Goal: Answer question/provide support

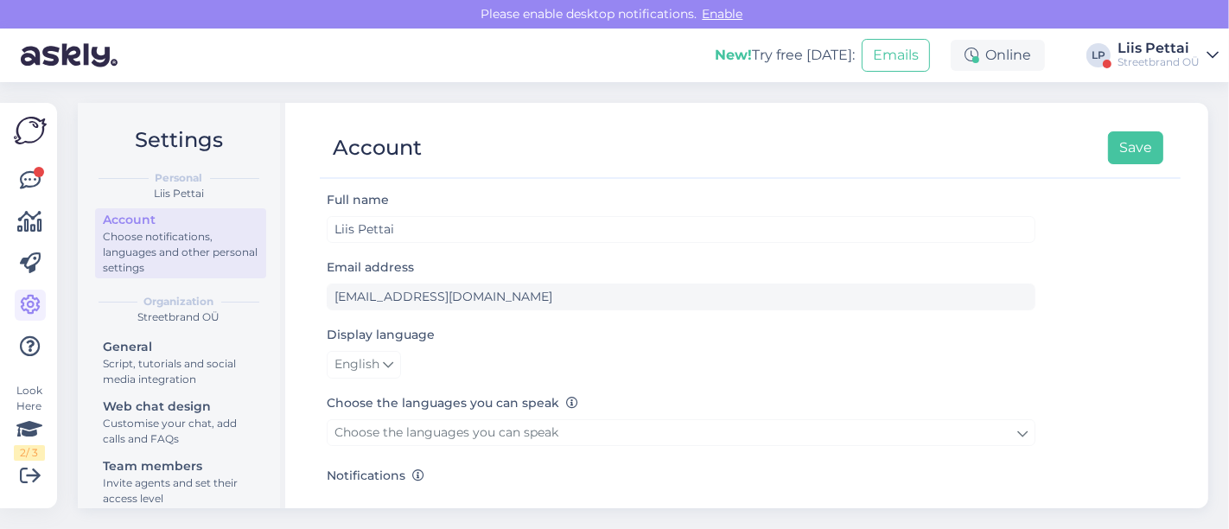
click at [1176, 50] on div "Liis Pettai" at bounding box center [1159, 48] width 82 height 14
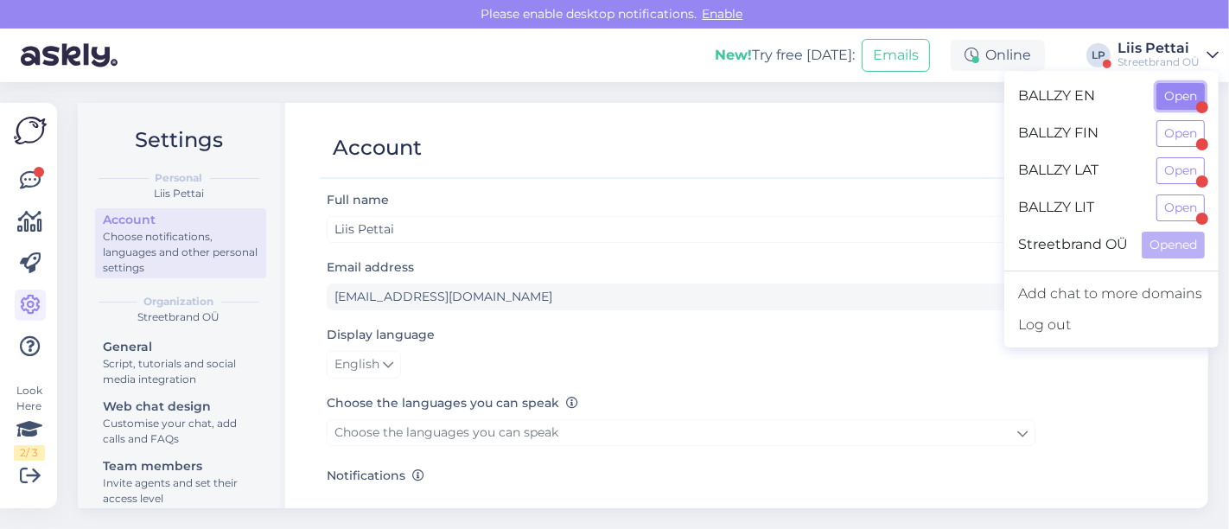
click at [1168, 106] on button "Open" at bounding box center [1181, 96] width 48 height 27
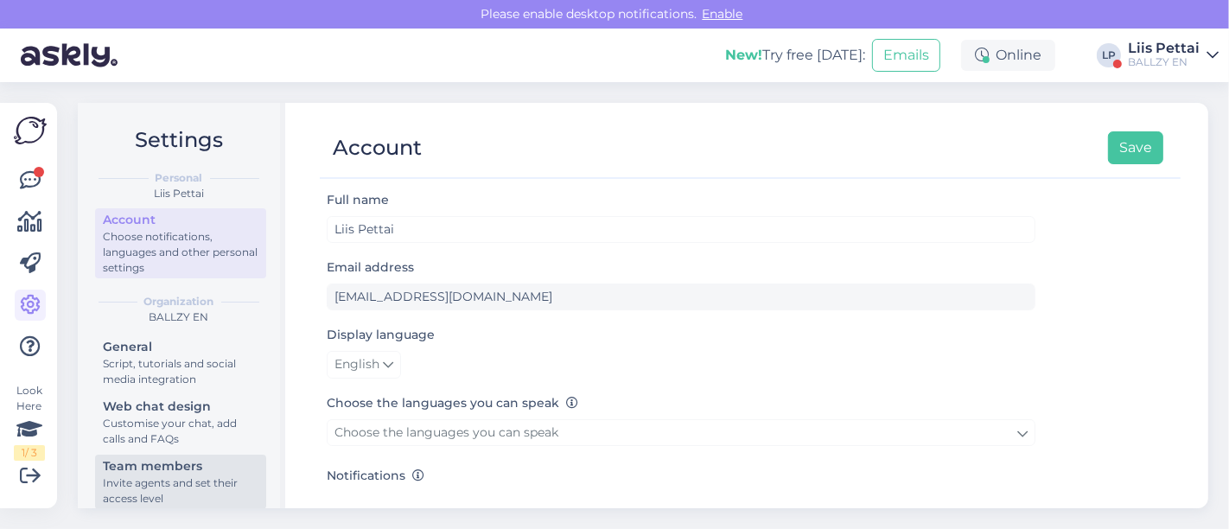
click at [143, 475] on div "Invite agents and set their access level" at bounding box center [181, 490] width 156 height 31
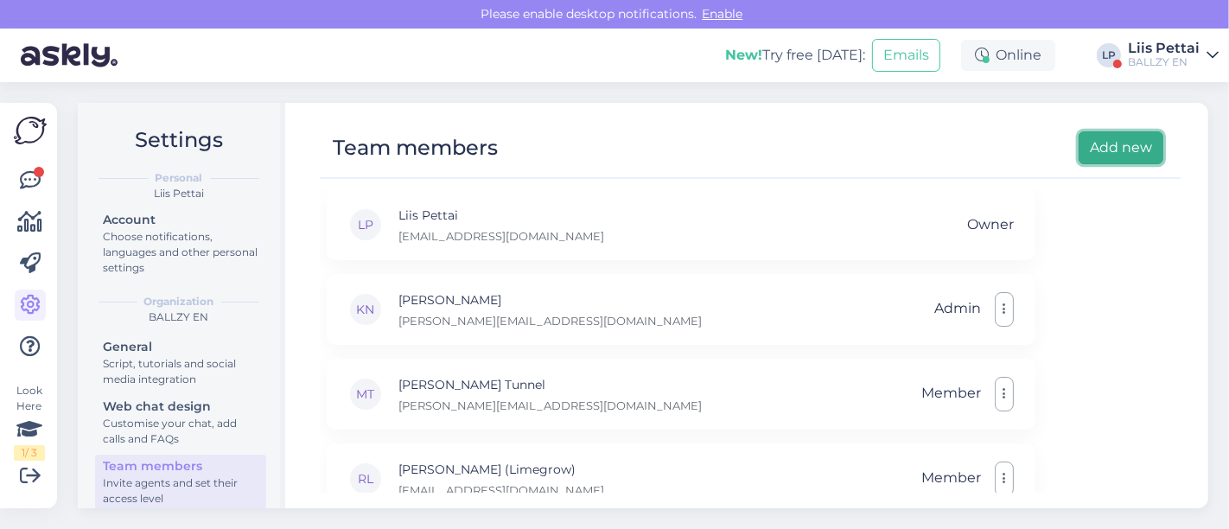
click at [1128, 134] on button "Add new" at bounding box center [1121, 147] width 85 height 33
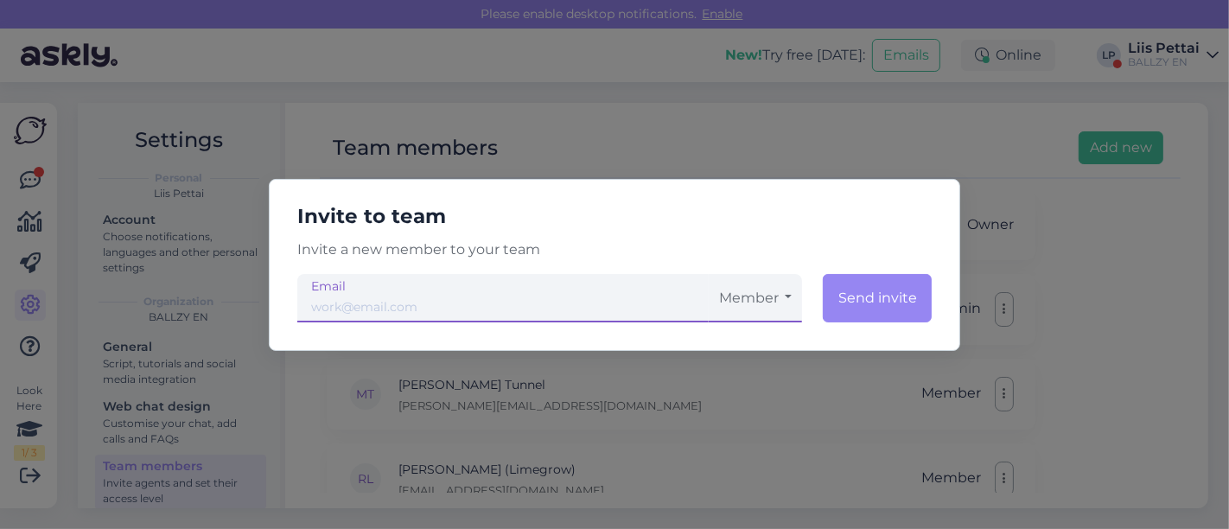
click at [553, 298] on input "email" at bounding box center [502, 298] width 411 height 48
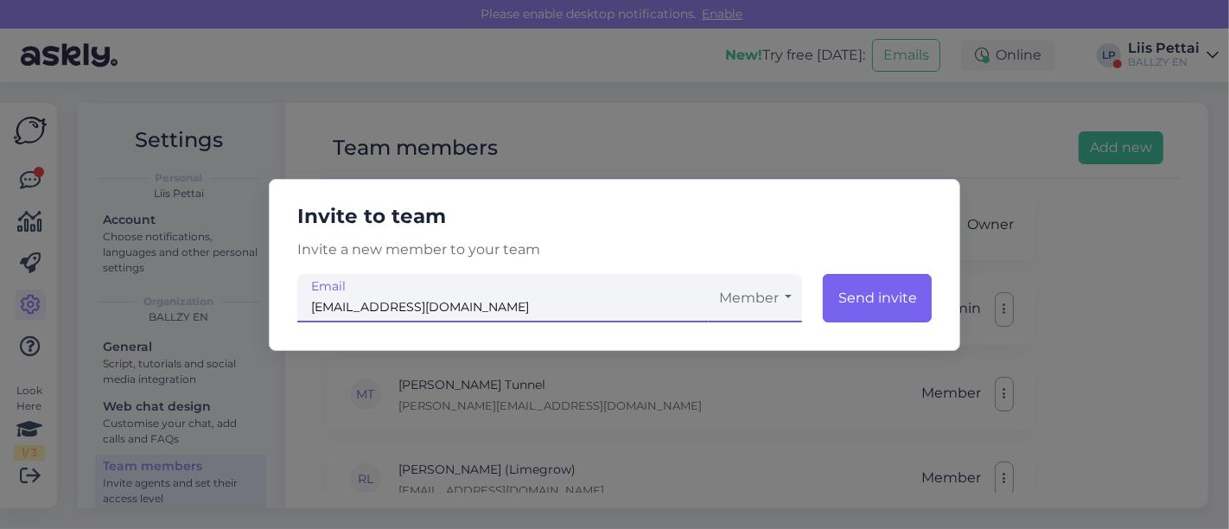
type input "[EMAIL_ADDRESS][DOMAIN_NAME]"
click at [890, 299] on button "Send invite" at bounding box center [877, 298] width 109 height 48
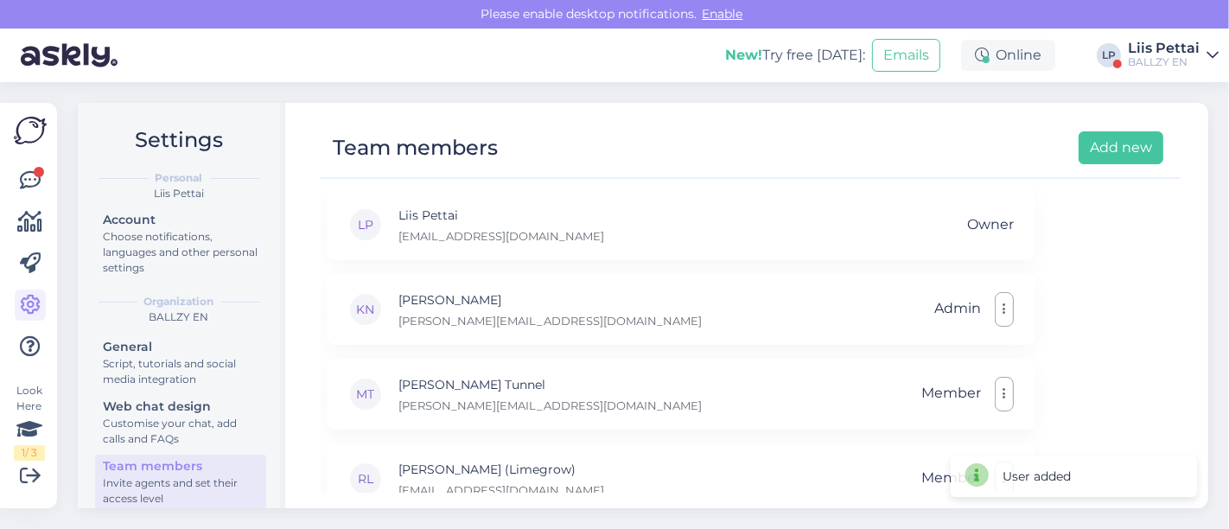
click at [1164, 58] on div "BALLZY EN" at bounding box center [1164, 62] width 72 height 14
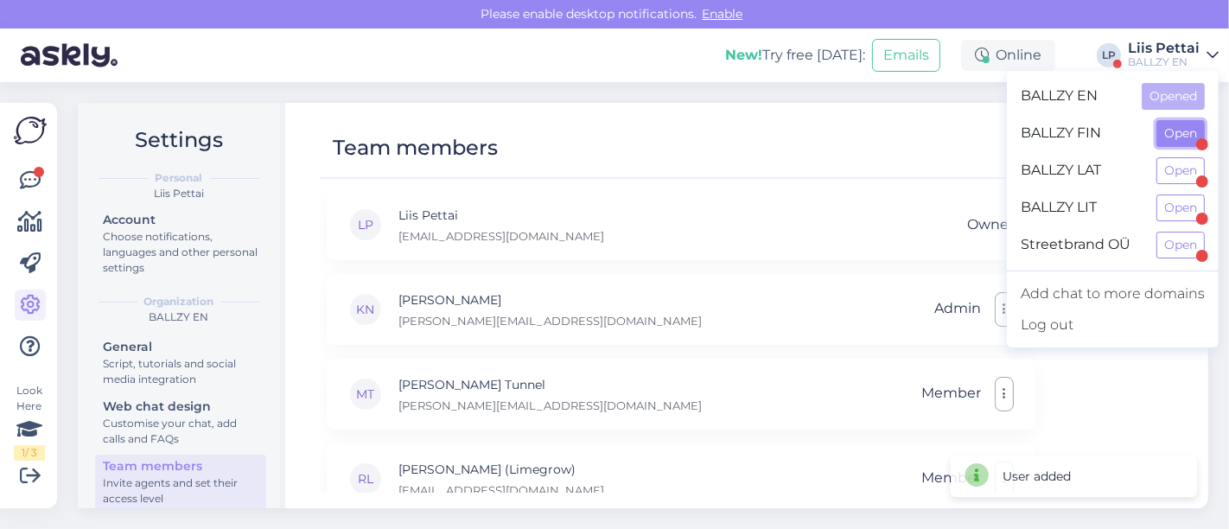
click at [1176, 137] on button "Open" at bounding box center [1181, 133] width 48 height 27
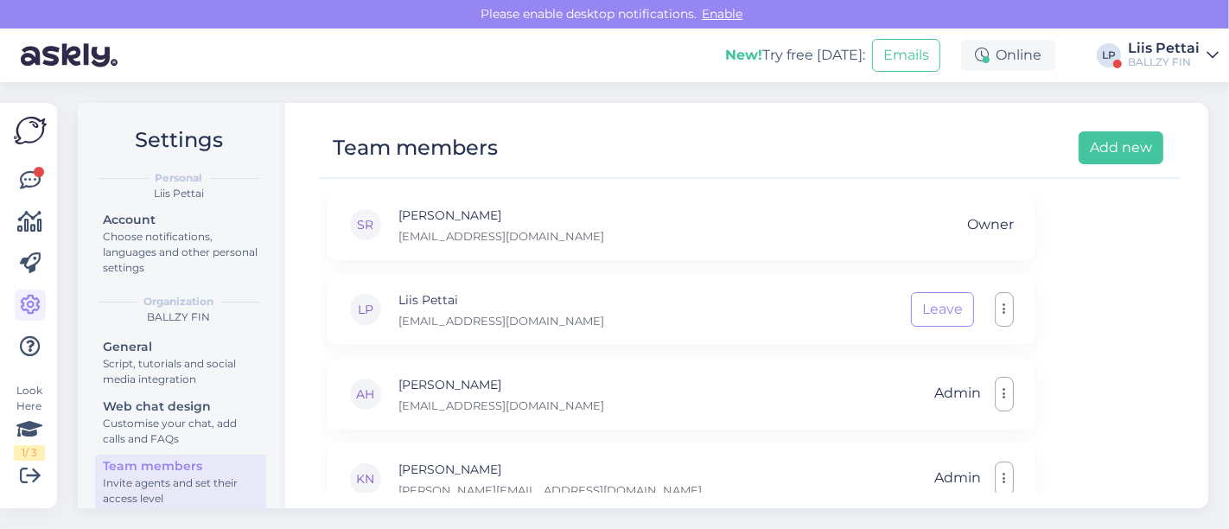
click at [141, 462] on div "Team members" at bounding box center [181, 466] width 156 height 18
click at [1176, 43] on div "Liis Pettai" at bounding box center [1164, 48] width 72 height 14
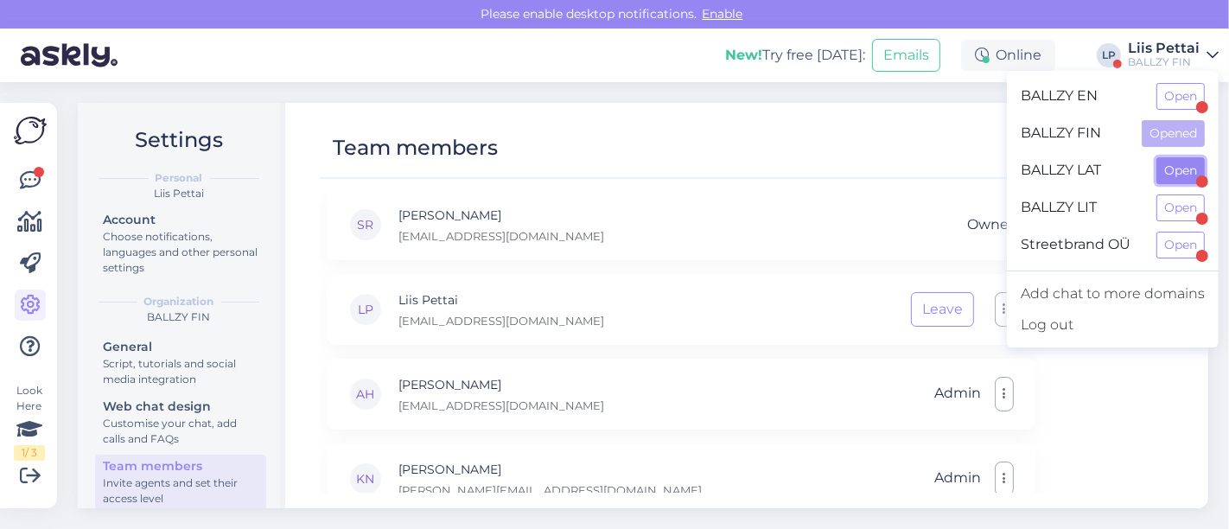
click at [1176, 180] on button "Open" at bounding box center [1181, 170] width 48 height 27
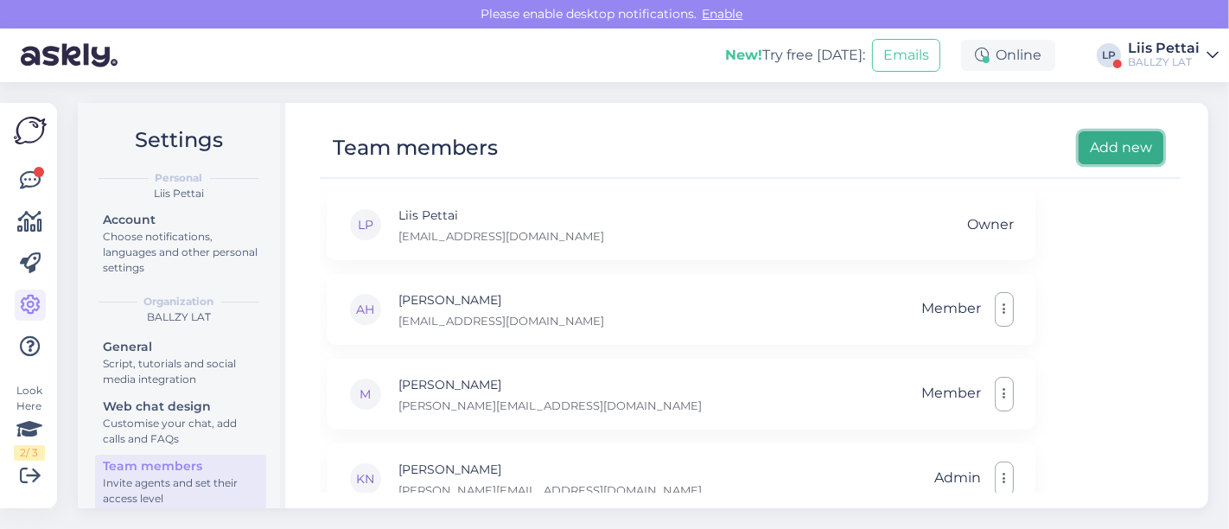
click at [1104, 156] on button "Add new" at bounding box center [1121, 147] width 85 height 33
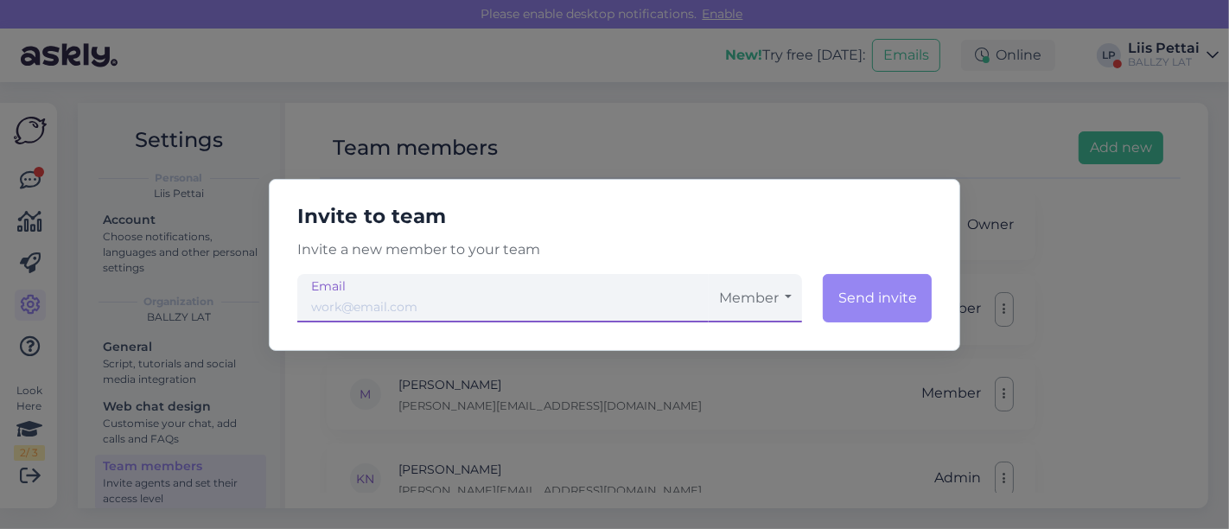
click at [573, 297] on input "email" at bounding box center [502, 298] width 411 height 48
type input "[EMAIL_ADDRESS][DOMAIN_NAME]"
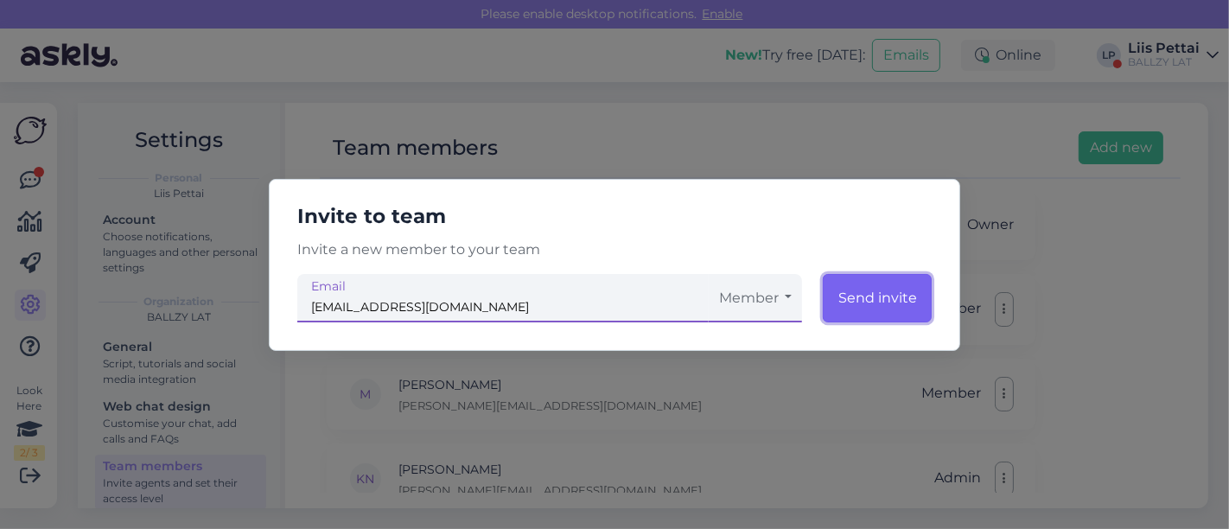
click at [873, 304] on button "Send invite" at bounding box center [877, 298] width 109 height 48
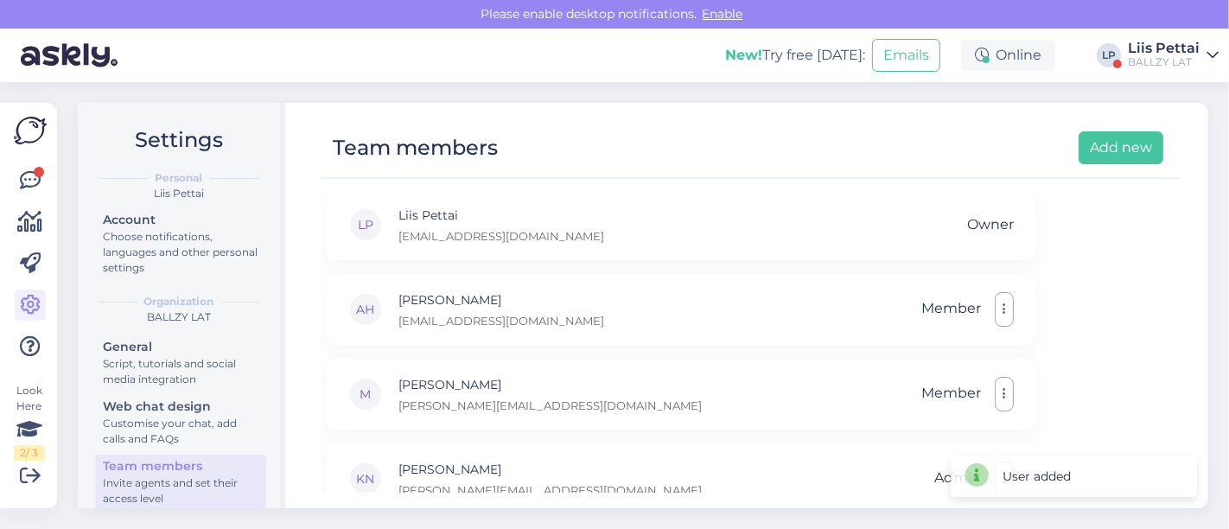
click at [1160, 49] on div "Liis Pettai" at bounding box center [1164, 48] width 72 height 14
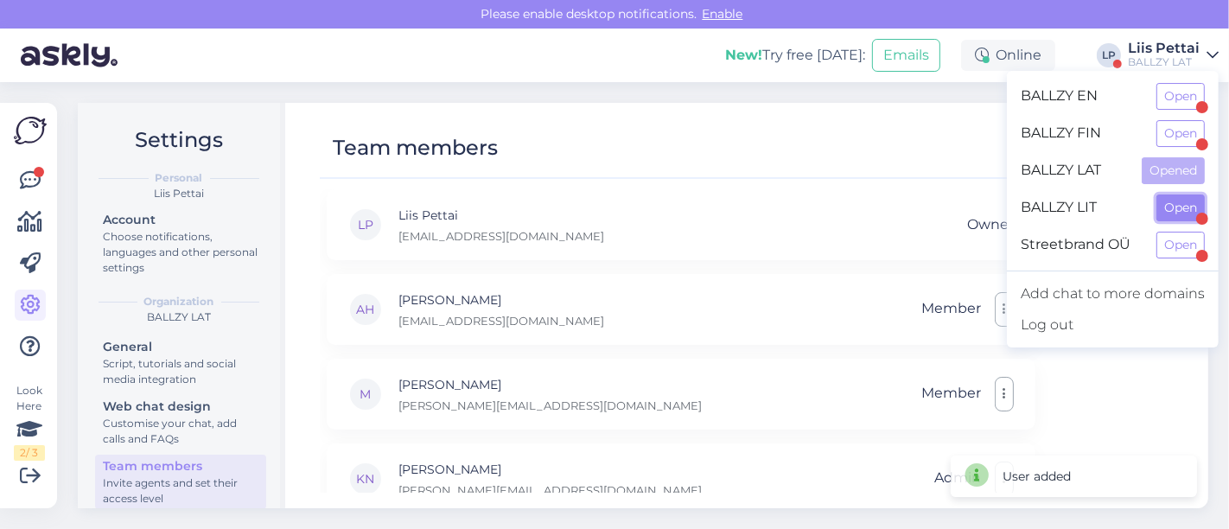
click at [1172, 204] on button "Open" at bounding box center [1181, 207] width 48 height 27
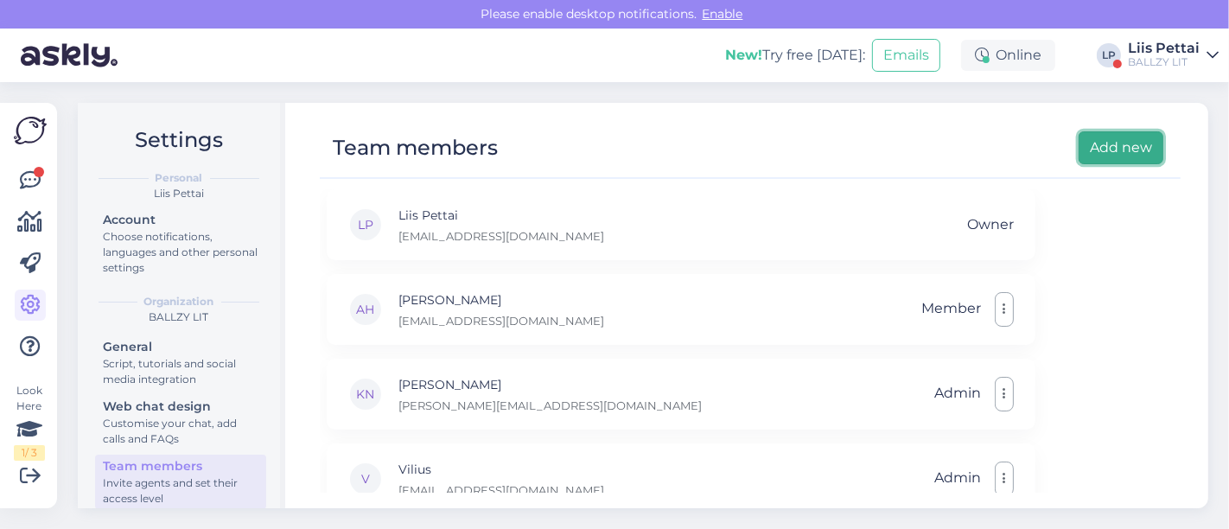
click at [1124, 150] on button "Add new" at bounding box center [1121, 147] width 85 height 33
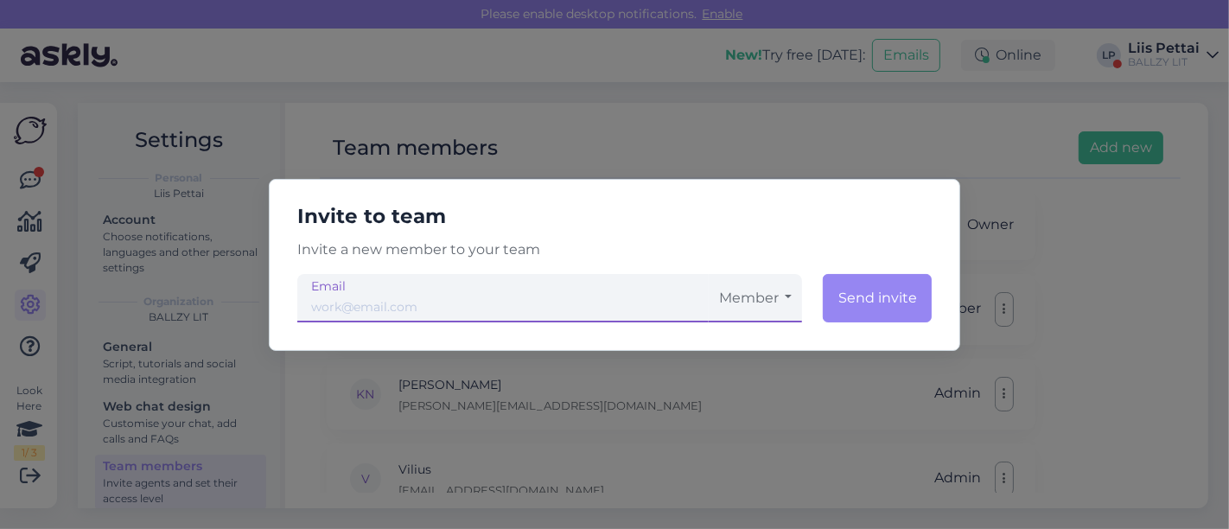
click at [671, 301] on input "email" at bounding box center [502, 298] width 411 height 48
type input "[EMAIL_ADDRESS][DOMAIN_NAME]"
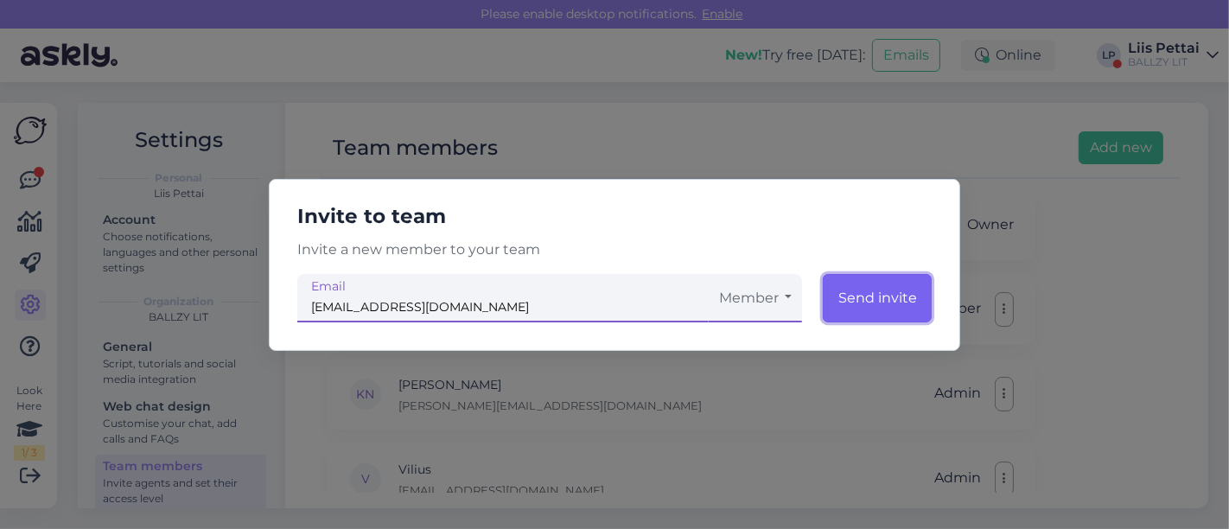
click at [911, 294] on button "Send invite" at bounding box center [877, 298] width 109 height 48
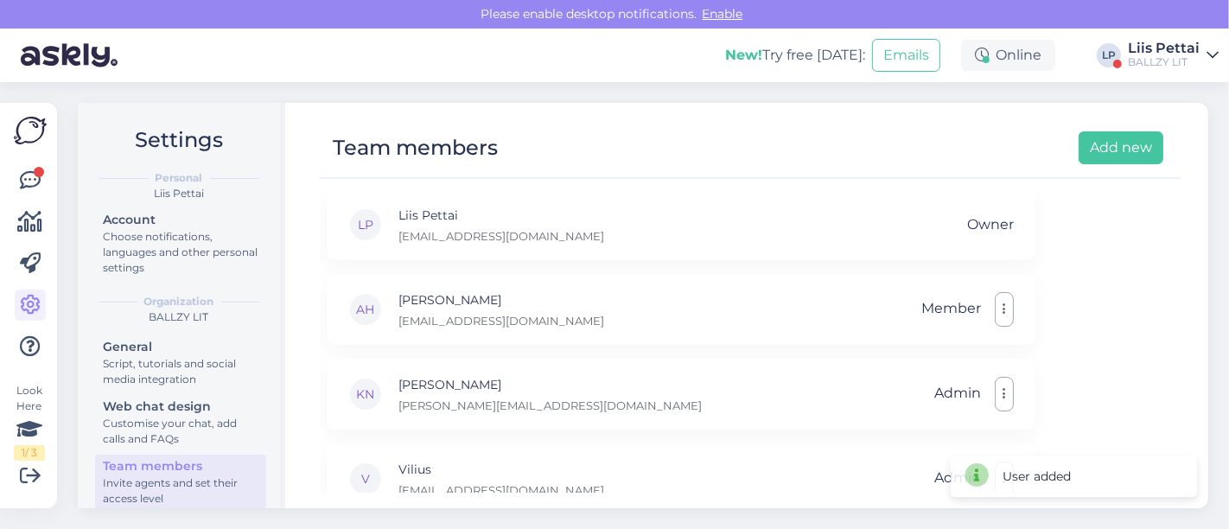
click at [1163, 37] on div "New! Try free [DATE]: Emails Online LP Liis Pettai BALLZY LIT" at bounding box center [614, 56] width 1229 height 54
click at [1168, 51] on div "Liis Pettai" at bounding box center [1164, 48] width 72 height 14
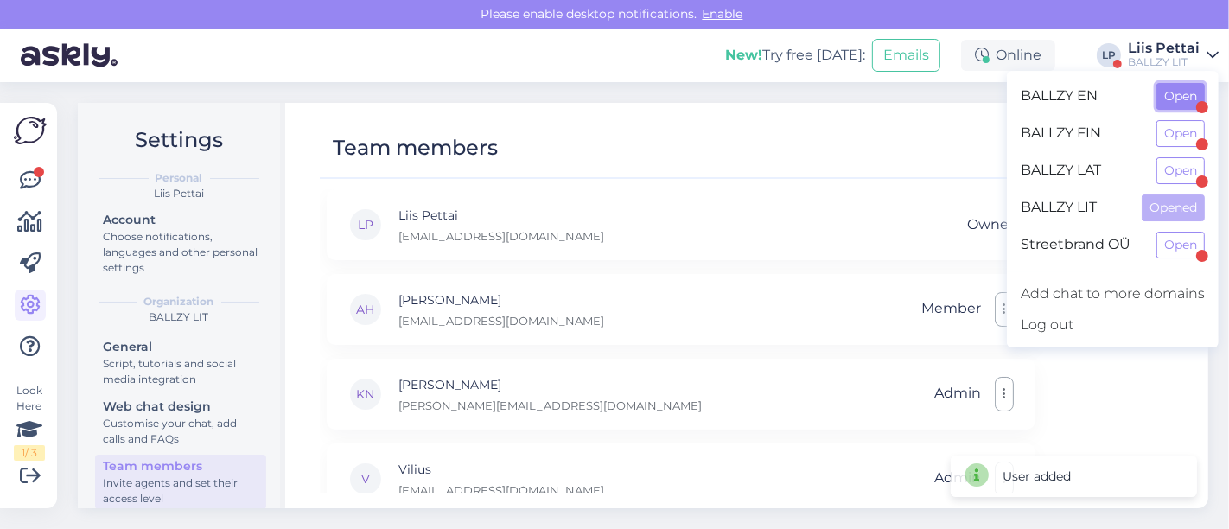
click at [1170, 95] on button "Open" at bounding box center [1181, 96] width 48 height 27
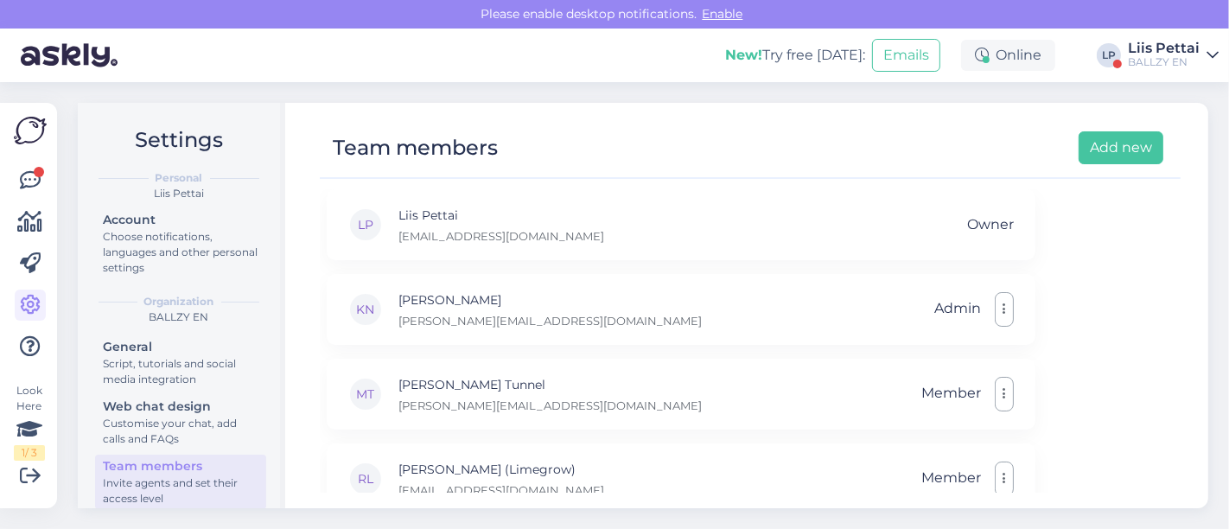
click at [1160, 58] on div "BALLZY EN" at bounding box center [1164, 62] width 72 height 14
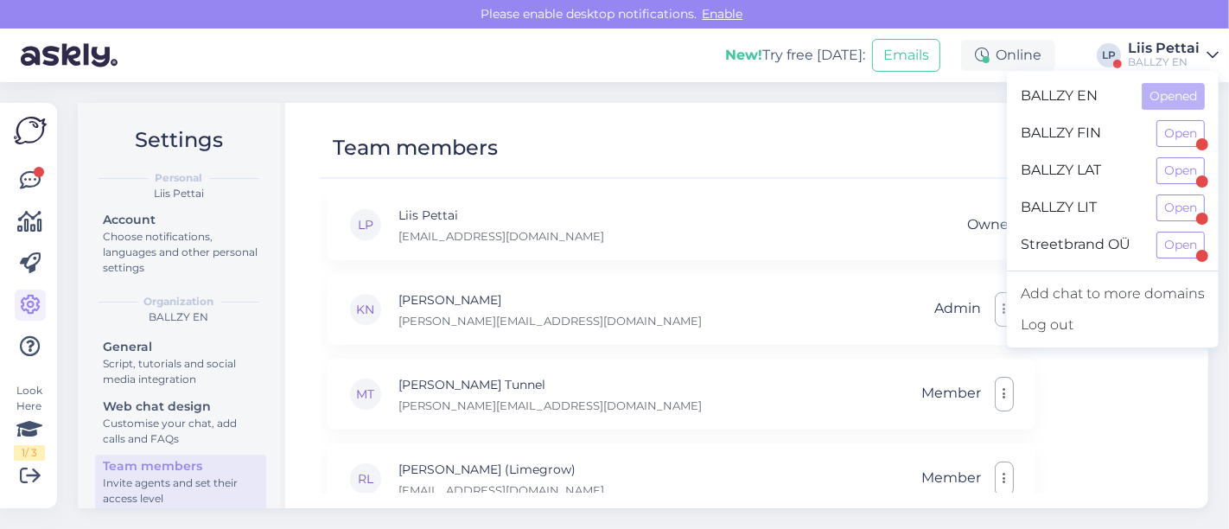
click at [1160, 58] on div "BALLZY EN" at bounding box center [1164, 62] width 72 height 14
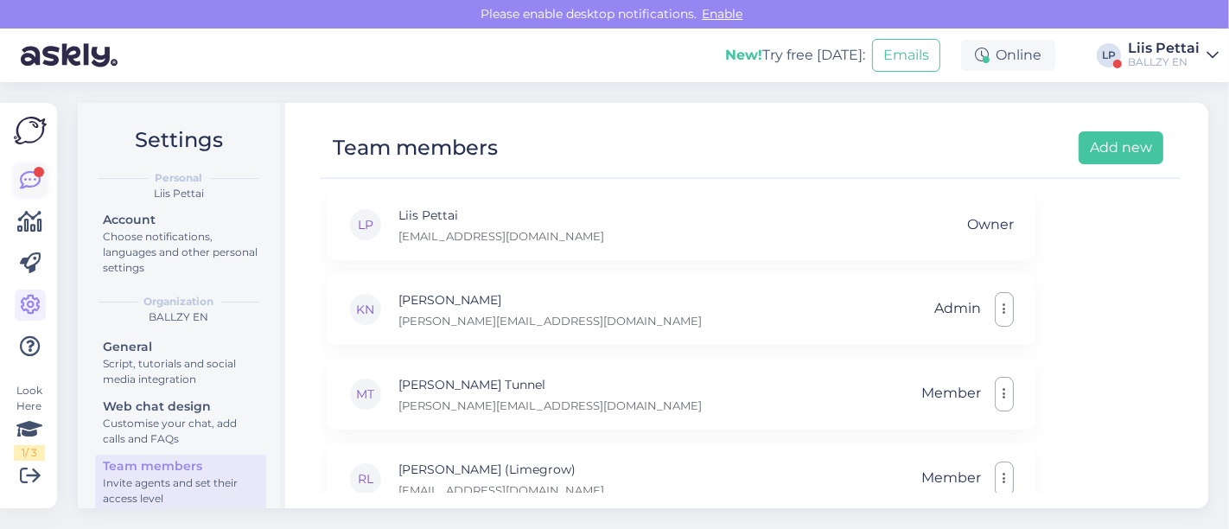
click at [23, 180] on icon at bounding box center [30, 180] width 21 height 21
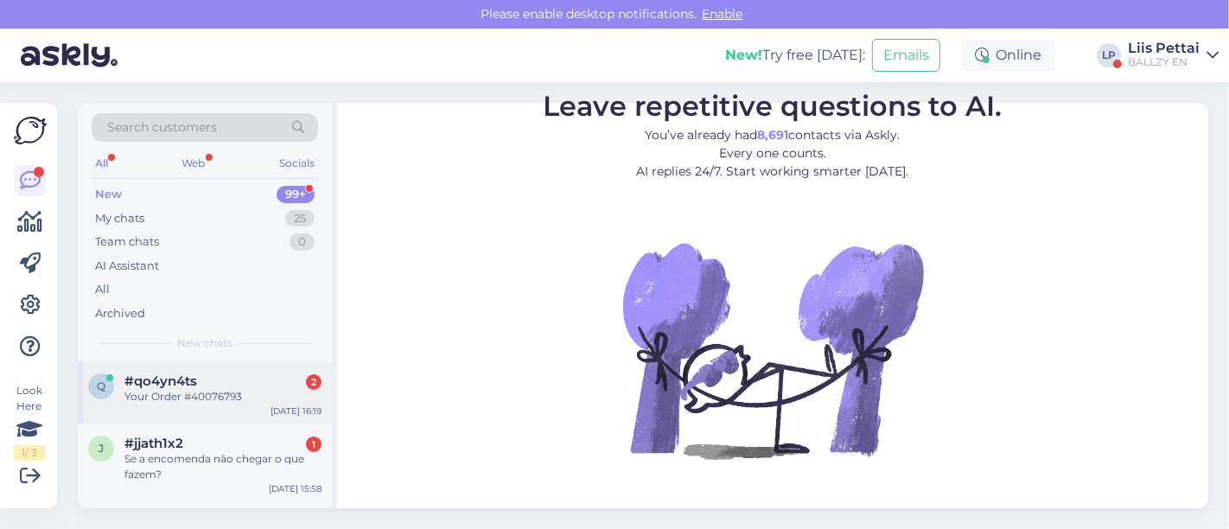
click at [166, 386] on span "#qo4yn4ts" at bounding box center [160, 381] width 73 height 16
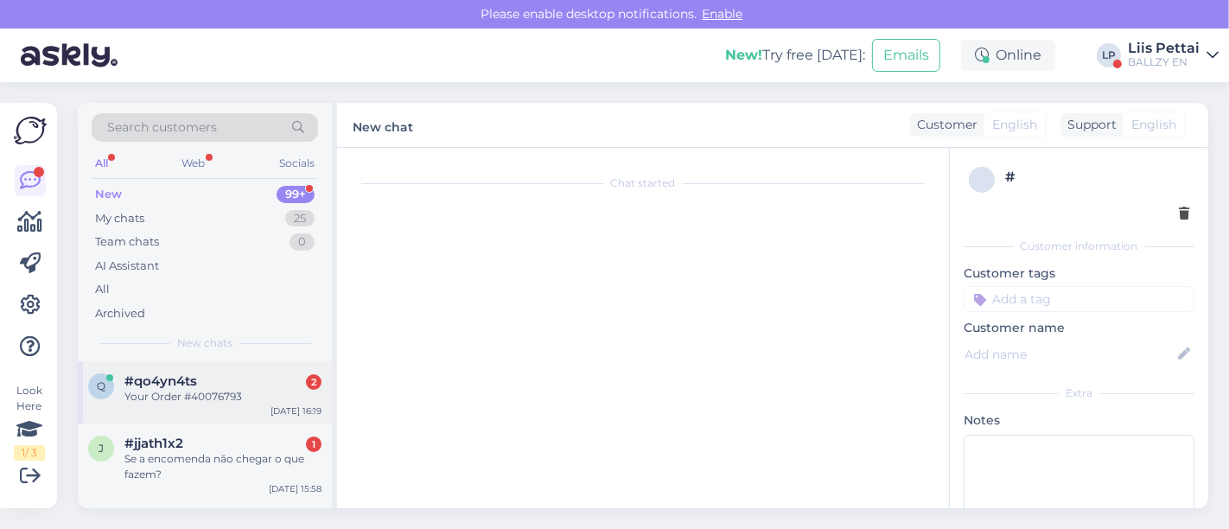
scroll to position [35, 0]
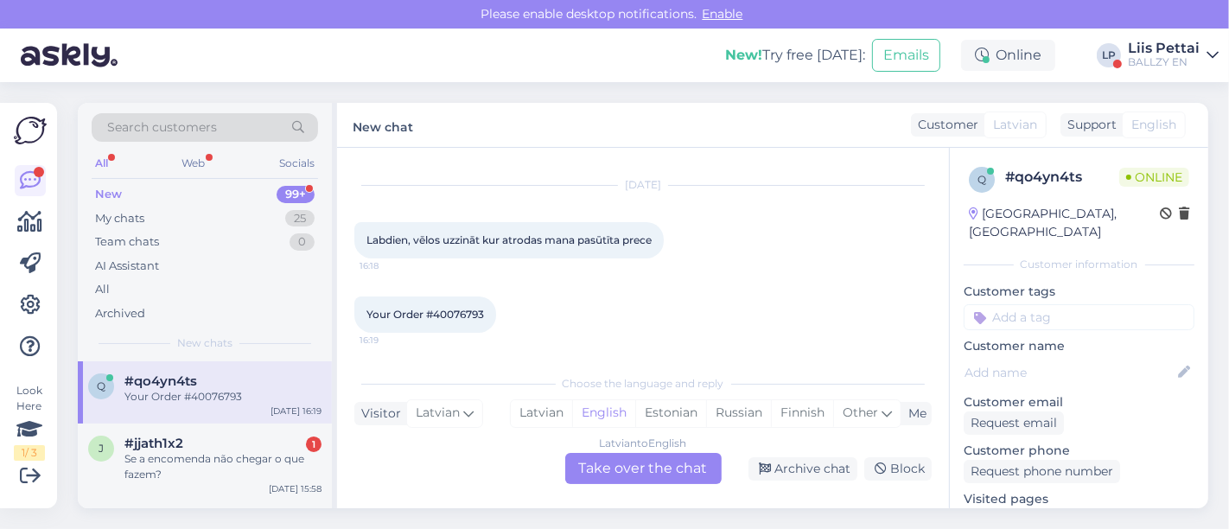
click at [611, 469] on div "Latvian to English Take over the chat" at bounding box center [643, 468] width 156 height 31
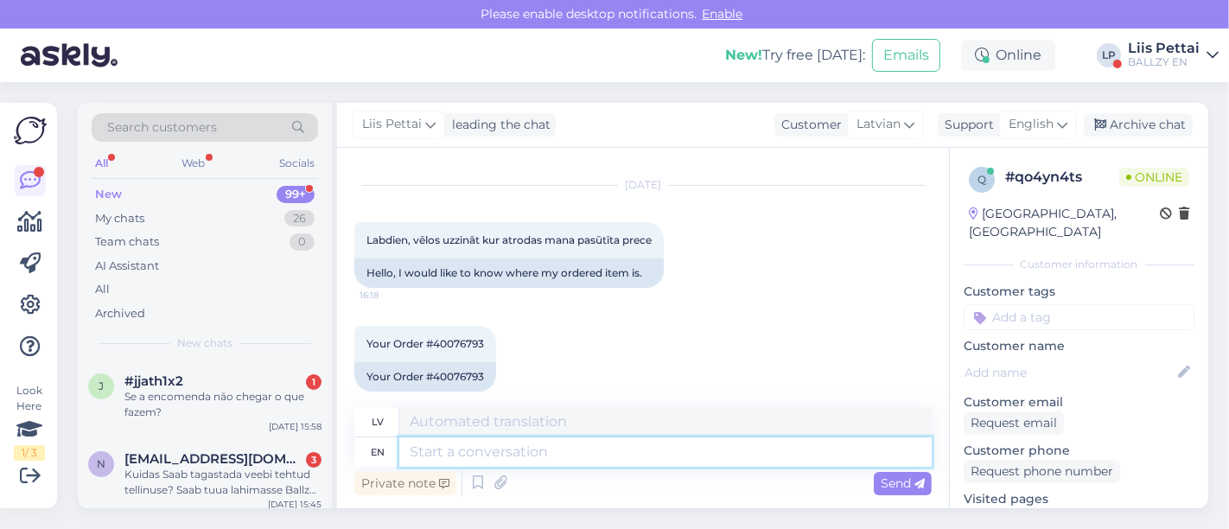
click at [605, 455] on textarea at bounding box center [665, 451] width 532 height 29
type textarea "Hello, we"
type textarea "Sveiki,"
type textarea "Hello, we"
type textarea "Sveiki, mēs"
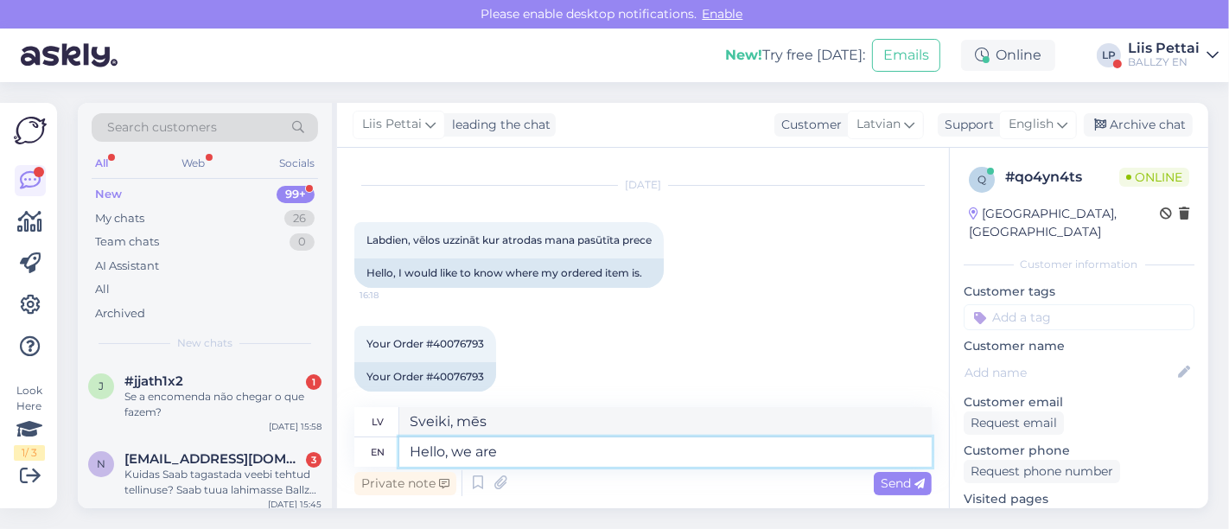
type textarea "Hello, we are s"
type textarea "Sveiki, mēs esam"
type textarea "Hello, we are sending or"
type textarea "Sveiki, mēs sūtām"
type textarea "Hello, we are sending order o"
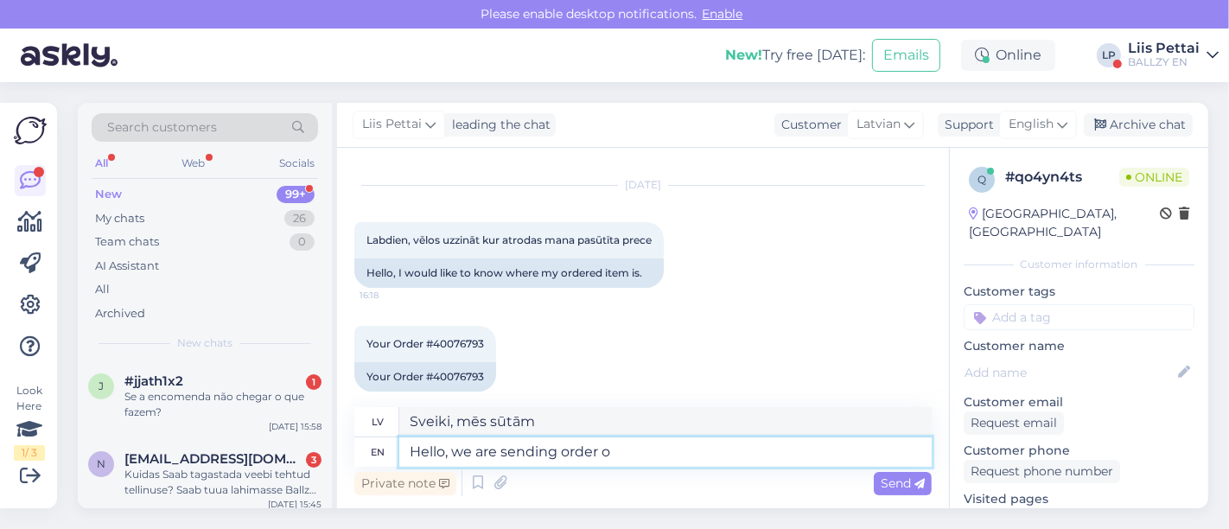
type textarea "Sveiki, mēs nosūtām pasūtījumu"
type textarea "Hello, we are sending orders o"
type textarea "Sveiki, mēs nosūtām pasūtījumus"
type textarea "Hello, we are sending orders out"
type textarea "Sveiki, mēs izsūtām pasūtījumus"
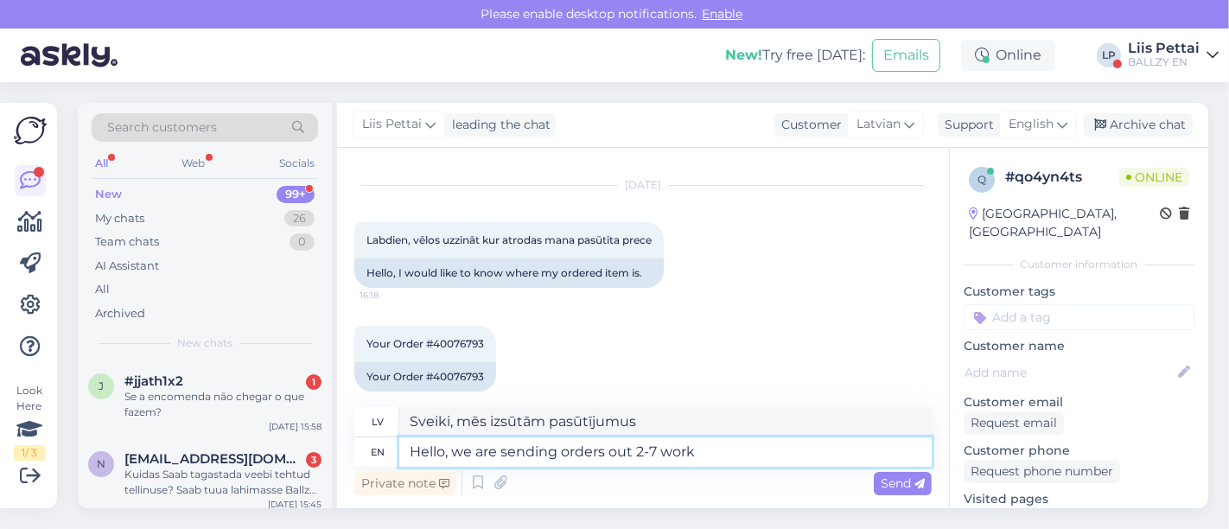
type textarea "Hello, we are sending orders out 2-7 workd"
type textarea "Sveiki, pasūtījumus izsūtām 2.-7."
type textarea "Hello, we are sending orders out 2-7 workdays,"
type textarea "Sveiki, pasūtījumus nosūtīsim 2–7 darba dienu laikā."
type textarea "Hello, we are sending orders out 2-7 workdays, you wi"
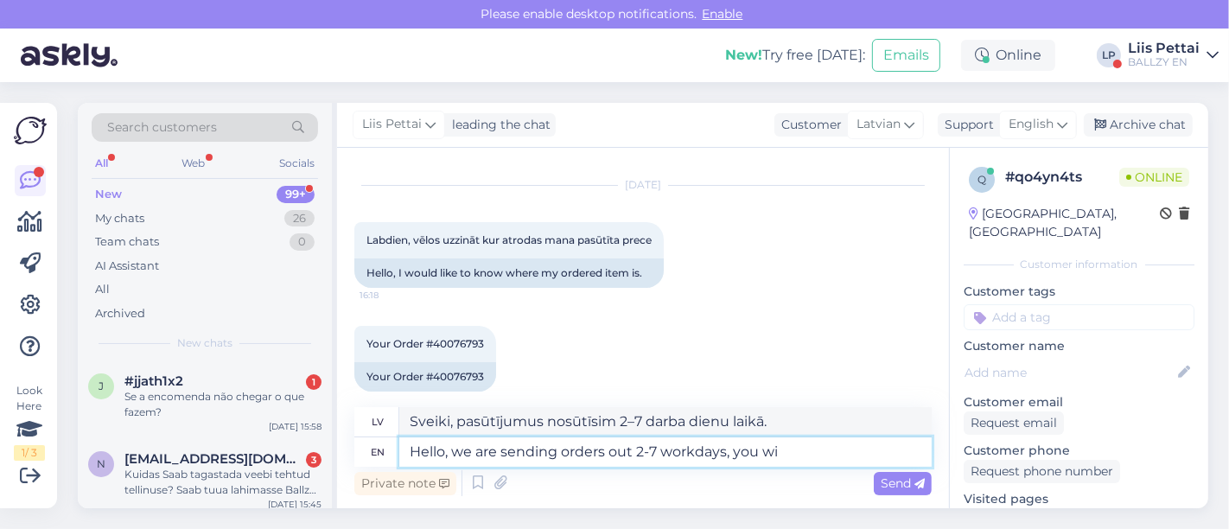
type textarea "Sveiki, mēs nosūtām pasūtījumus 2–7 darba dienu laikā."
type textarea "Hello, we are sending orders out 2-7 workdays, you will ge"
type textarea "Sveiki, mēs nosūtām pasūtījumus 2–7 darba dienu laikā, jūs to darīsiet"
type textarea "Hello, we are sending orders out 2-7 workdays, you will get"
type textarea "Sveiki, mēs nosūtām pasūtījumus 2–7 darba dienu laikā, jūs saņemsiet"
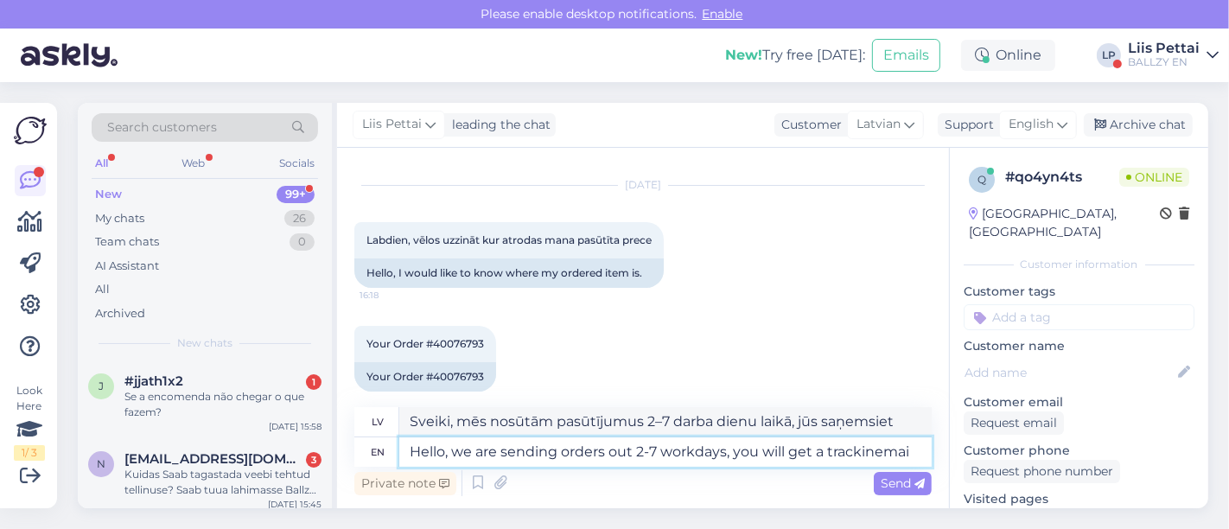
type textarea "Hello, we are sending orders out 2-7 workdays, you will get a trackinema"
type textarea "Sveiki! Pasūtījumus nosūtām 2–7 darba dienu laikā, jūs saņemsiet izsekošanas e-…"
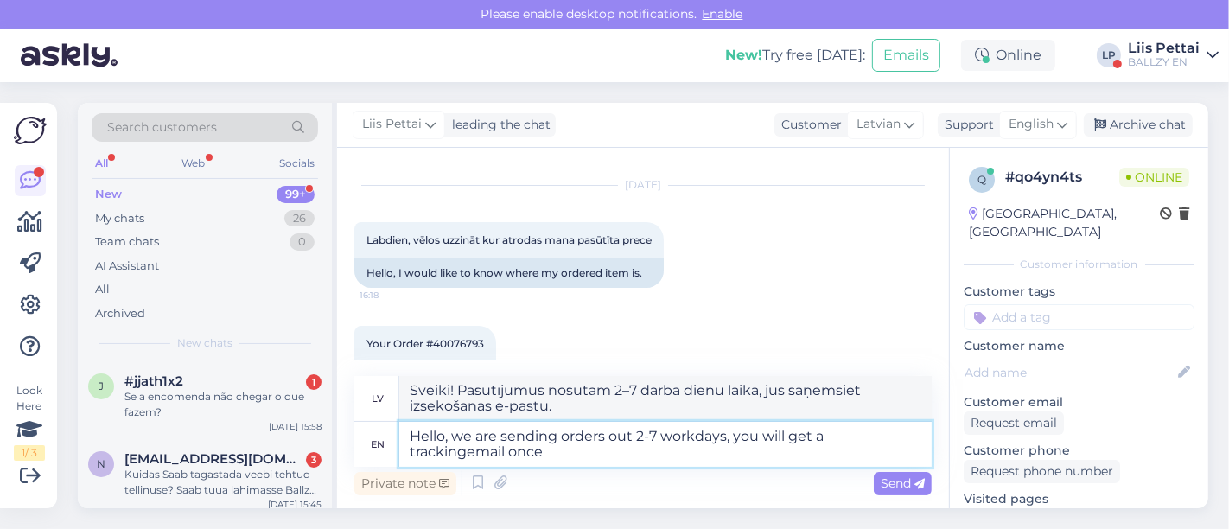
type textarea "Hello, we are sending orders out 2-7 workdays, you will get a trackingemail onc…"
type textarea "Sveiki! Pasūtījumus nosūtām 2–7 darba dienu laikā. Tiklīdz saņemsiet izsekošana…"
type textarea "Hello, we are sending orders out 2-7 workdays, you will get a trackingemail onc…"
type textarea "Sveiki! Mēs nosūtām pasūtījumus 2–7 darba dienu laikā. Tiklīdz tas būs izdarīts…"
type textarea "Hello, we are sending orders out 2-7 workdays, you will get a trackingemail onc…"
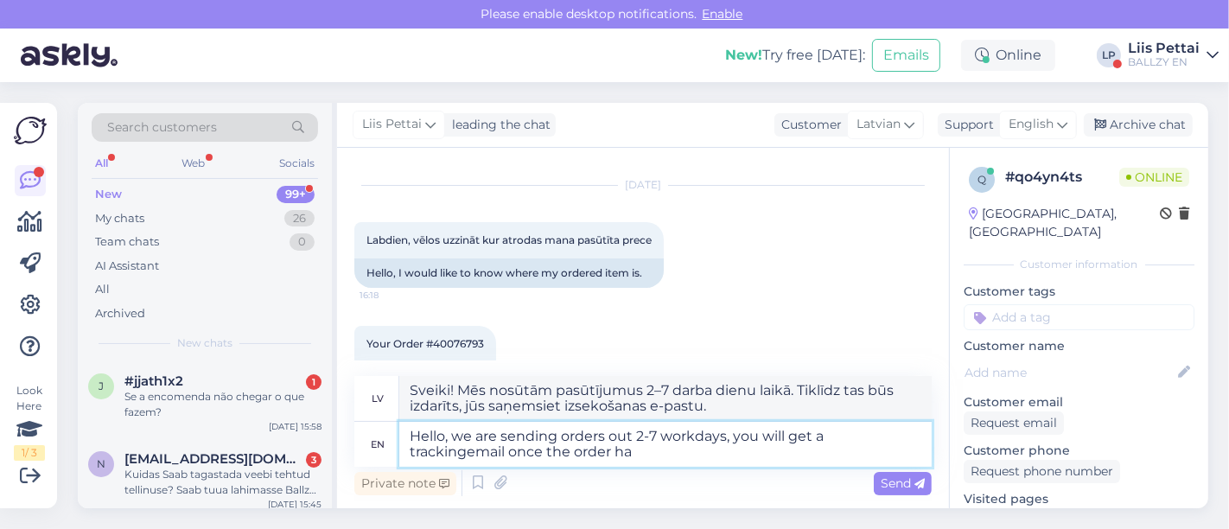
type textarea "Sveiki! Pasūtījumus nosūtām 2–7 darba dienu laikā. Tiklīdz pasūtījums būs saņem…"
type textarea "Hello, we are sending orders out 2-7 workdays, you will get a trackingemail onc…"
type textarea "Sveiki! Pasūtījumus nosūtām 2–7 darba dienu laikā. Tiklīdz pasūtījums būs saņem…"
type textarea "Hello, we are sending orders out 2-7 workdays, you will get a trackingemail onc…"
type textarea "Sveiki! Pasūtījumus nosūtām 2–7 darba dienu laikā. Kad pasūtījums būs nosūtīts,…"
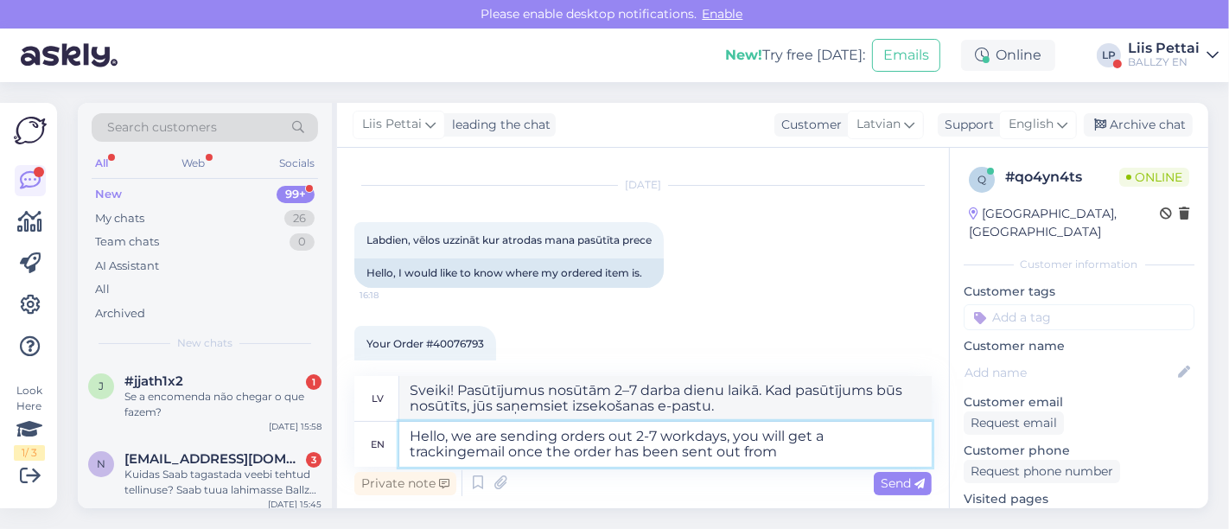
type textarea "Hello, we are sending orders out 2-7 workdays, you will get a trackingemail onc…"
type textarea "Sveiki! Pasūtījumu nosūtīšana aizņem 2–7 darba dienas. Tiklīdz pasūtījums būs n…"
type textarea "Hello, we are sending orders out 2-7 workdays, you will get a trackingemail onc…"
type textarea "Sveiki! Pasūtījumu nosūtīšana aizņem 2–7 darba dienas. Tiklīdz pasūtījums būs n…"
type textarea "Hello, we are sending orders out 2-7 workdays, you will get a trackingemail onc…"
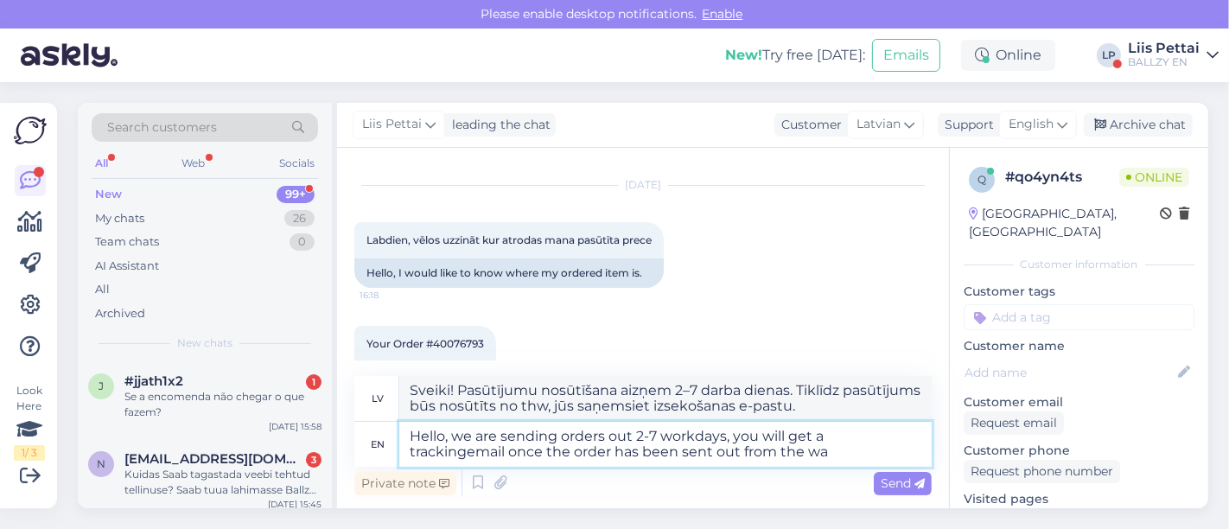
type textarea "Sveiki! Pasūtījumu nosūtīšana aizņem 2–7 darba dienas. Tiklīdz pasūtījums būs n…"
type textarea "Hello, we are sending orders out 2-7 workdays, you will get a trackingemail onc…"
type textarea "Sveiki! Pasūtījumu nosūtīšana aizņem 2–7 darba dienas. Tiklīdz pasūtījums būs n…"
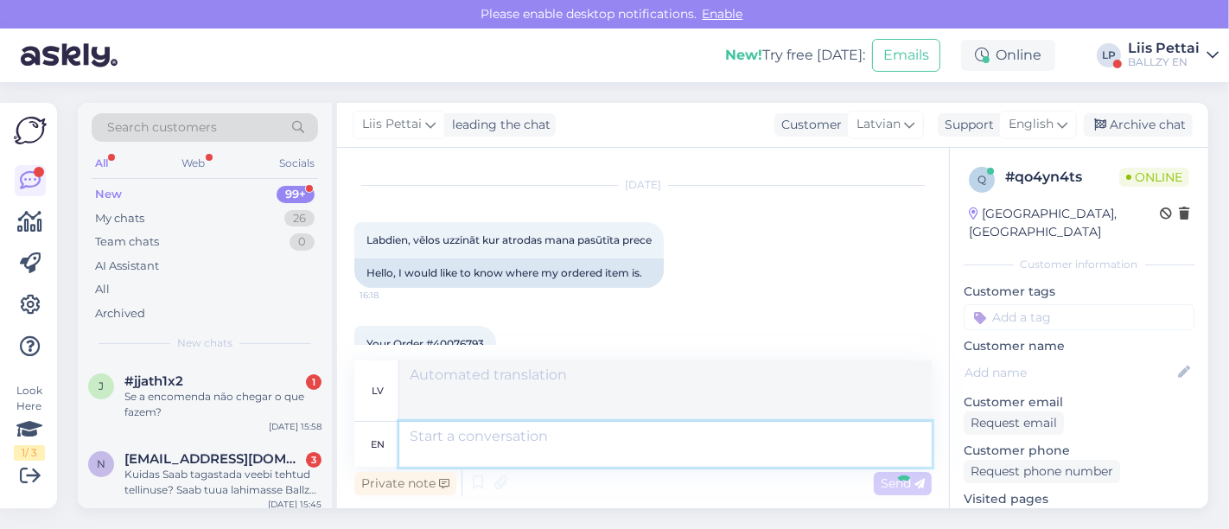
scroll to position [218, 0]
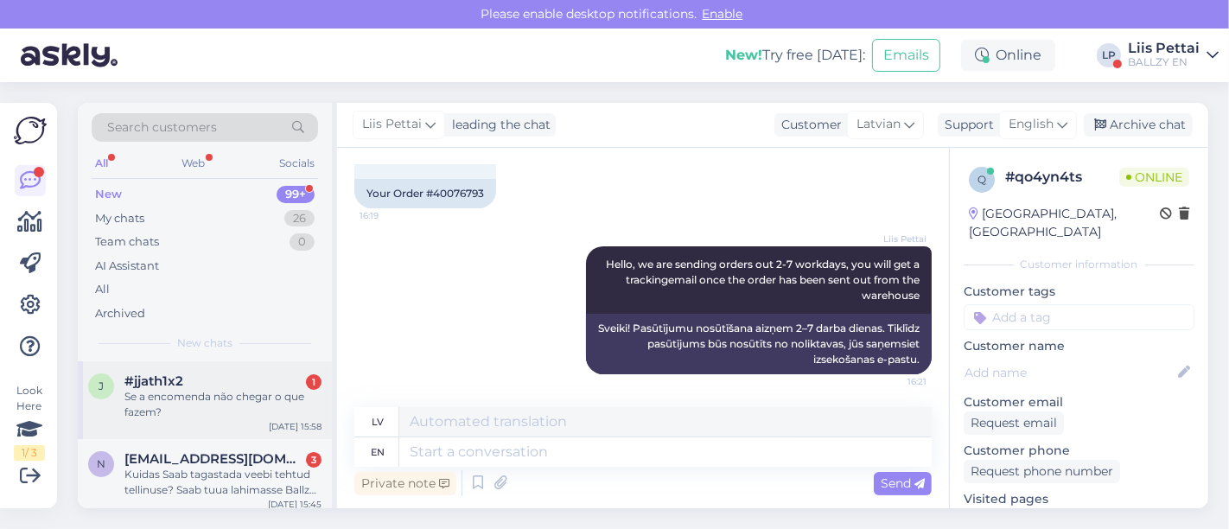
click at [194, 389] on div "Se a encomenda não chegar o que fazem?" at bounding box center [222, 404] width 197 height 31
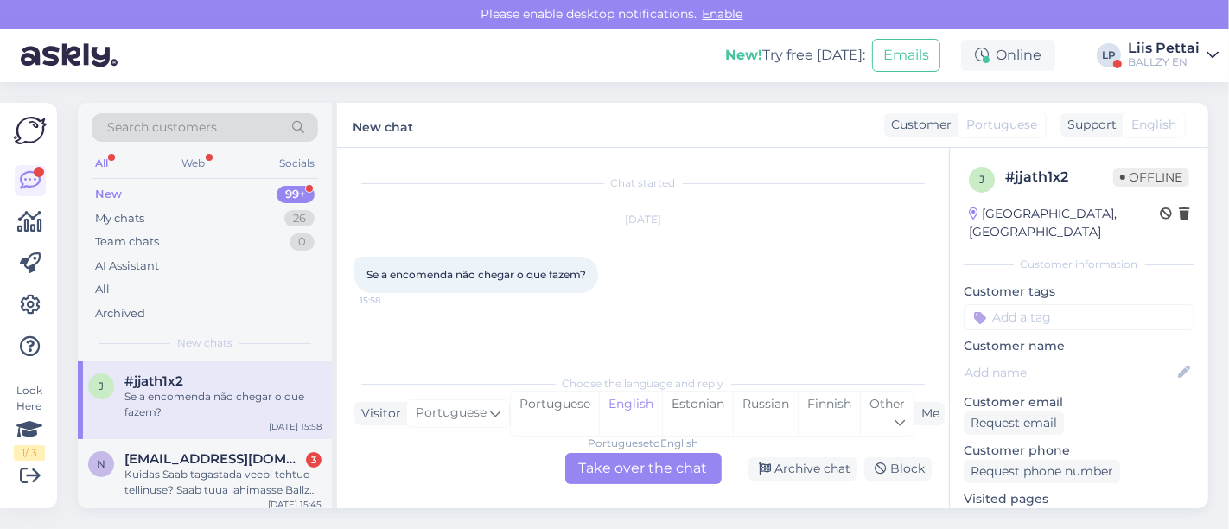
scroll to position [0, 0]
click at [666, 471] on div "Portuguese to English Take over the chat" at bounding box center [643, 468] width 156 height 31
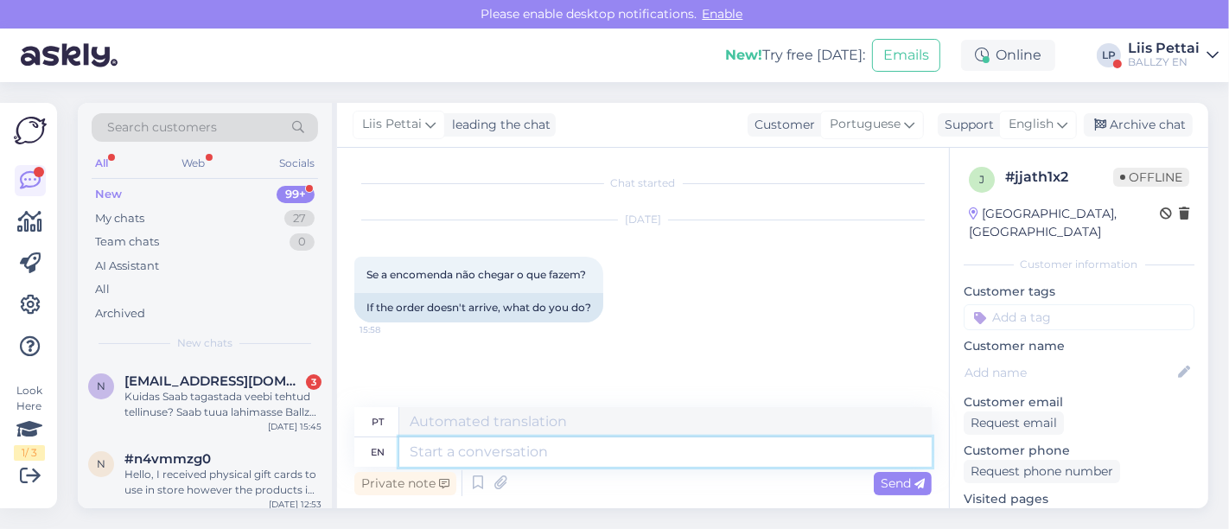
click at [666, 458] on textarea at bounding box center [665, 451] width 532 height 29
type textarea "Hello, w"
type textarea "Olá,"
type textarea "Hello, what"
type textarea "Olá, o que"
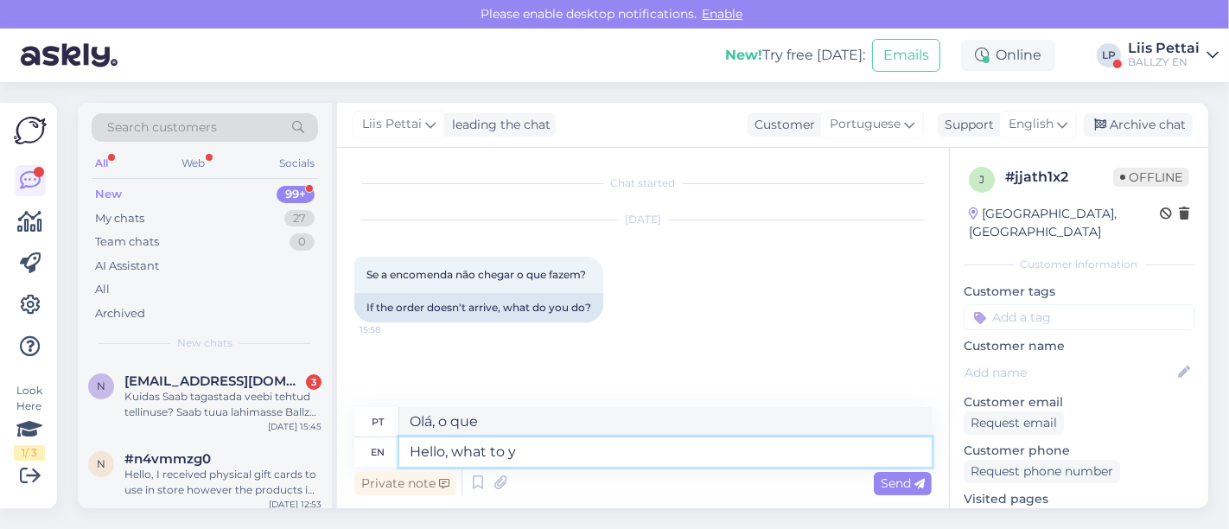
type textarea "Hello, what to yo"
type textarea "Olá, o que fazer?"
type textarea "Hello, what to you e"
type textarea "Olá, o que você tem a dizer?"
type textarea "Hello, what to you exactly me"
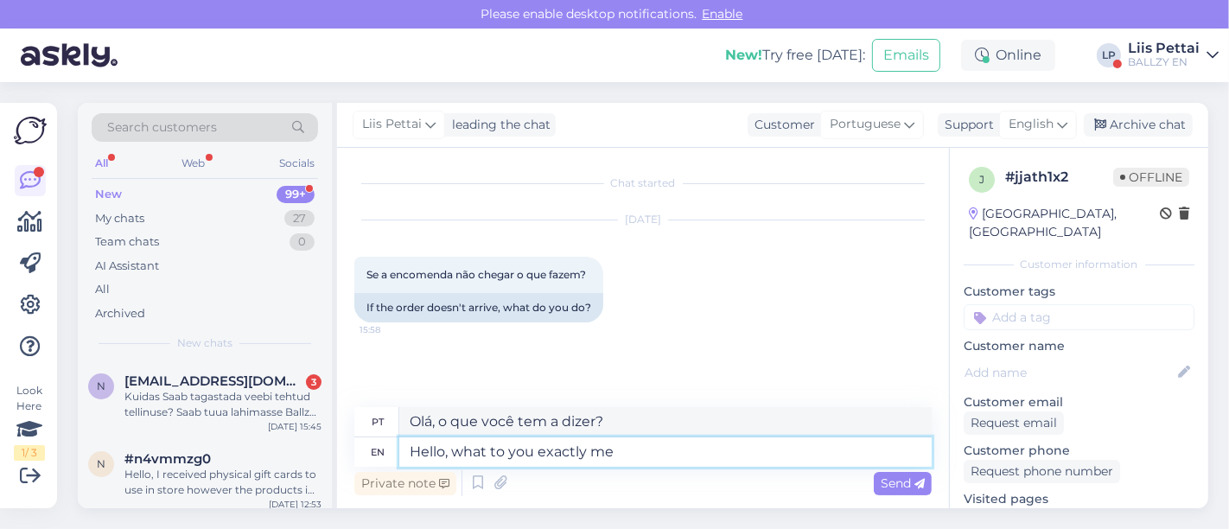
type textarea "Olá, o que exatamente você quer dizer?"
type textarea "Hello, what to you exactly mean bu"
type textarea "Olá, o que você quer dizer exatamente?"
type textarea "Hello, what to you exactly mean bu no"
type textarea "Olá, o que você quer dizer exatamente, mas não"
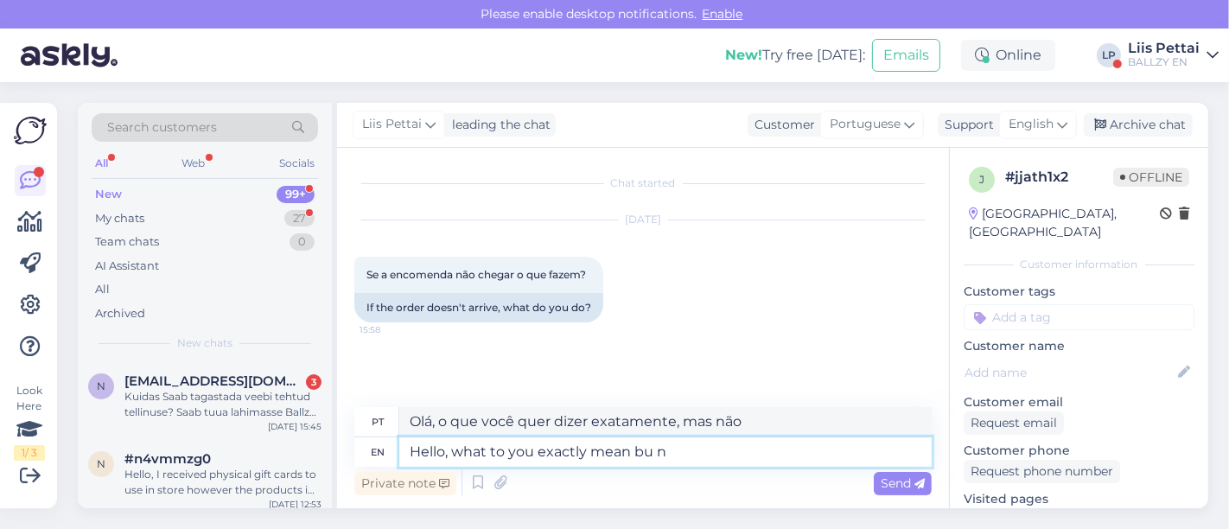
type textarea "Hello, what to you exactly mean bu"
type textarea "Olá, o que você quer dizer exatamente com bu"
type textarea "Hello, what to you exactly mean"
type textarea "Olá, o que você quer dizer exatamente?"
type textarea "Hello, what to you exactly mean by [PERSON_NAME]"
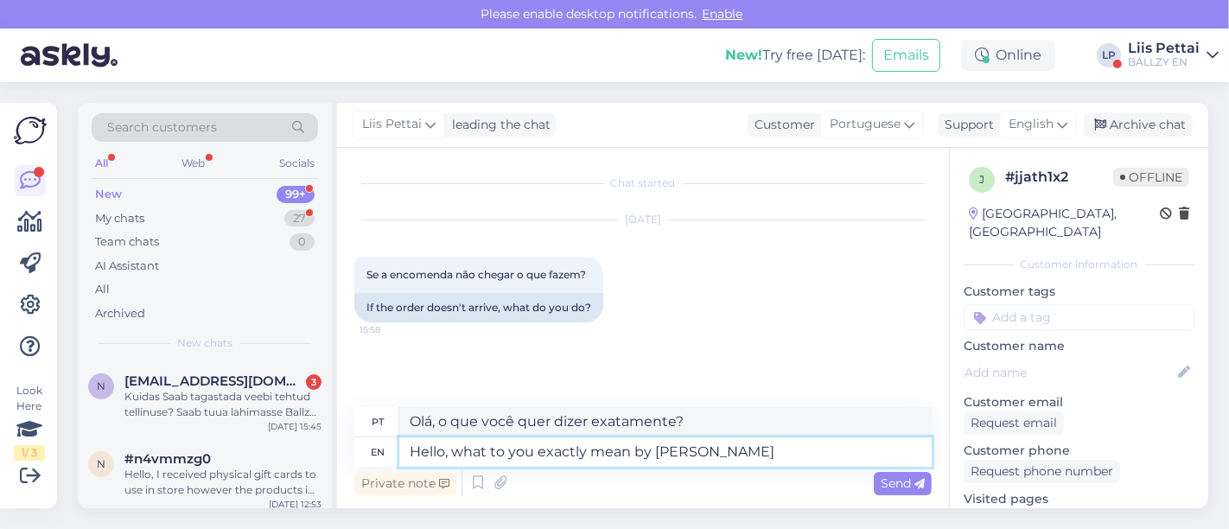
type textarea "Olá, o que você quer dizer exatamente com"
type textarea "Hello, what to you exactly mean by does not ar"
type textarea "Olá, o que você quer dizer exatamente com não"
type textarea "Hello, what to you exactly mean by does not arrive, wh"
type textarea "Olá, o que você quer dizer exatamente com não chega,"
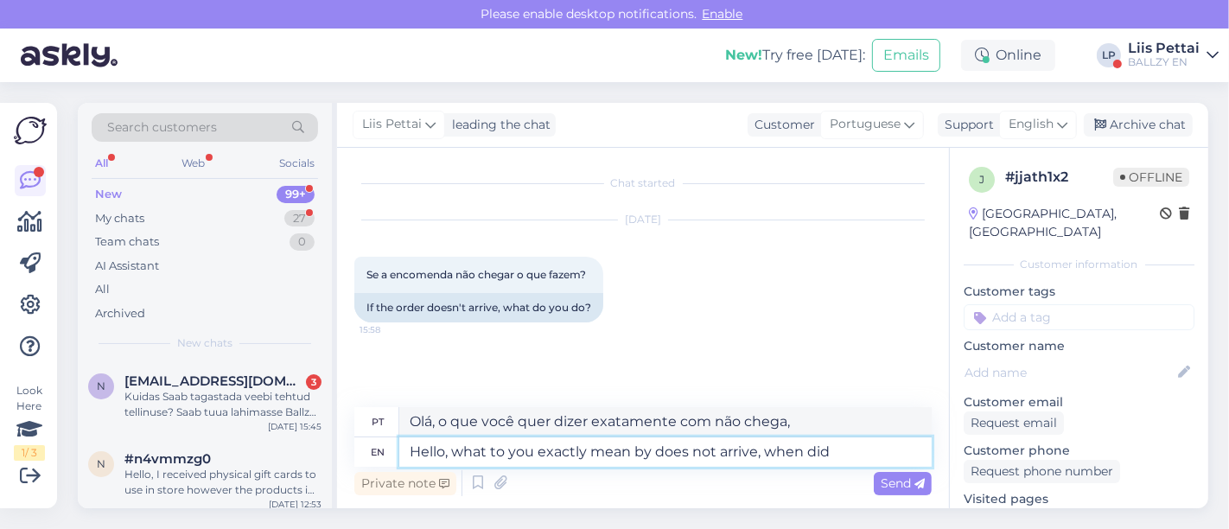
type textarea "Hello, what to you exactly mean by does not arrive, when did y"
type textarea "Olá, o que você quer dizer exatamente com não chega, quando"
type textarea "Hello, what to you exactly mean by does not arrive, when did yo"
type textarea "Olá, o que você quer dizer exatamente com não chegar, quando você chegou?"
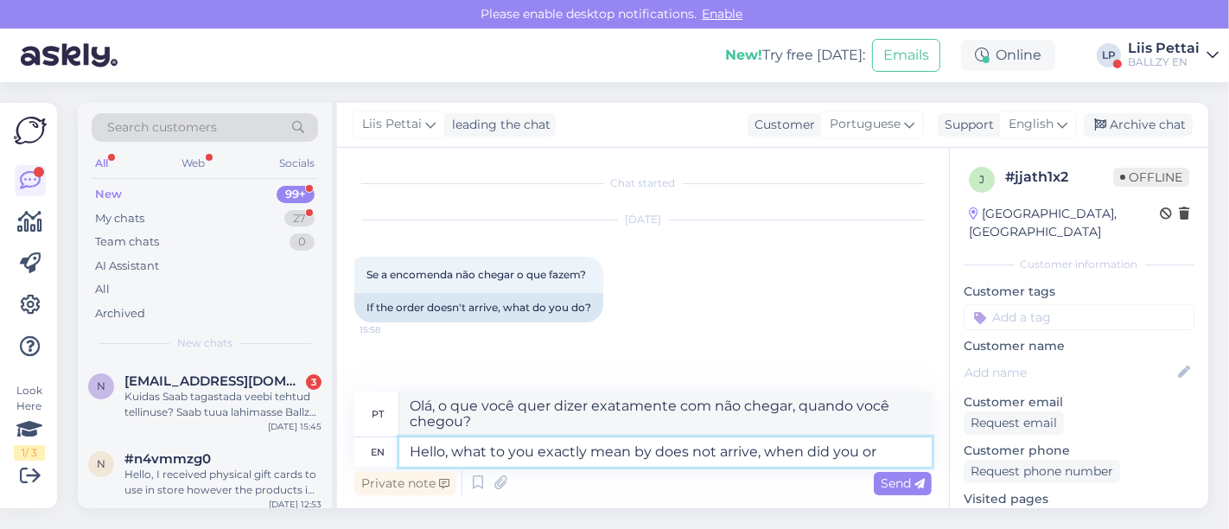
type textarea "Hello, what to you exactly mean by does not arrive, when did you ord"
type textarea "Olá, o que você quer dizer exatamente com não chega, quando você chegou?"
type textarea "Hello, what to you exactly mean by does not arrive, when did you order?"
type textarea "Olá, o que você quer dizer exatamente com não chegar? Quando você fez o pedido?"
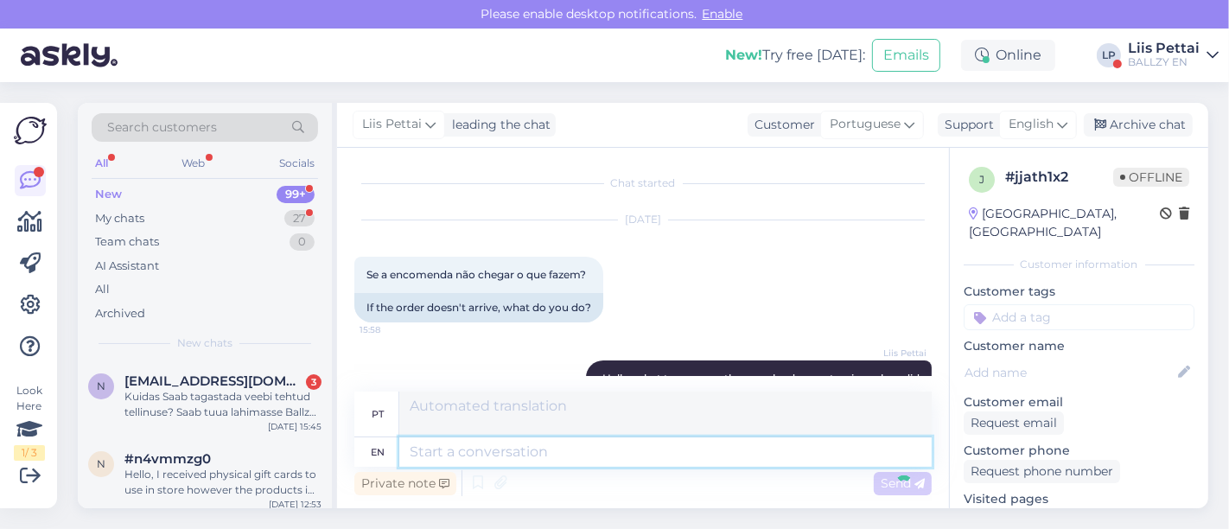
scroll to position [84, 0]
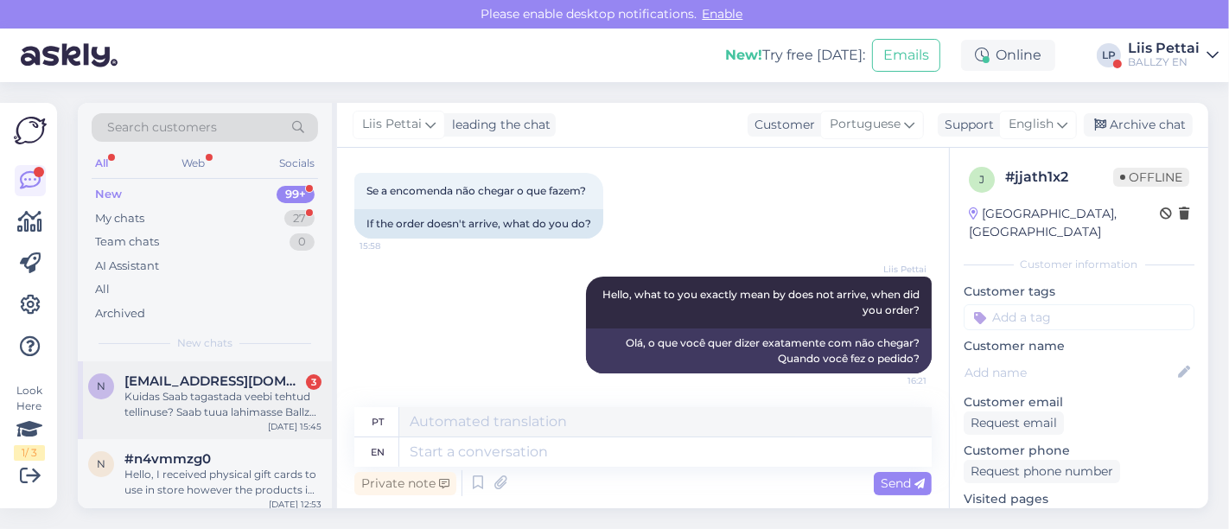
click at [212, 405] on div "Kuidas Saab tagastada veebi tehtud tellinuse? Saab tuua lahimasse Ballzy kauplu…" at bounding box center [222, 404] width 197 height 31
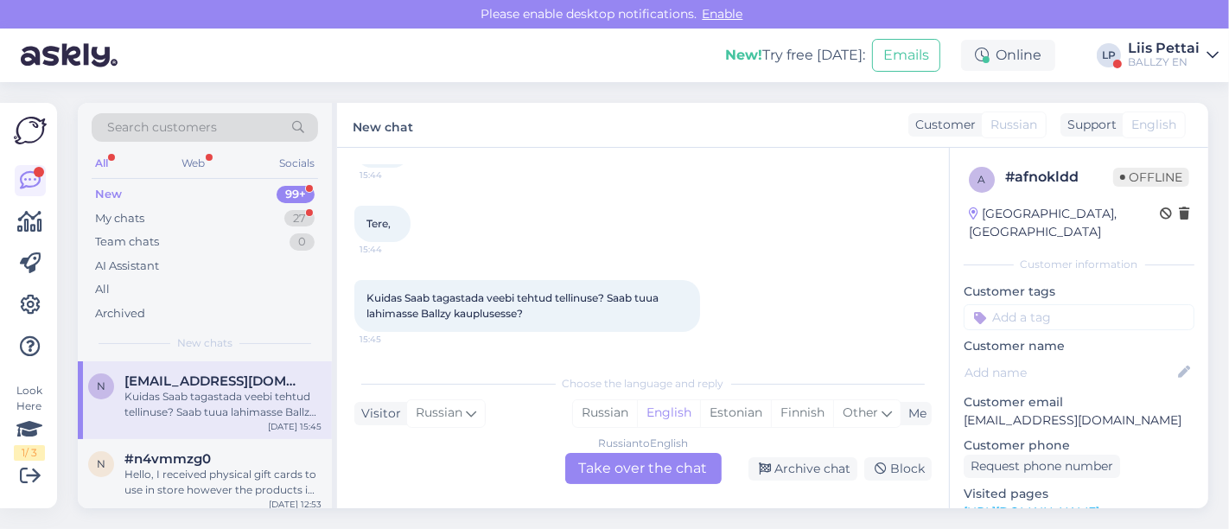
click at [654, 469] on div "Russian to English Take over the chat" at bounding box center [643, 468] width 156 height 31
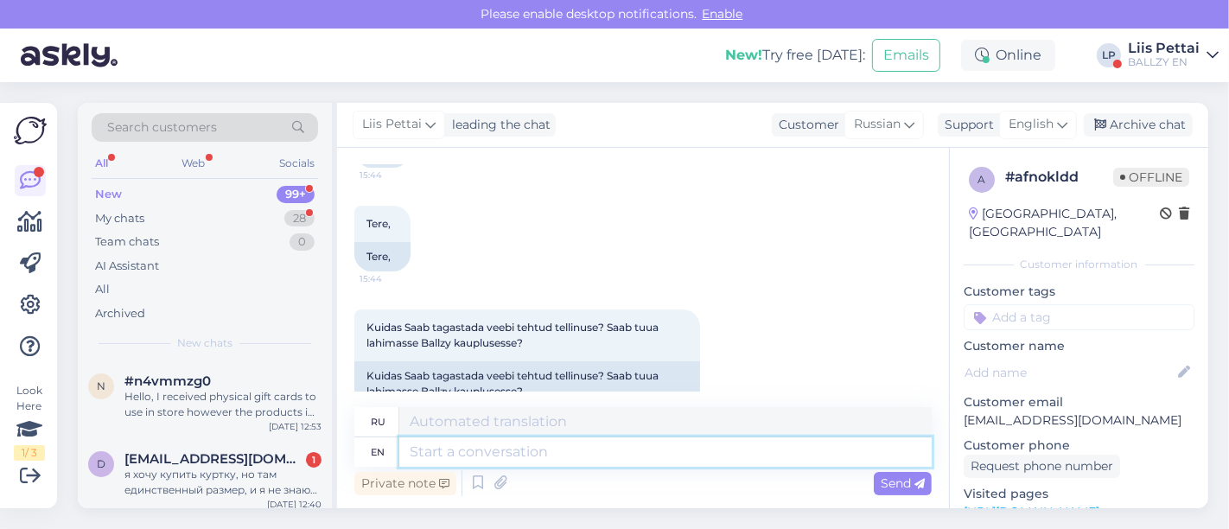
click at [631, 453] on textarea at bounding box center [665, 451] width 532 height 29
type textarea "Tere, või"
type textarea "Тере,"
type textarea "Tere, võib ala"
type textarea "Tere, võib"
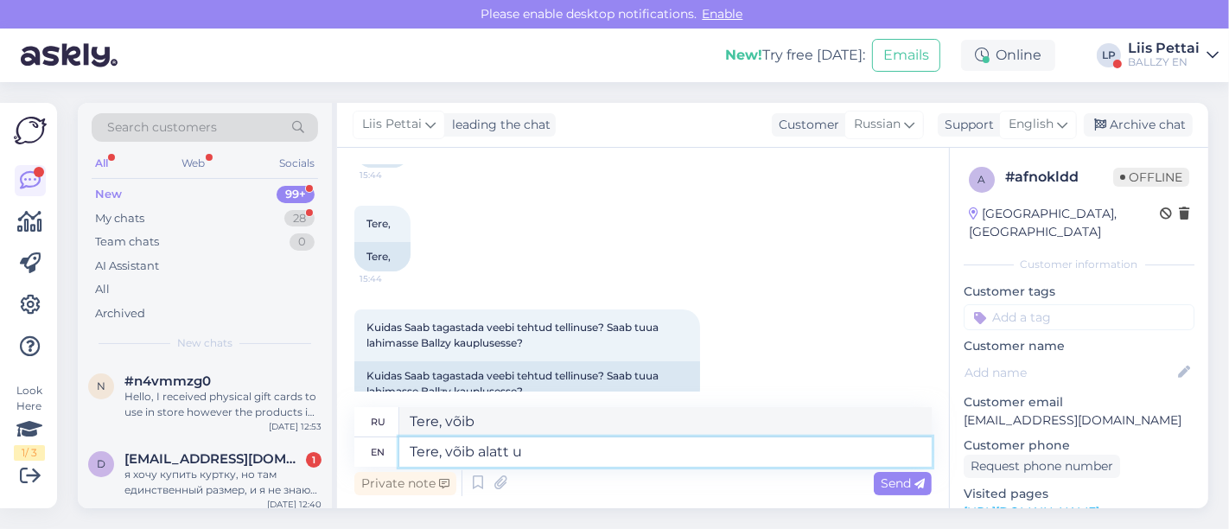
type textarea "Tere, võib alatt uu"
type textarea "Tere, võib alatt"
type textarea "Tere, võib alati tuua"
type textarea "Tere, võib alati"
type textarea "Tere, võib alati tuua l"
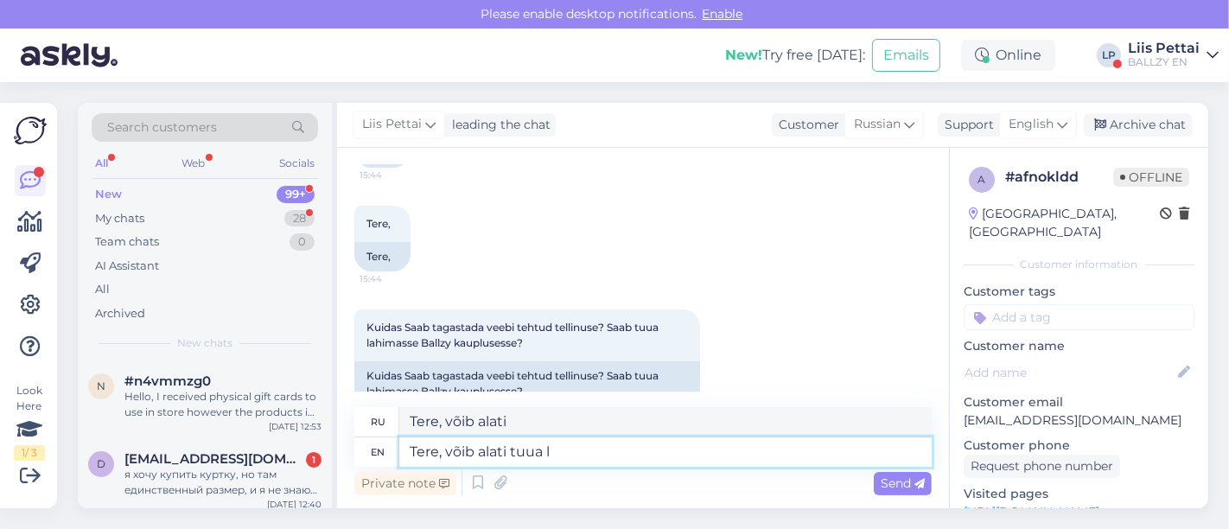
type textarea "Tere, võib alati tuua"
type textarea "Tere, võib alati tuua lähimasse ka"
type textarea "Вот, выбери свой номер"
type textarea "Tere, võib alati tuua lähimasse kauplusesse"
type textarea "Если вы хотите, чтобы вы получили доступ к кошельку"
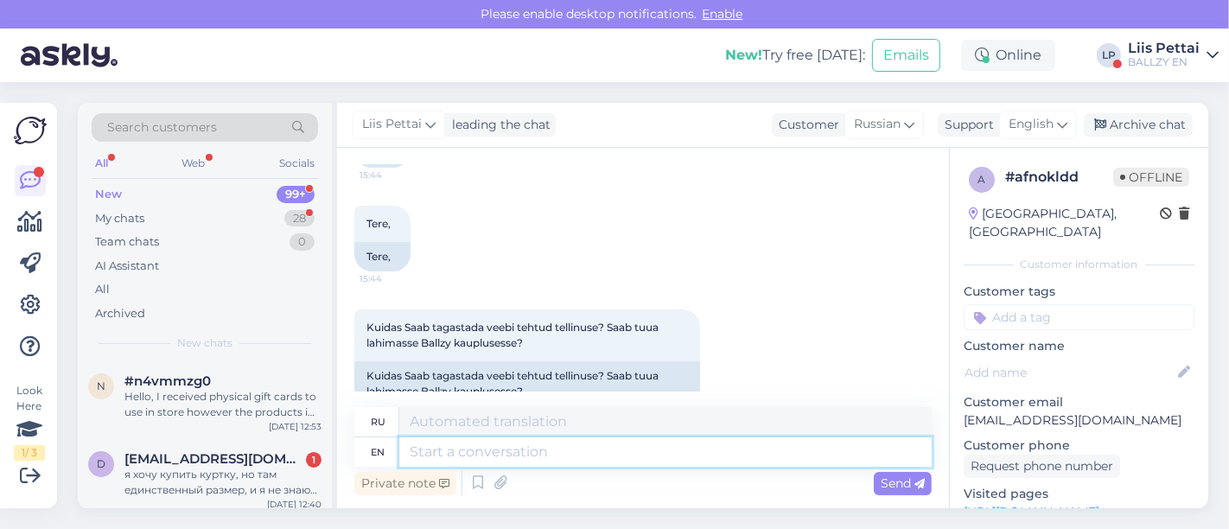
scroll to position [430, 0]
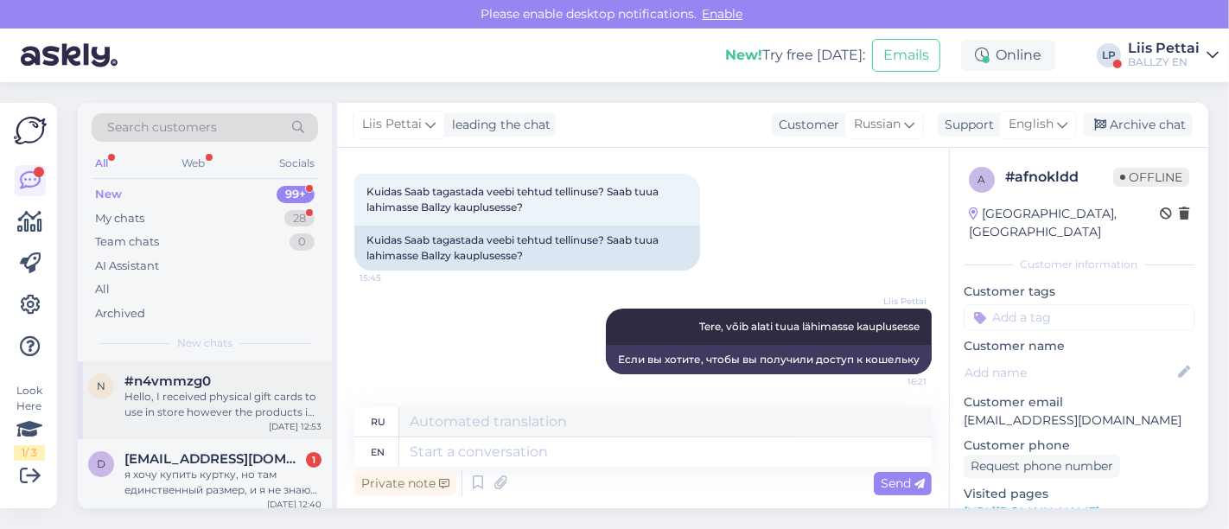
click at [223, 404] on div "Hello, I received physical gift cards to use in store however the products i wo…" at bounding box center [222, 404] width 197 height 31
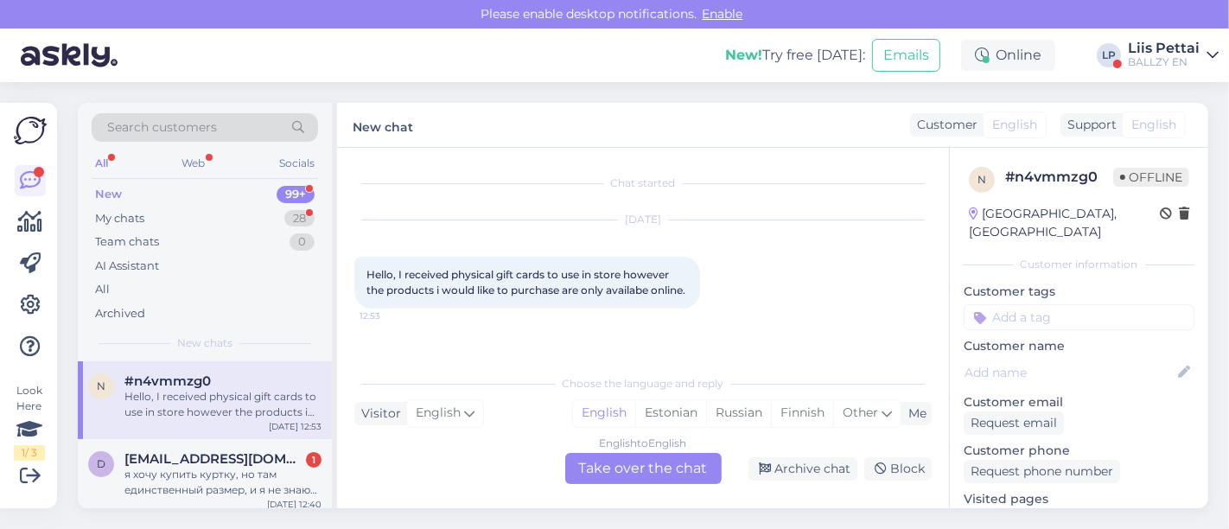
click at [612, 461] on div "English to English Take over the chat" at bounding box center [643, 468] width 156 height 31
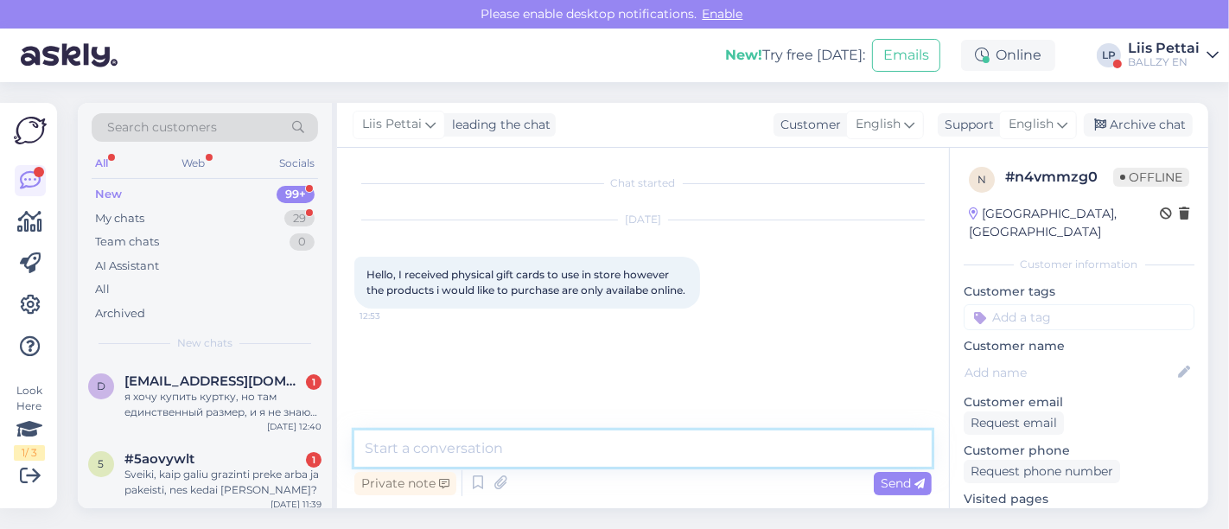
click at [605, 454] on textarea at bounding box center [642, 448] width 577 height 36
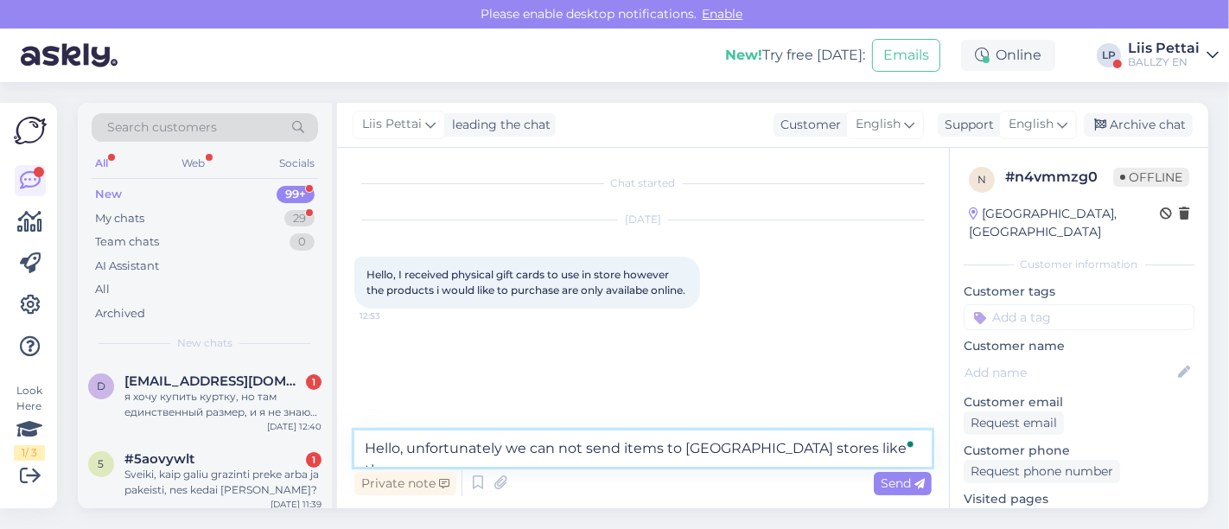
type textarea "Hello, unfortunately we can not send items to [GEOGRAPHIC_DATA] stores like that"
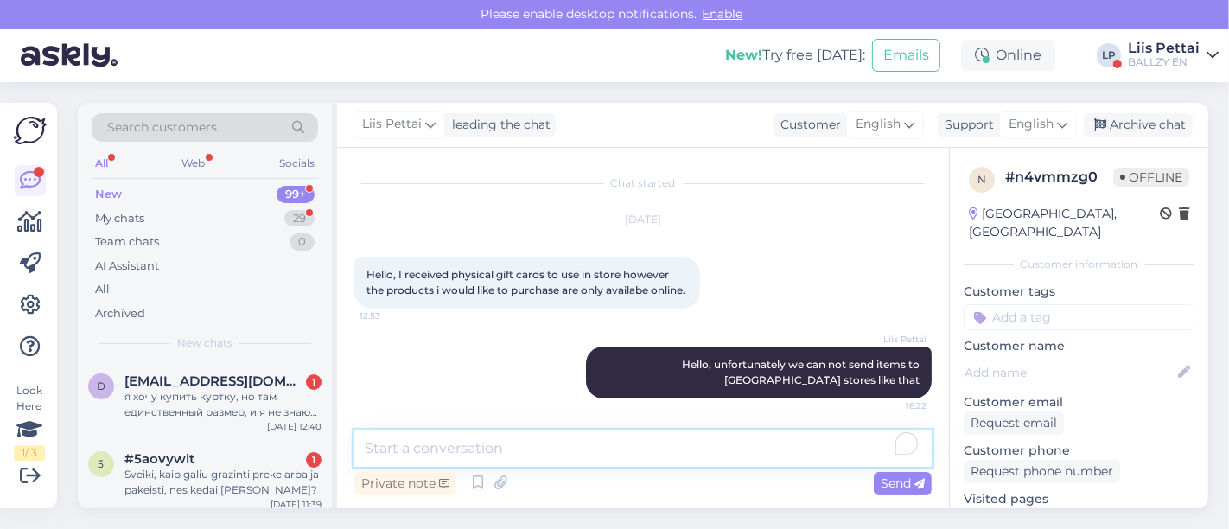
scroll to position [17, 0]
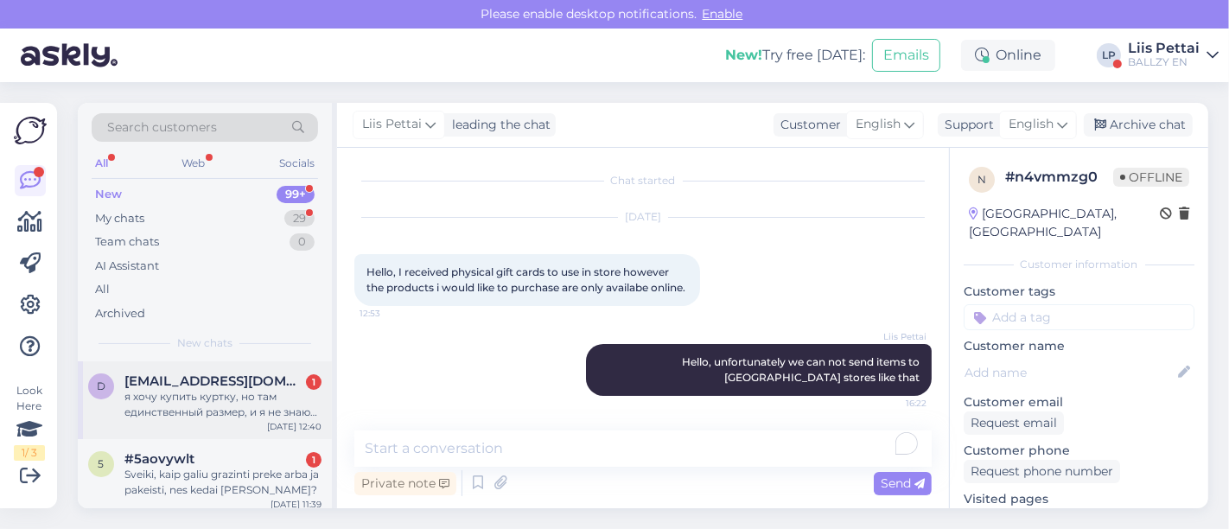
click at [160, 423] on div "d [EMAIL_ADDRESS][DOMAIN_NAME] 1 я хочу купить куртку, но там единственный разм…" at bounding box center [205, 400] width 254 height 78
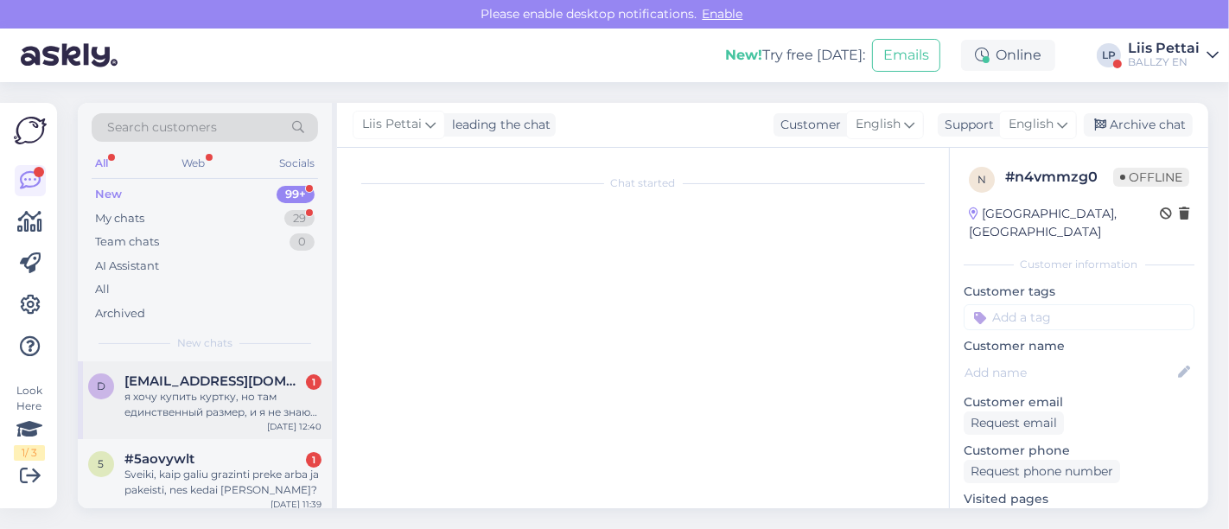
scroll to position [7, 0]
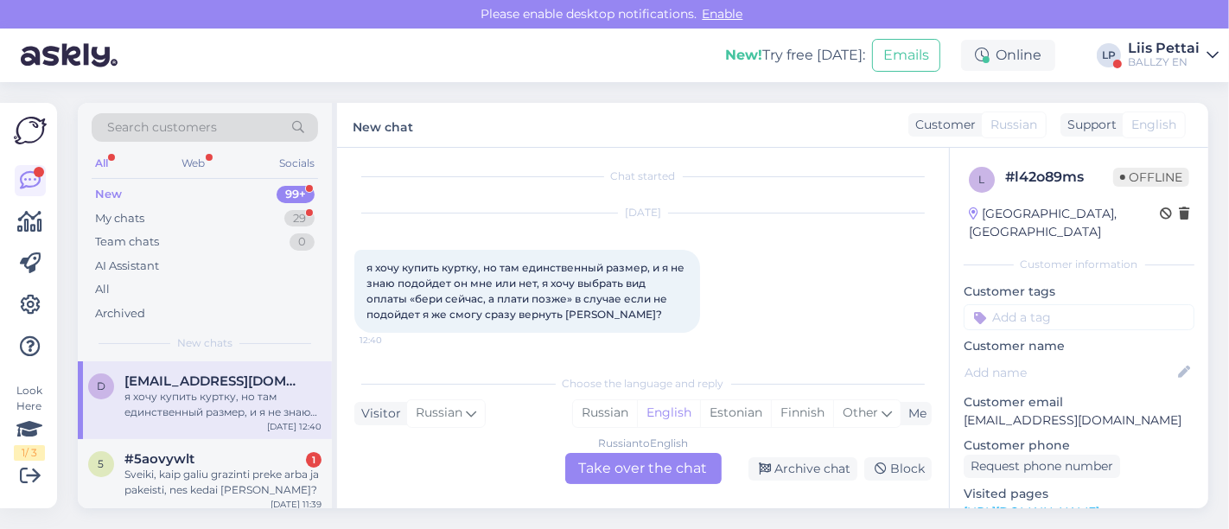
click at [600, 463] on div "Russian to English Take over the chat" at bounding box center [643, 468] width 156 height 31
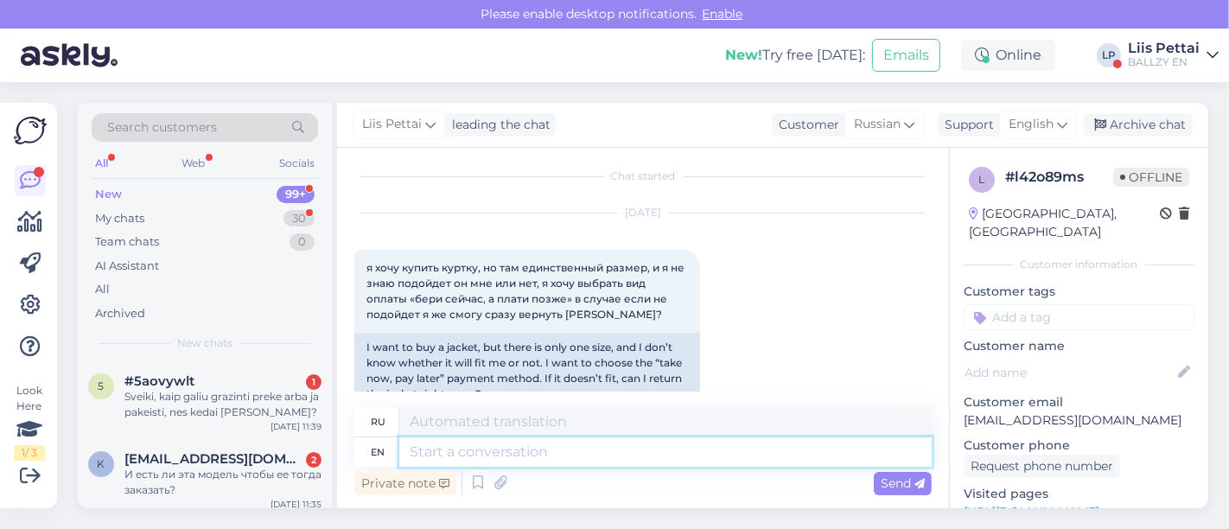
click at [578, 460] on textarea at bounding box center [665, 451] width 532 height 29
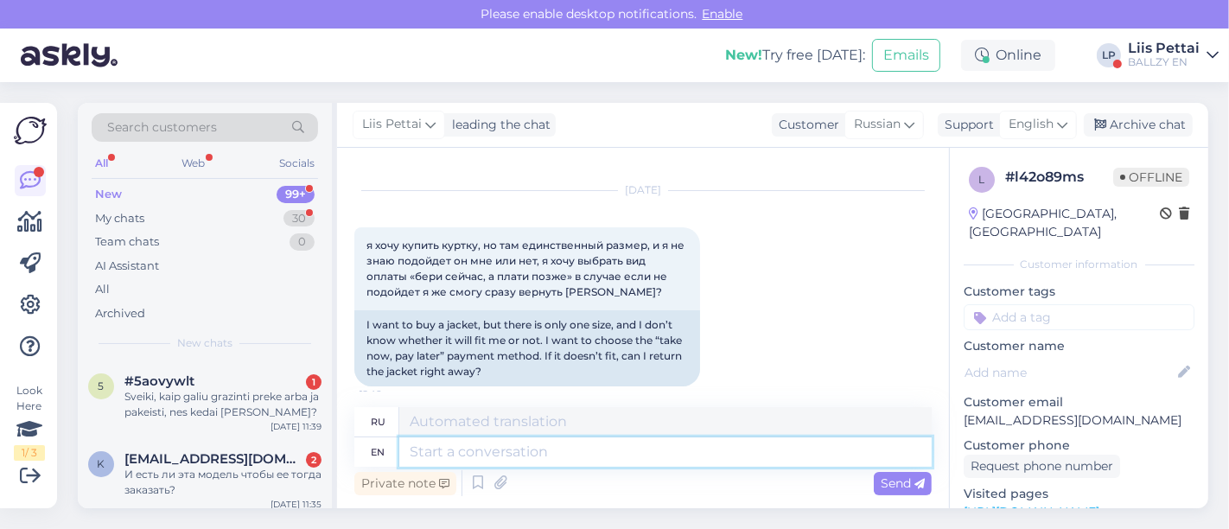
scroll to position [41, 0]
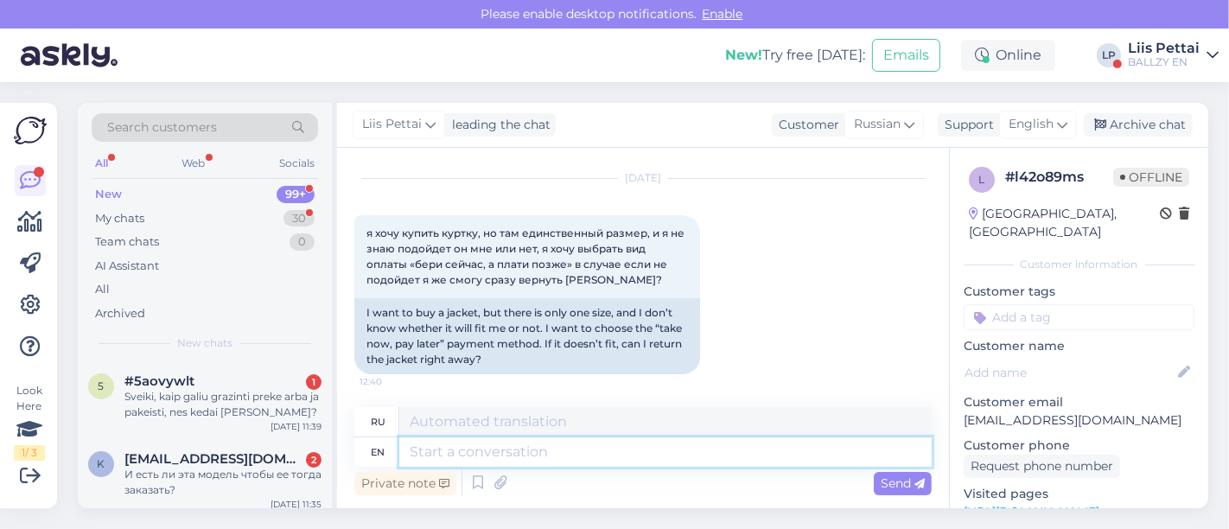
click at [781, 453] on textarea at bounding box center [665, 451] width 532 height 29
type textarea "Hello,"
type textarea "Привет,"
type textarea "Hello, put the"
type textarea "Привет, поставь"
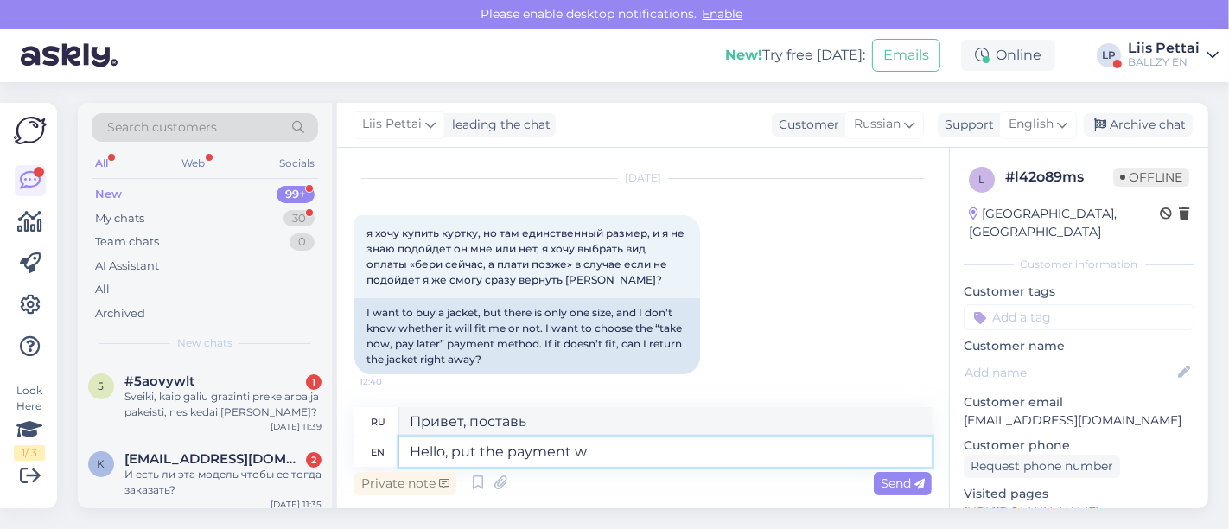
type textarea "Hello, put the payment wi"
type textarea "Здравствуйте, внесите оплату"
type textarea "Hello, put the payment will be"
type textarea "Здравствуйте, поставьте оплату."
type textarea "Hello, put the payment will be very"
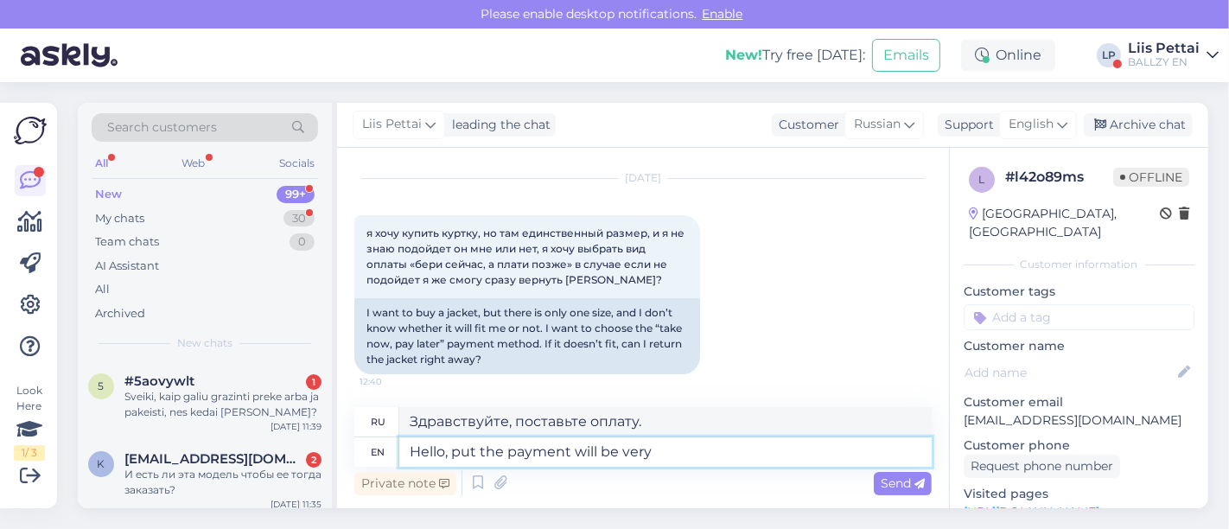
type textarea "Здравствуйте, поставьте оплату, будет очень"
type textarea "Hello, put the payment will be very logn ti"
type textarea "Здравствуйте, поставьте оплату, будет очень легко."
type textarea "Hello, put the payment will be very logn time to"
type textarea "Здравствуйте, оплата будет очень быстрой."
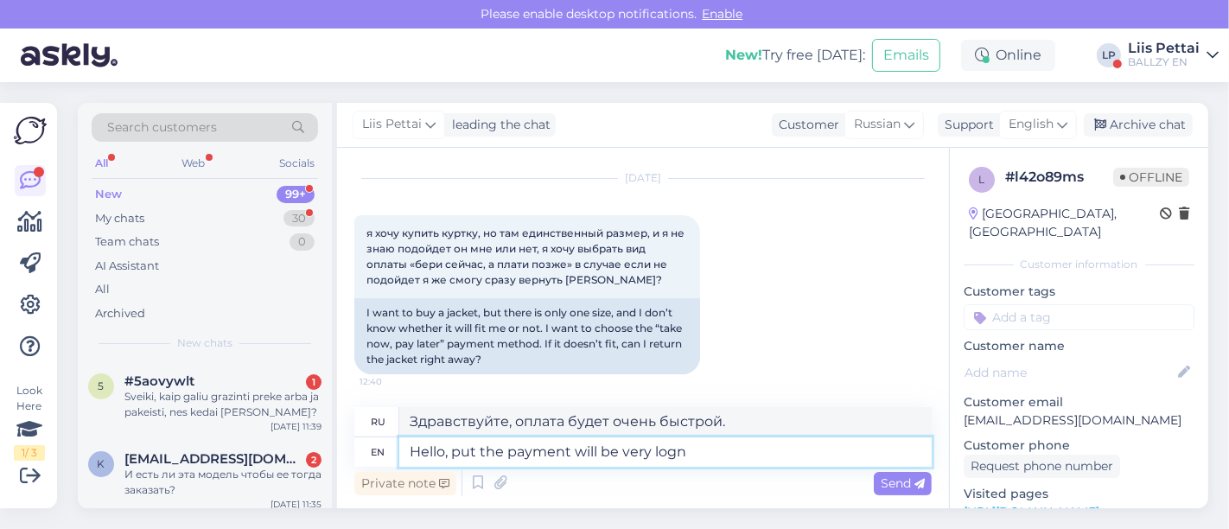
type textarea "Hello, put the payment will be very log"
type textarea "Здравствуйте, поставьте оплату, будет очень легко."
type textarea "Hello, put the payment will be very long t"
type textarea "Здравствуйте, оплата будет идти очень долго."
type textarea "Hello, put the payment will be very long time to cancelled,"
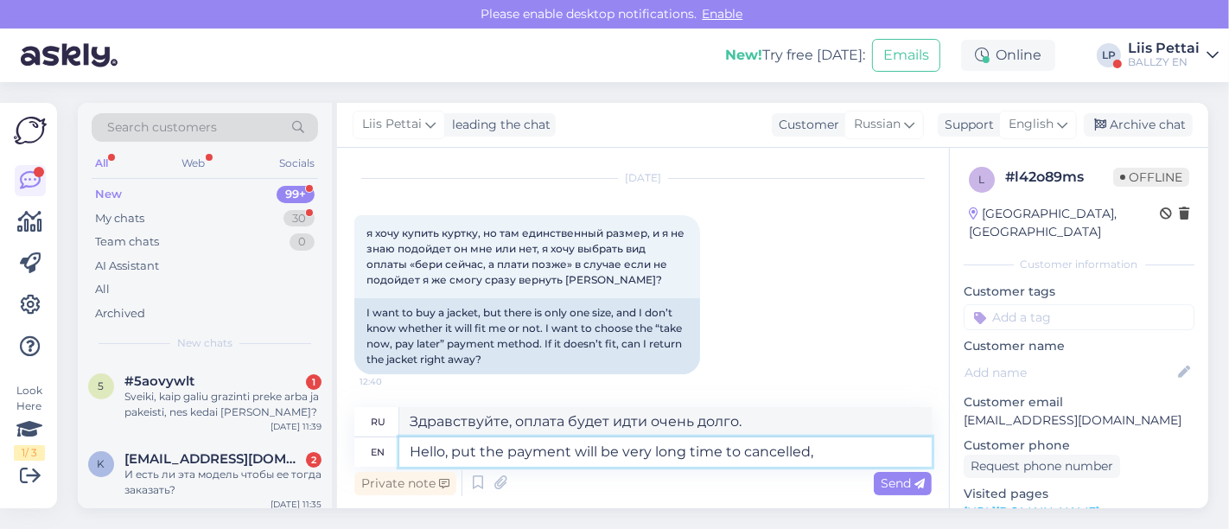
type textarea "Здравствуйте, положенный платеж будет очень долго отменяться,"
type textarea "Hello, put the payment will be very long time to cancelled, i"
type textarea "Здравствуйте, положенный платеж будет очень долго отменяться, я"
type textarea "Hello, put the payment will be very long time to cancelled, it"
type textarea "Здравствуйте, положенный платеж будет очень долго отменяться, это"
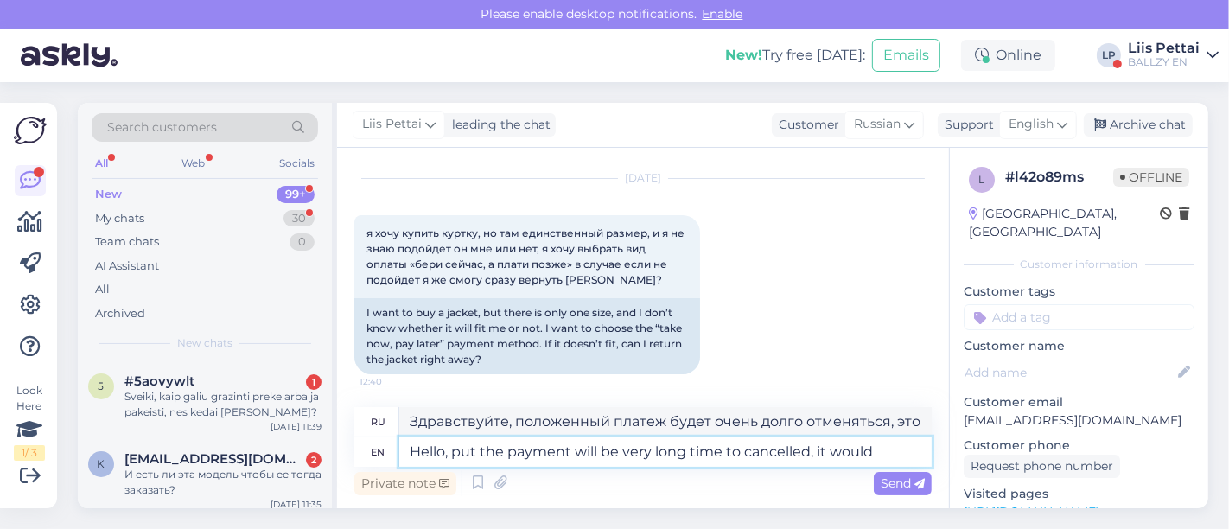
type textarea "Hello, put the payment will be very long time to cancelled, it would"
type textarea "Здравствуйте, положенный платеж будет очень долго отменяться, это будет"
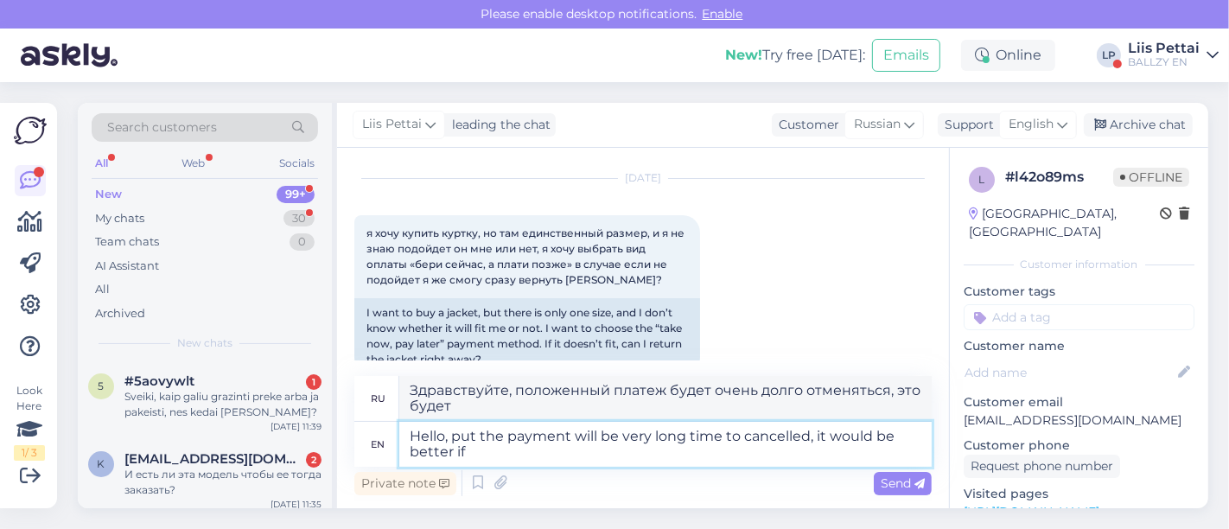
type textarea "Hello, put the payment will be very long time to cancelled, it would be better …"
type textarea "Здравствуйте, положенный платеж будет очень долго отменяться, было бы лучше"
type textarea "Hello, put the payment will be very long time to cancelled, it would be better …"
type textarea "Здравствуйте, положенный платеж будет очень долго отменяться, было бы лучше, ес…"
type textarea "Hello, put the payment will be very long time to cancelled, it would be better …"
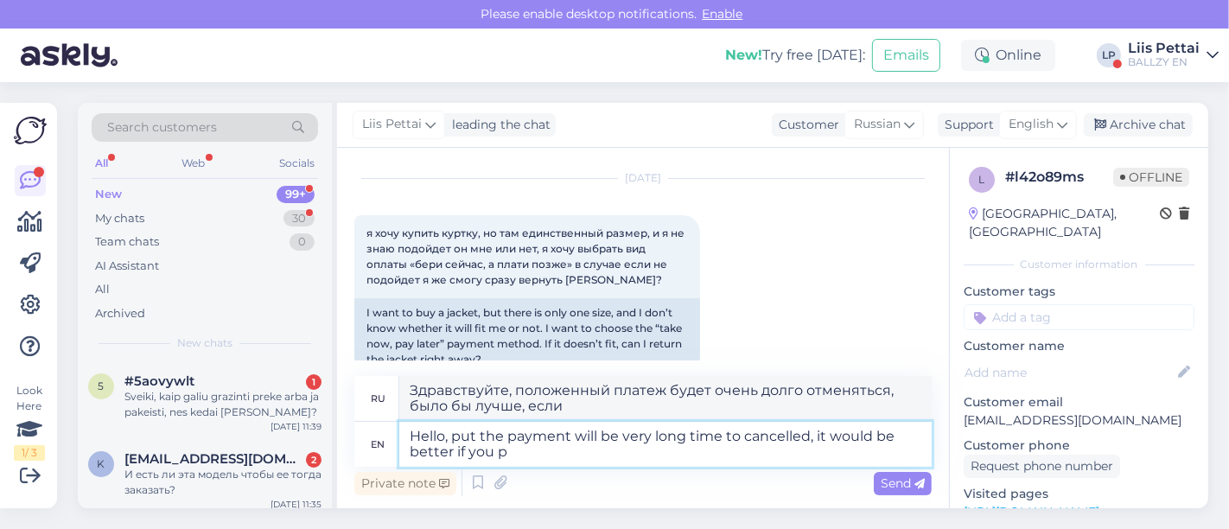
type textarea "Здравствуйте, положенный платеж будет очень долго отменяться, было бы лучше, ес…"
type textarea "Hello, put the payment will be very long time to cancelled, it would be better …"
type textarea "Здравствуйте, положенный платеж будет очень долго отменяться, было бы лучше, ес…"
type textarea "Hello, put the payment will be very long time to cancelled, it would be better …"
type textarea "Здравствуйте, положенный платеж будет очень долго отменяться, было бы лучше, ес…"
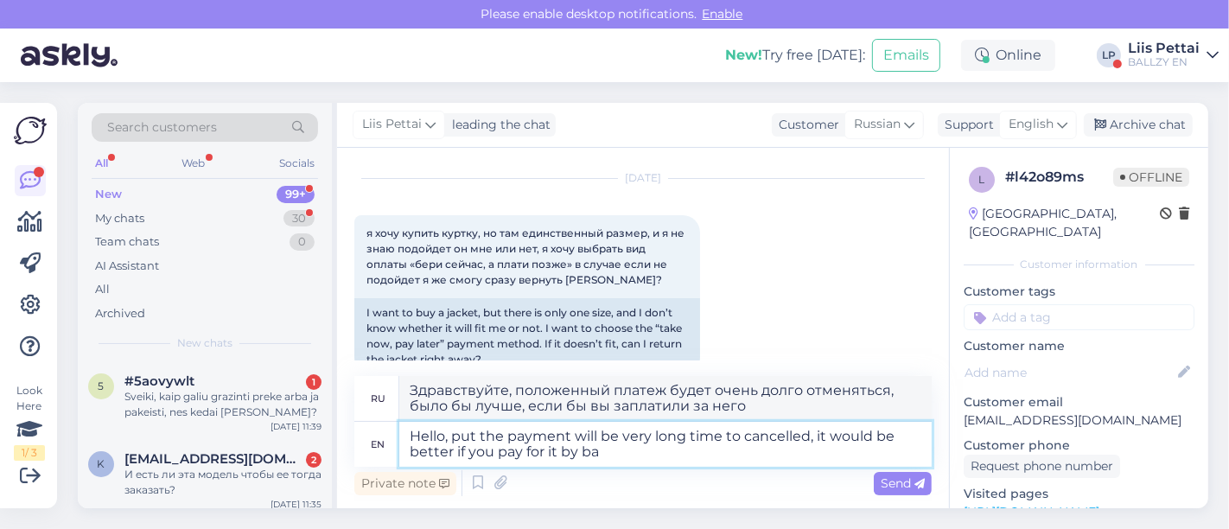
type textarea "Hello, put the payment will be very long time to cancelled, it would be better …"
type textarea "Здравствуйте, положенный платеж будет очень долго отменяться, было бы лучше, ес…"
type textarea "Hello, put the payment will be very long time to cancelled, it would be better …"
type textarea "Здравствуйте, положенный платеж будет очень долго отменяться, было бы лучше, ес…"
type textarea "Hello, put the payment will be very long time to cancelled, it would be better …"
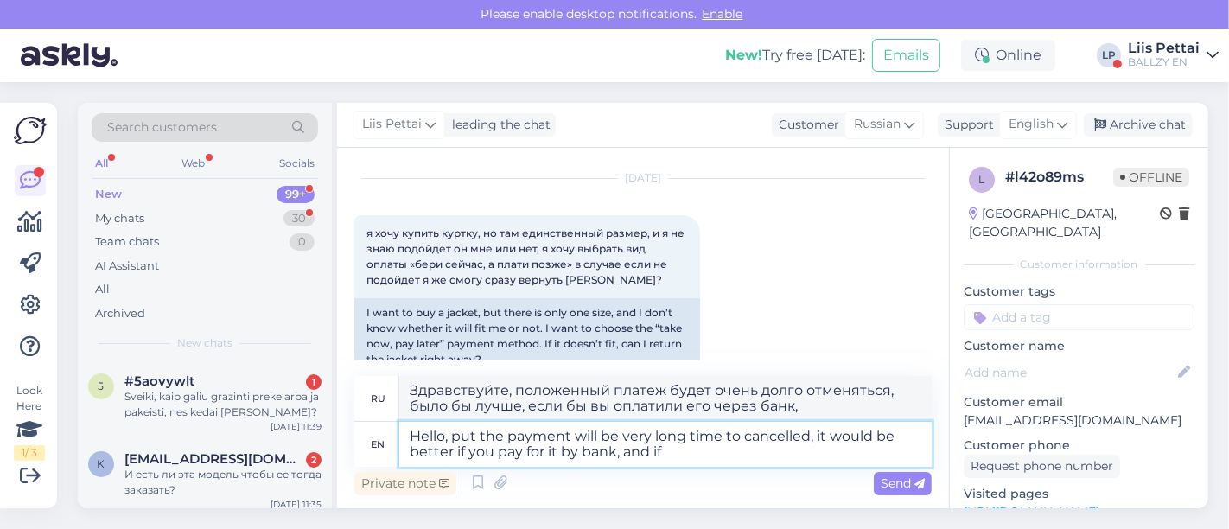
type textarea "Здравствуйте, положенный платеж будет очень долго отменяться, было бы лучше, ес…"
type textarea "Hello, put the payment will be very long time to cancelled, it would be better …"
type textarea "Здравствуйте, положенный платеж будет очень долго отменяться, было бы лучше, ес…"
type textarea "Hello, put the payment will be very long time to cancelled, it would be better …"
type textarea "Здравствуйте, положенный платеж будет очень долго отменяться, было бы лучше, ес…"
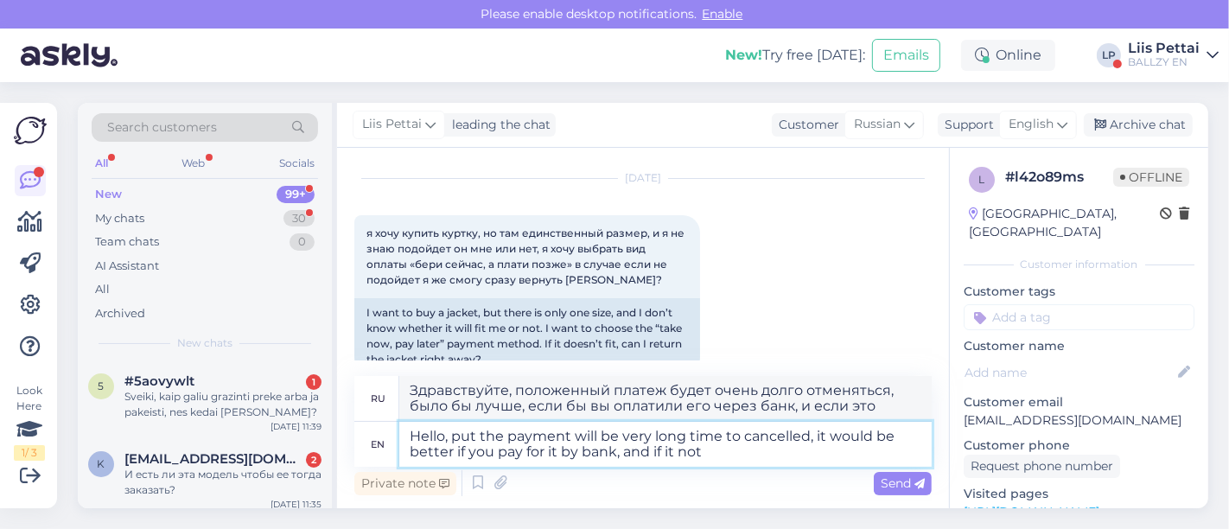
type textarea "Hello, put the payment will be very long time to cancelled, it would be better …"
type textarea "Здравствуйте, положенный платеж будет очень долго отменяться, было бы лучше, ес…"
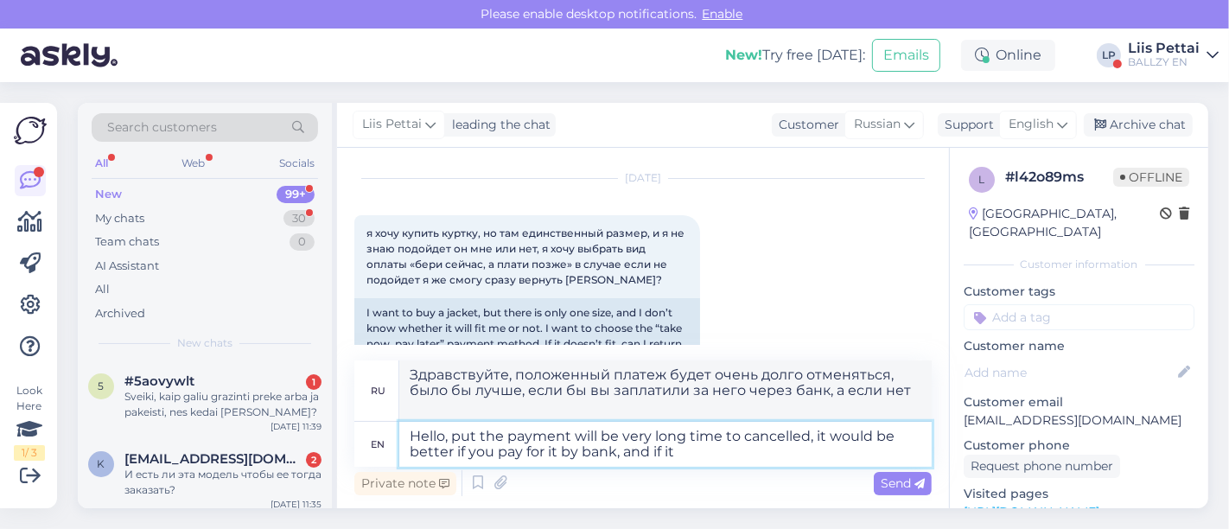
type textarea "Hello, put the payment will be very long time to cancelled, it would be better …"
type textarea "Здравствуйте, положенный платеж будет очень долго отменяться, было бы лучше, ес…"
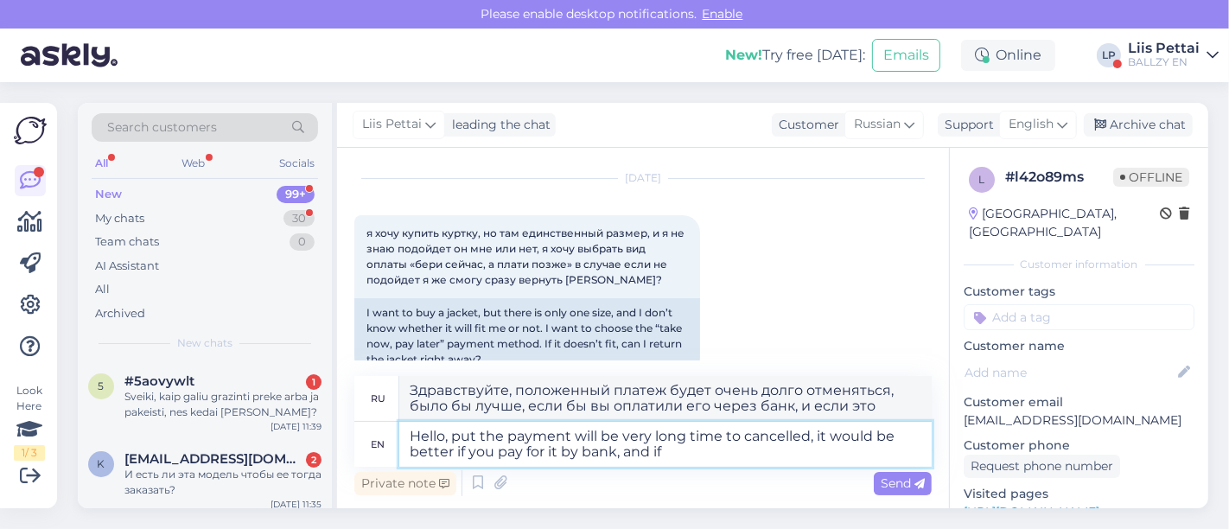
type textarea "Hello, put the payment will be very long time to cancelled, it would be better …"
type textarea "Здравствуйте, положенный платеж будет очень долго отменяться, было бы лучше, ес…"
type textarea "Hello, put the payment will be very long time to cancelled, it would be better …"
type textarea "Здравствуйте, положенный платеж будет очень долго отменяться, было бы лучше, ес…"
type textarea "Hello, put the payment will be very long time to cancelled, it would be better …"
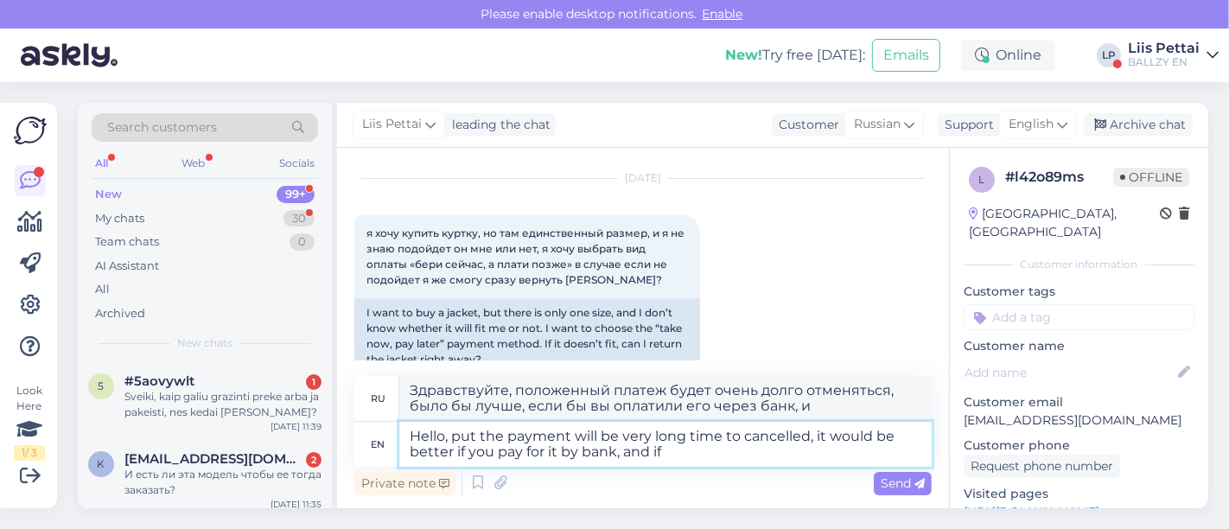
type textarea "Здравствуйте, положенный платеж будет очень долго отменяться, было бы лучше, ес…"
type textarea "Hello, put the payment will be very long time to cancelled, it would be better …"
type textarea "Здравствуйте, положенный платеж будет очень долго отменяться, было бы лучше, ес…"
type textarea "Hello, put the payment will be very long time to cancelled, it would be better …"
type textarea "Здравствуйте, положенный платеж будет очень долго отменяться, было бы лучше, ес…"
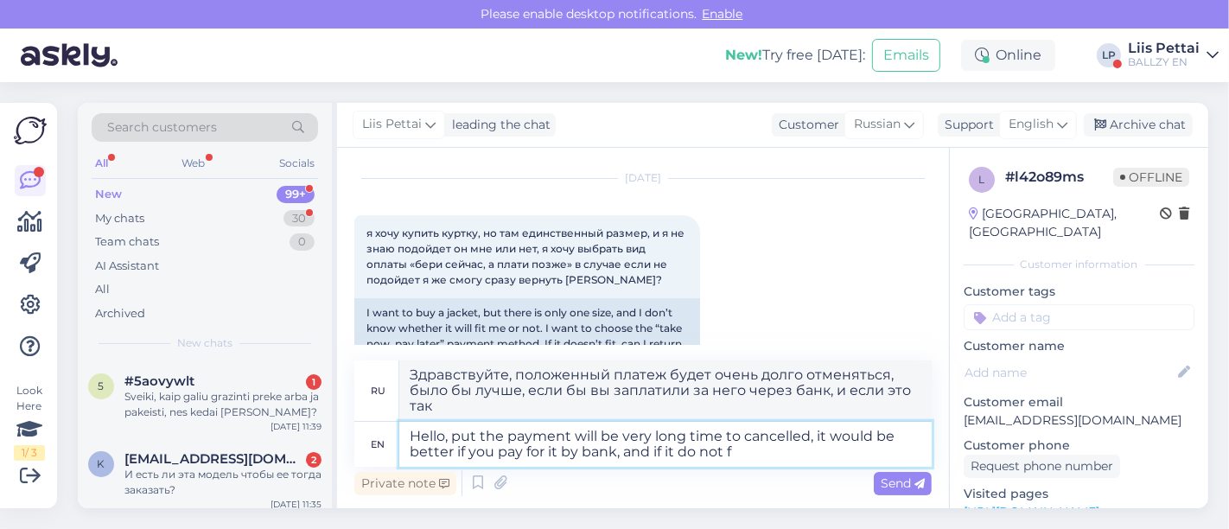
type textarea "Hello, put the payment will be very long time to cancelled, it would be better …"
type textarea "Здравствуйте, положенный платеж будет очень долго отменяться, было бы лучше, ес…"
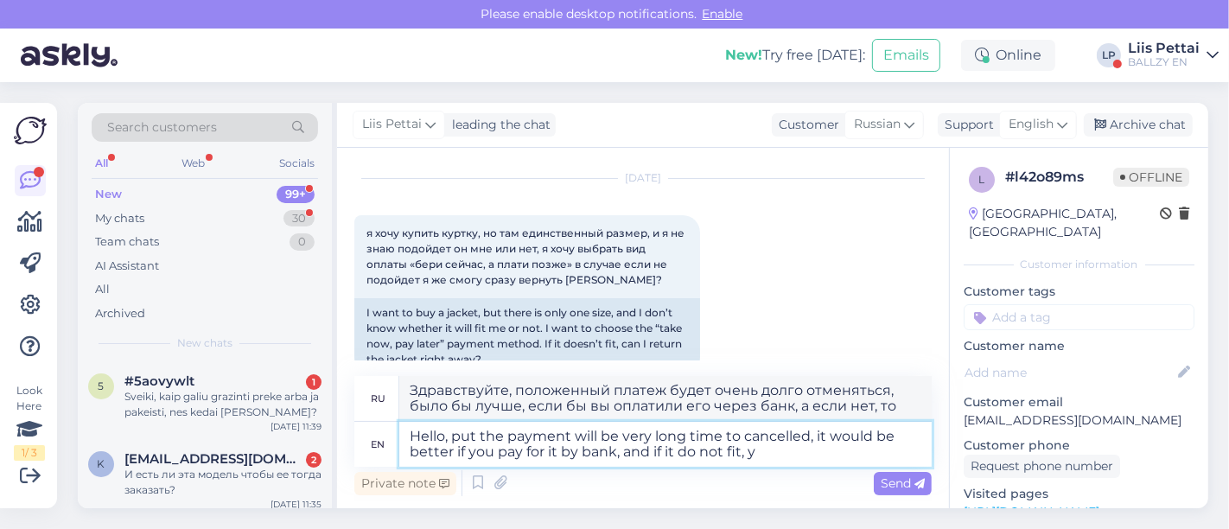
type textarea "Hello, put the payment will be very long time to cancelled, it would be better …"
type textarea "Здравствуйте, положенный платеж будет очень долго отменяться, было бы лучше, ес…"
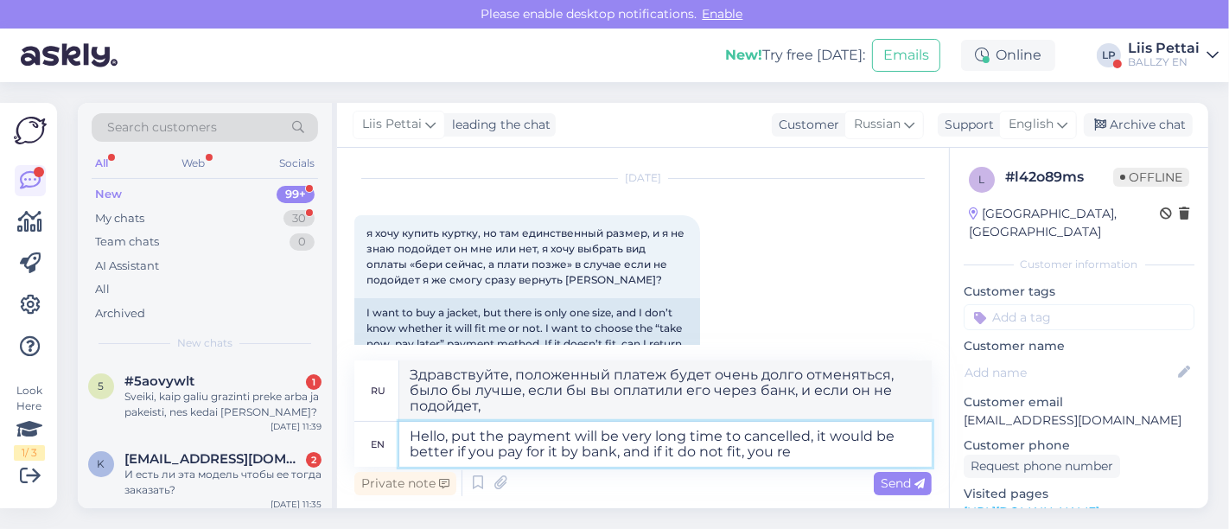
type textarea "Hello, put the payment will be very long time to cancelled, it would be better …"
type textarea "Здравствуйте, положенный платеж будет очень долго отменяться, было бы лучше, ес…"
type textarea "Hello, put the payment will be very long time to cancelled, it would be better …"
type textarea "Здравствуйте, положенный платеж будет очень долго отменяться, было бы лучше, ес…"
type textarea "Hello, put the payment will be very long time to cancelled, it would be better …"
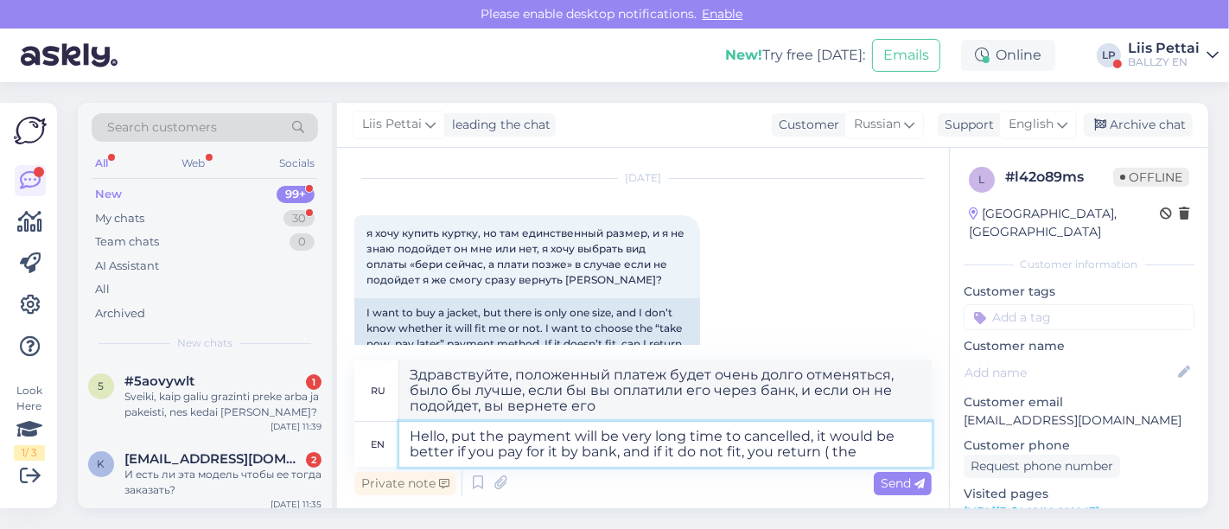
type textarea "Здравствуйте, положенный платеж будет очень долго отменяться, было бы лучше, ес…"
type textarea "Hello, put the payment will be very long time to cancelled, it would be better …"
type textarea "Здравствуйте, положенный платеж будет очень долго отменяться, было бы лучше, ес…"
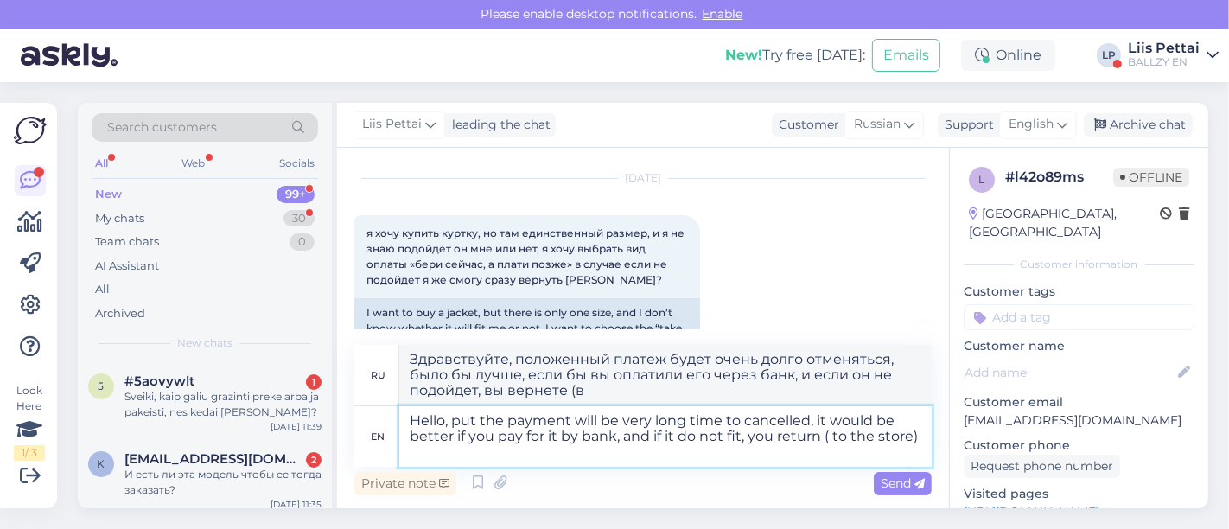
type textarea "Hello, put the payment will be very long time to cancelled, it would be better …"
type textarea "Здравствуйте, положенный платеж будет очень долго отменяться, было бы лучше, ес…"
type textarea "Hello, put the payment will be very long time to cancelled, it would be better …"
type textarea "Здравствуйте, положенный платеж будет очень долго отменяться, было бы лучше, ес…"
type textarea "Hello, put the payment will be very long time to cancelled, it would be better …"
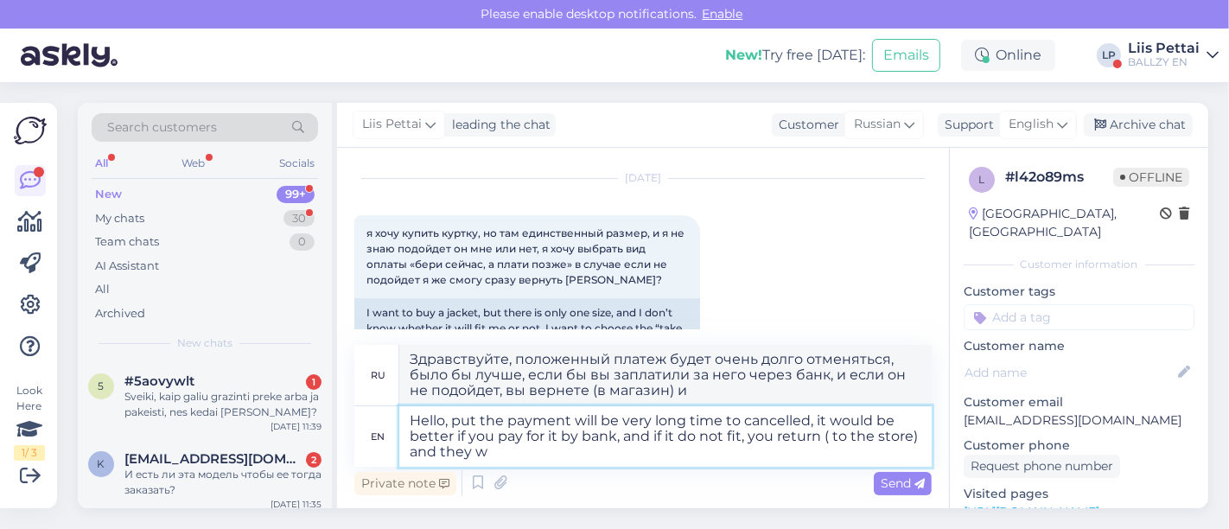
type textarea "Здравствуйте, положенный платеж будет очень долго отменяться, было бы лучше, ес…"
type textarea "Hello, put the payment will be very long time to cancelled, it would be better …"
type textarea "Здравствуйте, положенный платеж будет очень долго отменяться, было бы лучше, ес…"
type textarea "Hello, put the payment will be very long time to cancelled, it would be better …"
type textarea "Здравствуйте, положенный платеж будет очень долго отменяться, было бы лучше, ес…"
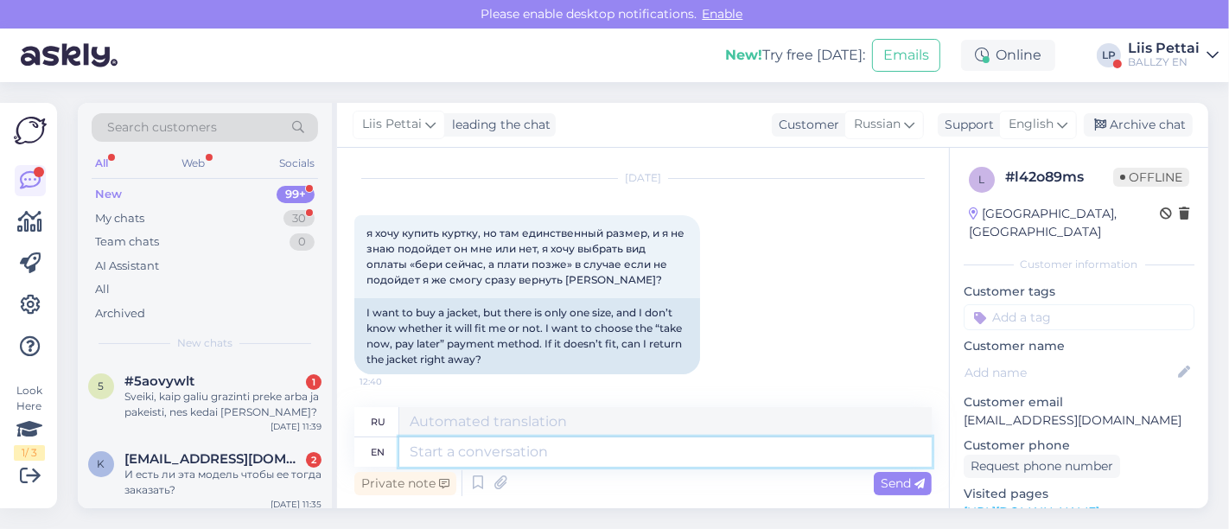
scroll to position [223, 0]
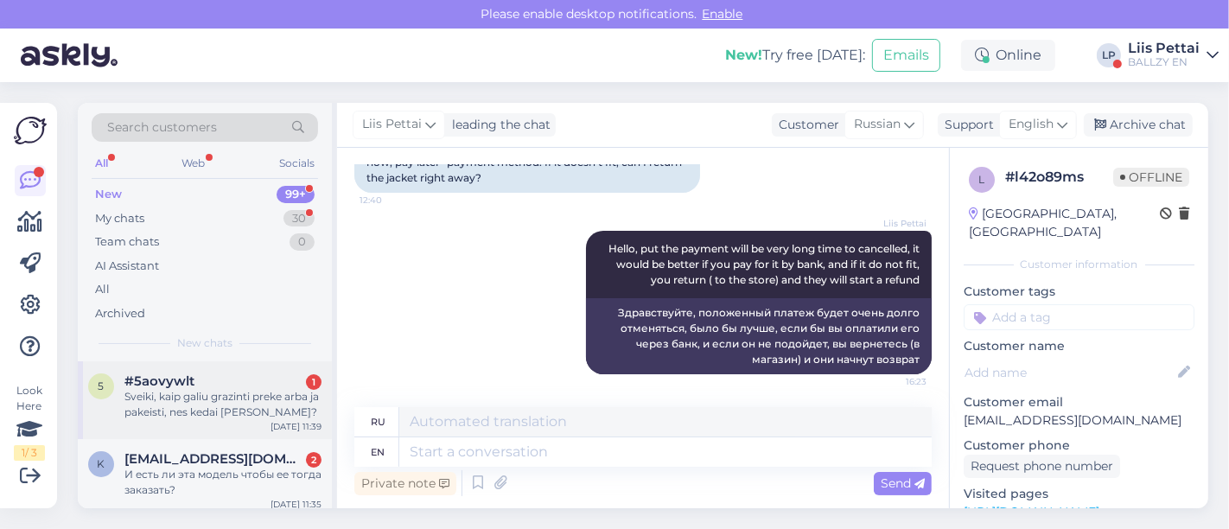
click at [234, 373] on div "#5aovywlt 1" at bounding box center [222, 381] width 197 height 16
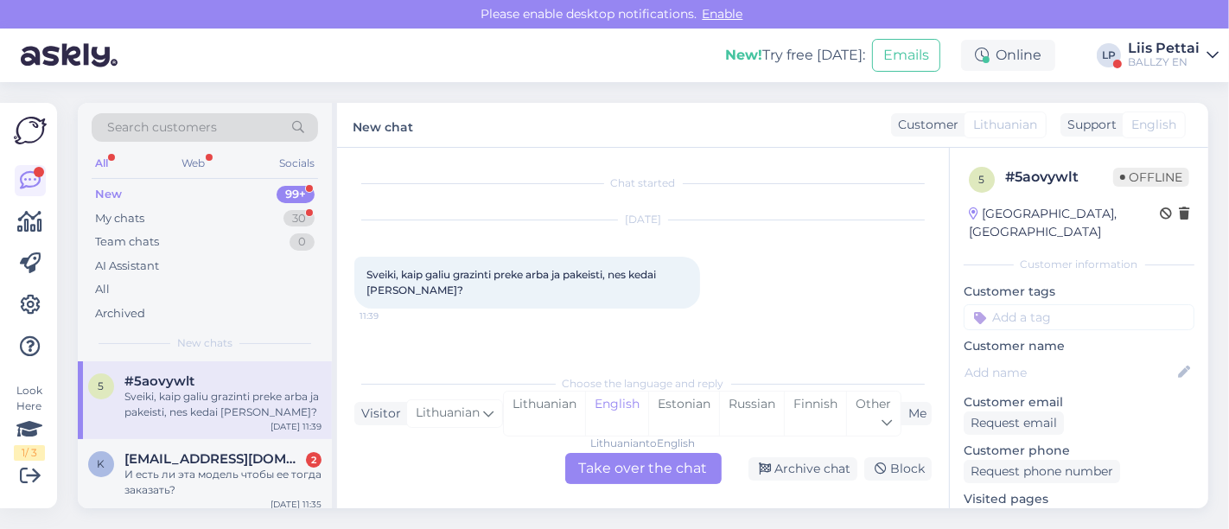
scroll to position [0, 0]
click at [631, 462] on div "Lithuanian to English Take over the chat" at bounding box center [643, 468] width 156 height 31
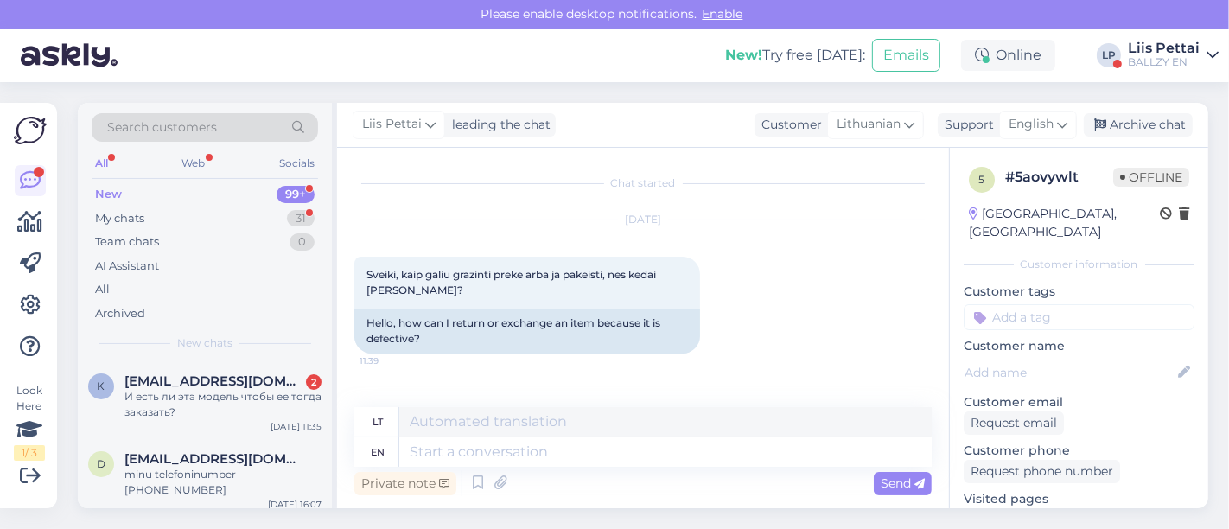
click at [598, 468] on div "Private note Send" at bounding box center [642, 483] width 577 height 33
click at [609, 455] on textarea at bounding box center [665, 451] width 532 height 29
type textarea "hello, y"
type textarea "Sveiki,"
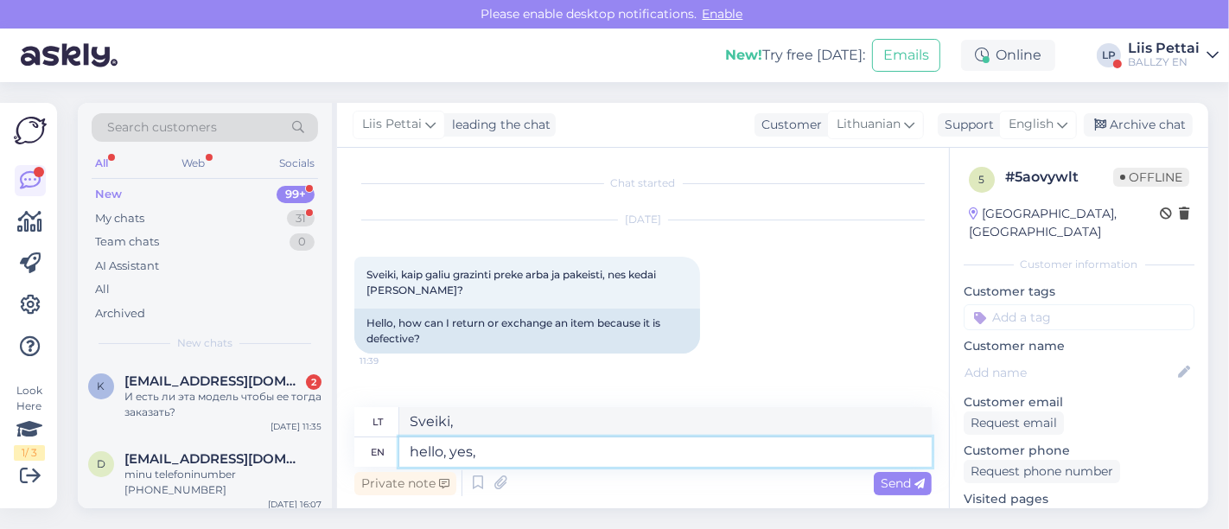
type textarea "hello, yes, b"
type textarea "Sveiki, taip,"
type textarea "hello, yes, but"
type textarea "Sveiki, taip, bet"
type textarea "hello, yes, but we nee"
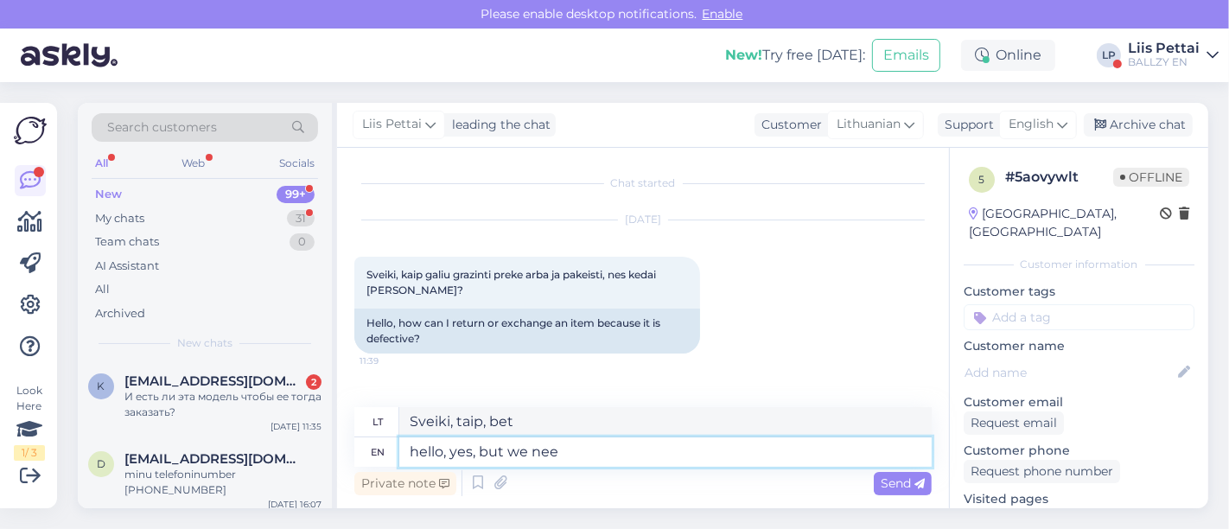
type textarea "Sveiki, taip, bet mes"
type textarea "hello, yes, but we need p"
type textarea "Sveiki, taip, bet mums reikia"
type textarea "hello, yes, but we need pictures"
type textarea "Sveiki, taip, bet mums reikia nuotraukų"
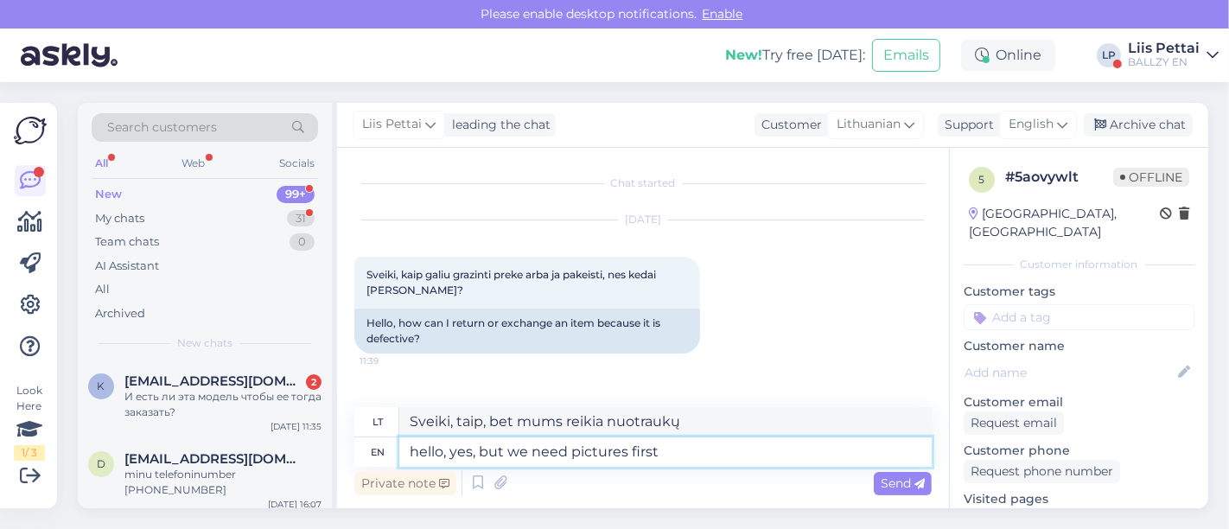
type textarea "hello, yes, but we need pictures first"
type textarea "Sveiki, taip, bet pirmiausia mums reikia nuotraukų"
type textarea "hello, yes, but we need pictures first to the klienditugi@ballzy."
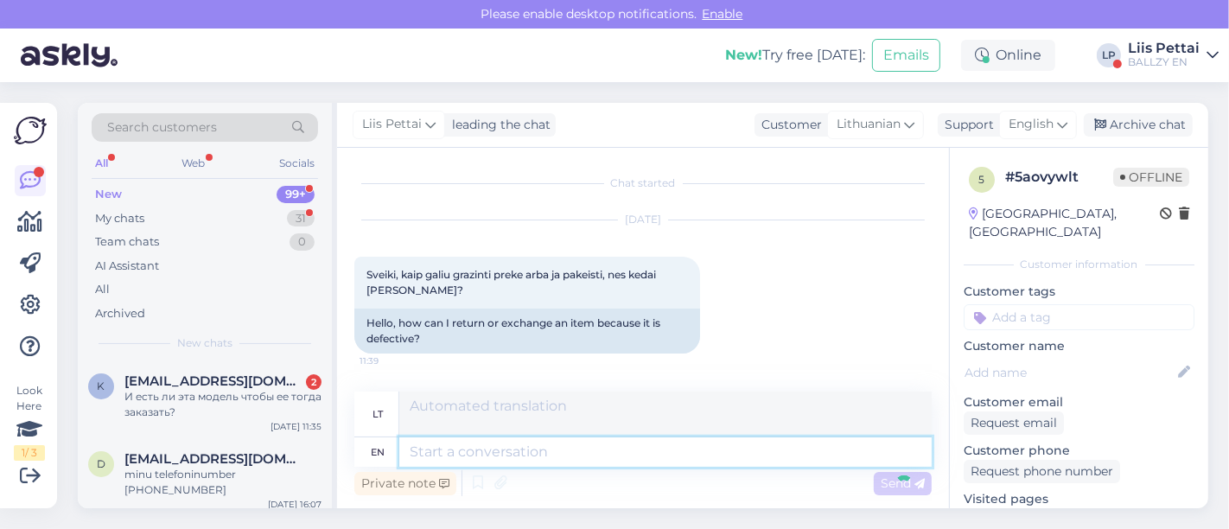
scroll to position [114, 0]
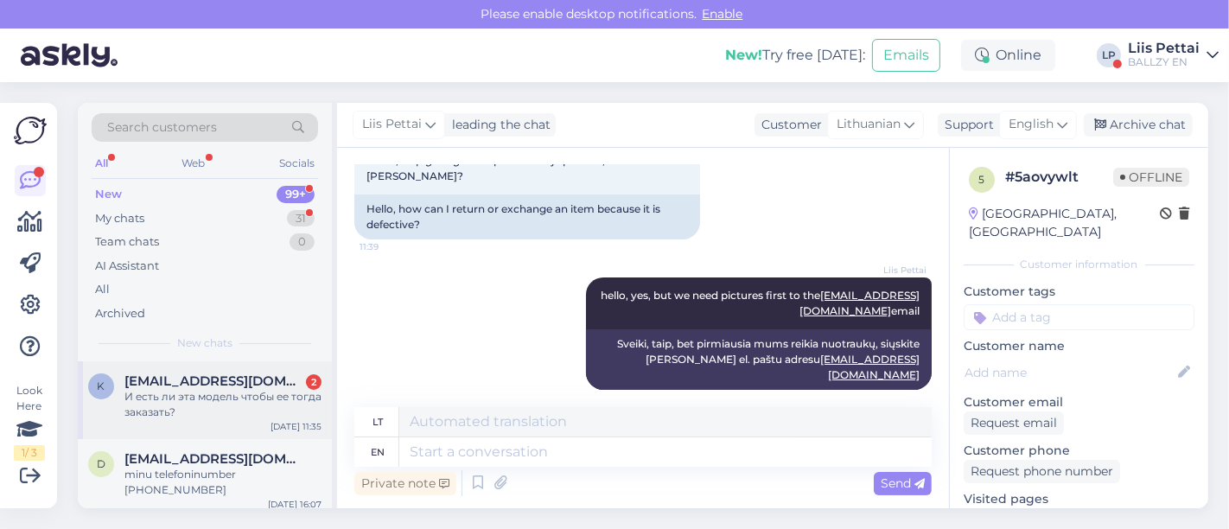
click at [207, 379] on span "[EMAIL_ADDRESS][DOMAIN_NAME]" at bounding box center [214, 381] width 180 height 16
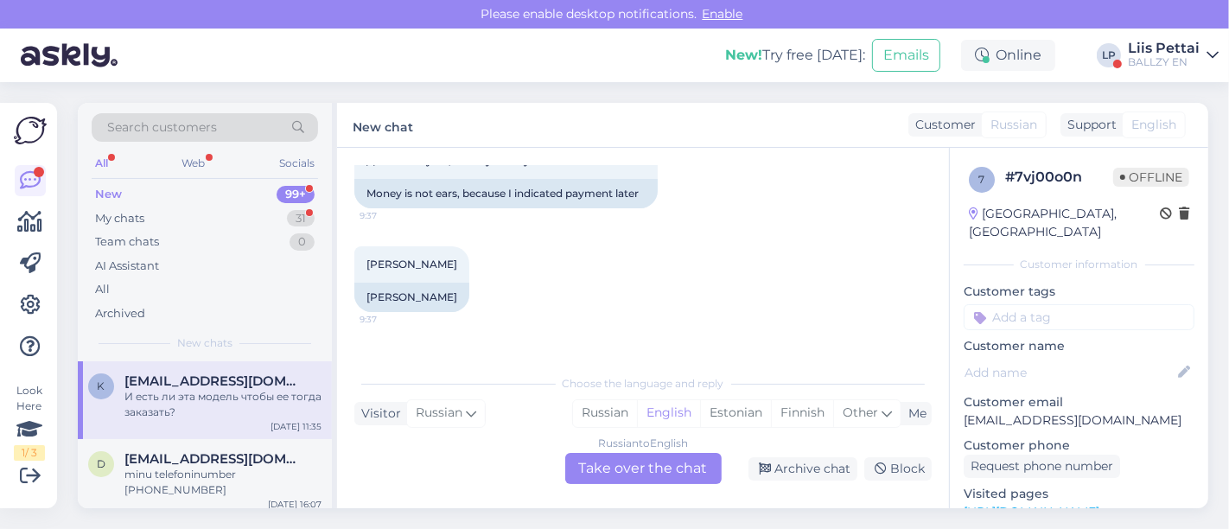
scroll to position [333, 0]
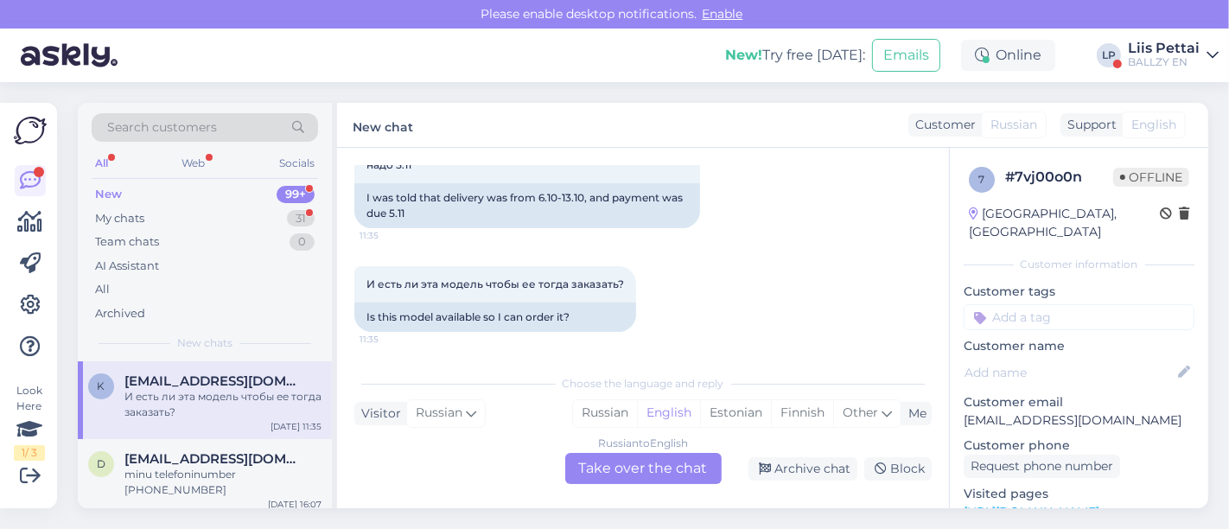
click at [617, 469] on div "Russian to English Take over the chat" at bounding box center [643, 468] width 156 height 31
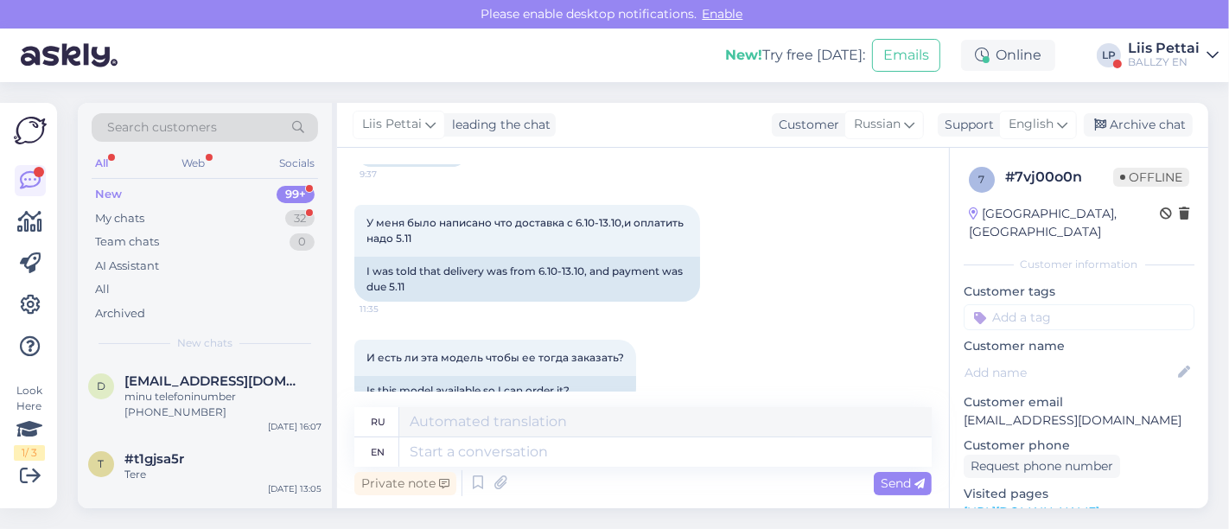
scroll to position [290, 0]
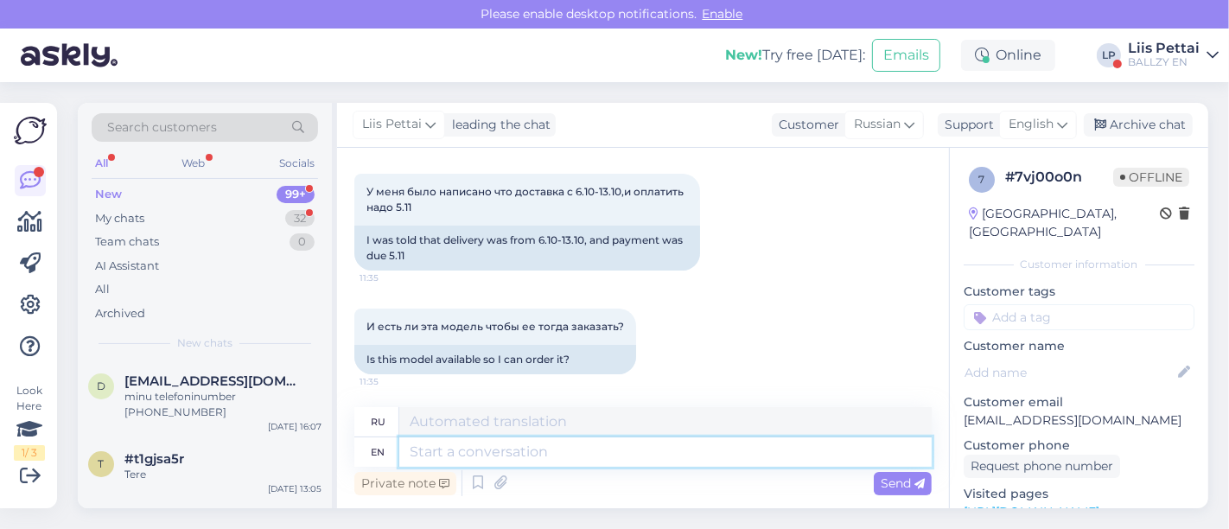
click at [711, 463] on textarea at bounding box center [665, 451] width 532 height 29
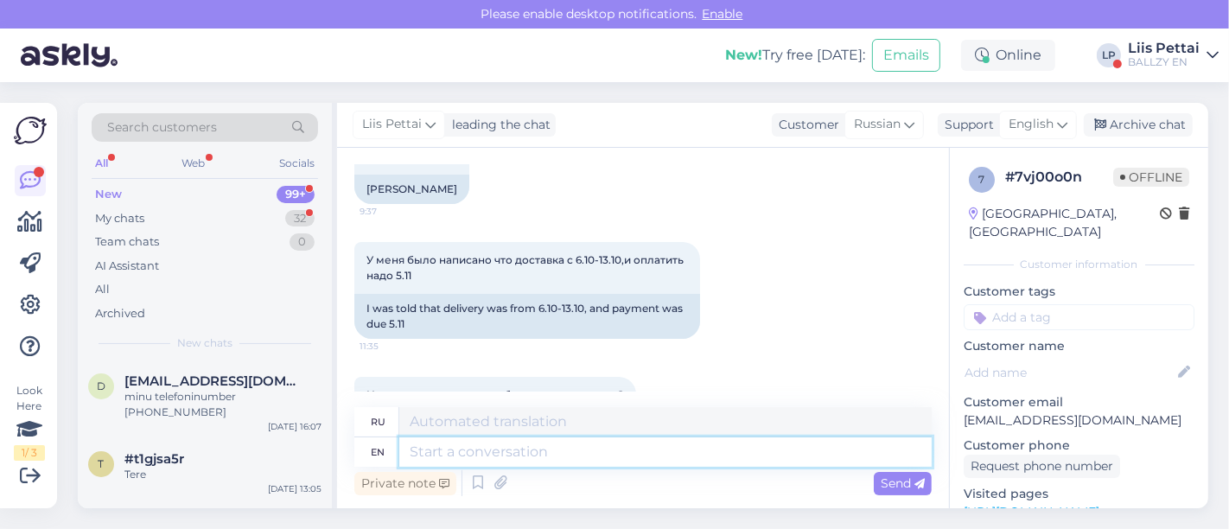
scroll to position [175, 0]
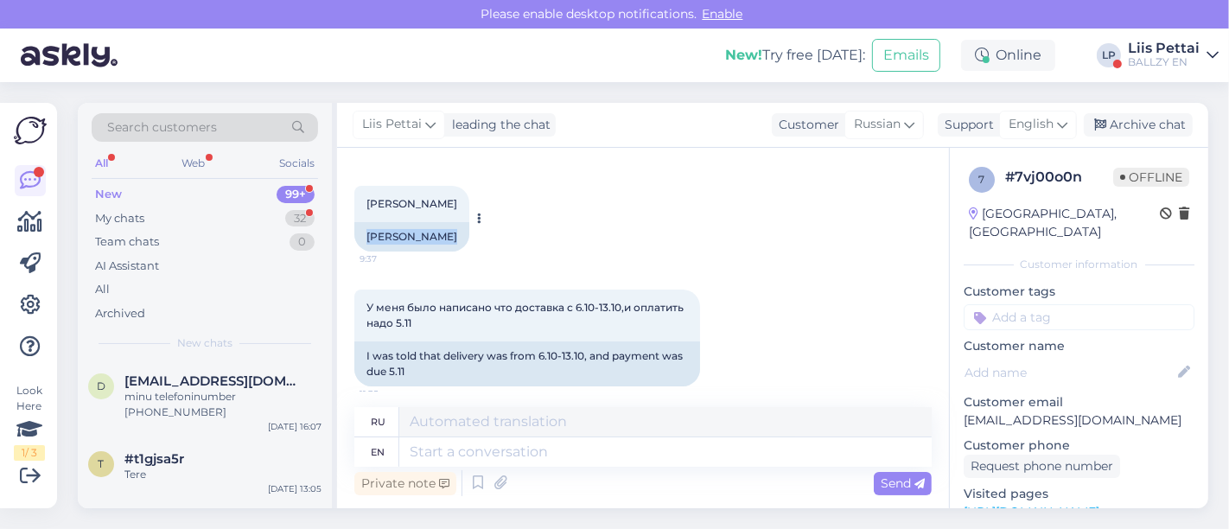
drag, startPoint x: 480, startPoint y: 243, endPoint x: 363, endPoint y: 243, distance: 116.7
click at [363, 245] on div "[PERSON_NAME] 9:37 [PERSON_NAME]" at bounding box center [411, 219] width 115 height 66
copy div "[PERSON_NAME]"
drag, startPoint x: 464, startPoint y: 209, endPoint x: 410, endPoint y: 208, distance: 54.5
click at [410, 208] on div "[PERSON_NAME] 9:37" at bounding box center [411, 204] width 115 height 36
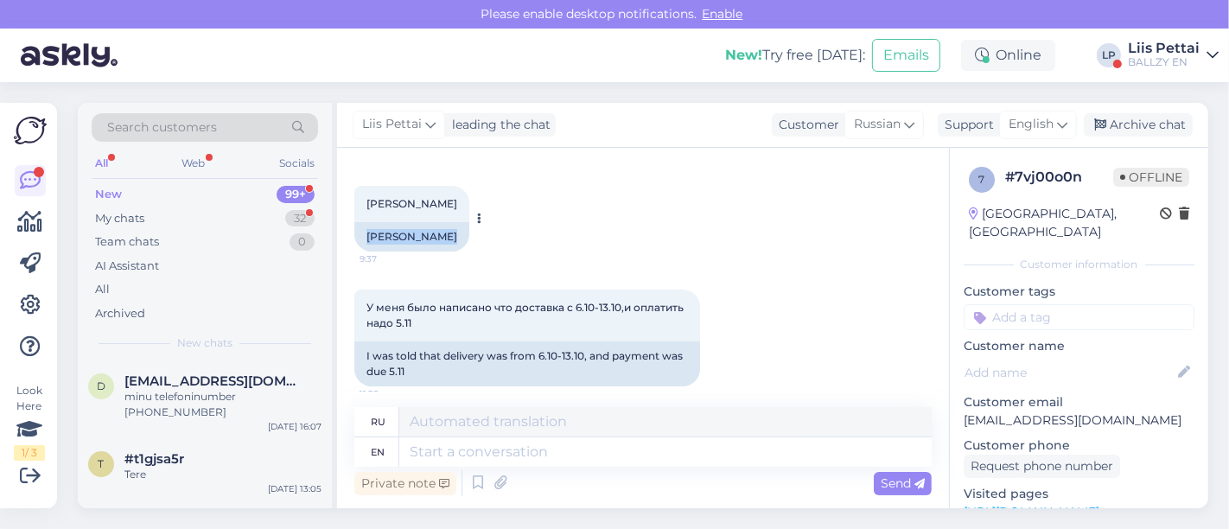
copy span "Kamneva"
click at [469, 455] on textarea at bounding box center [665, 451] width 532 height 29
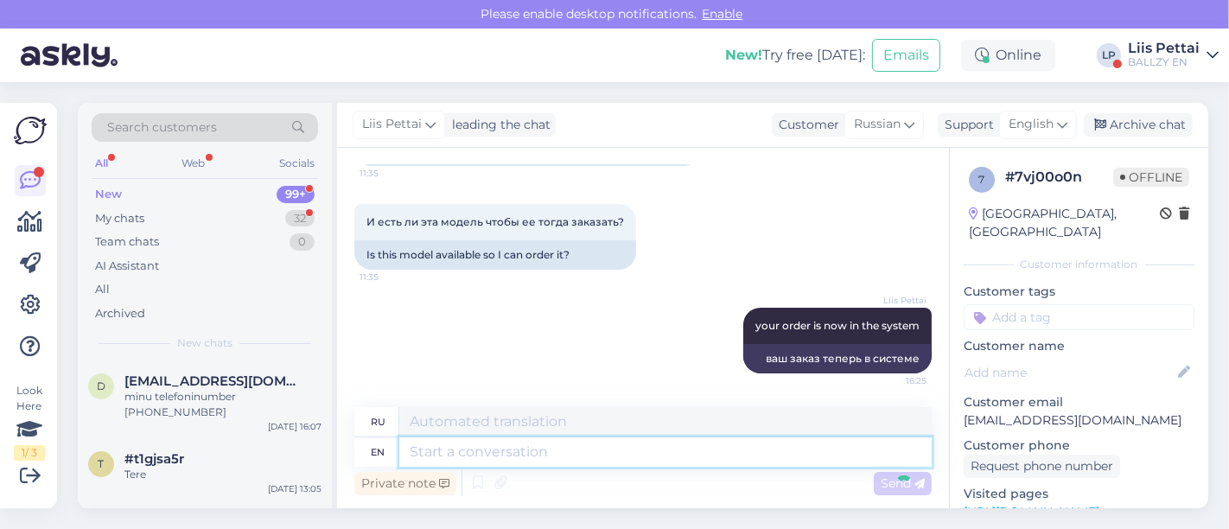
scroll to position [499, 0]
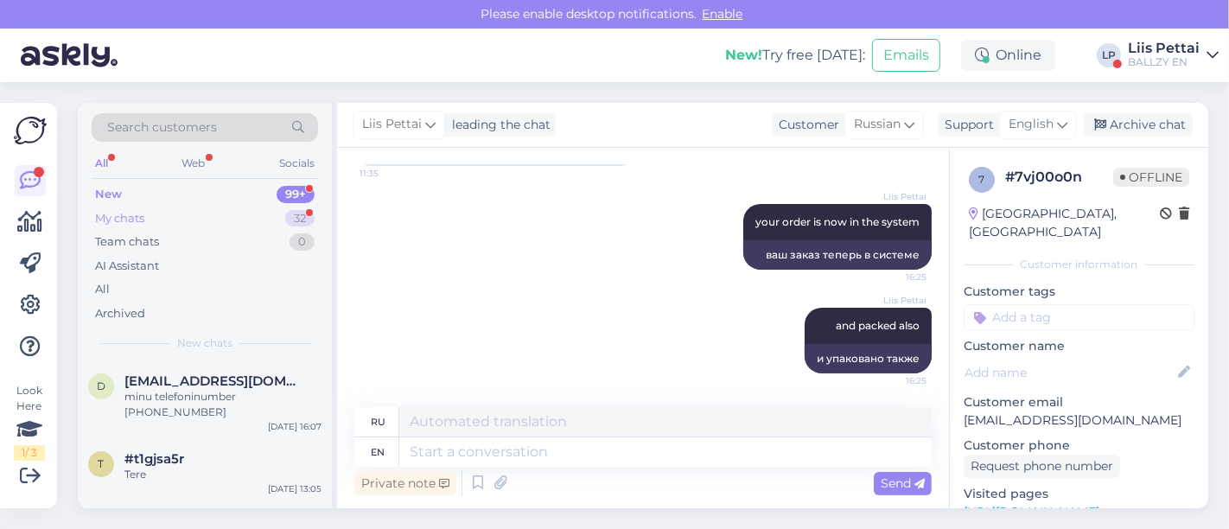
click at [205, 223] on div "My chats 32" at bounding box center [205, 219] width 226 height 24
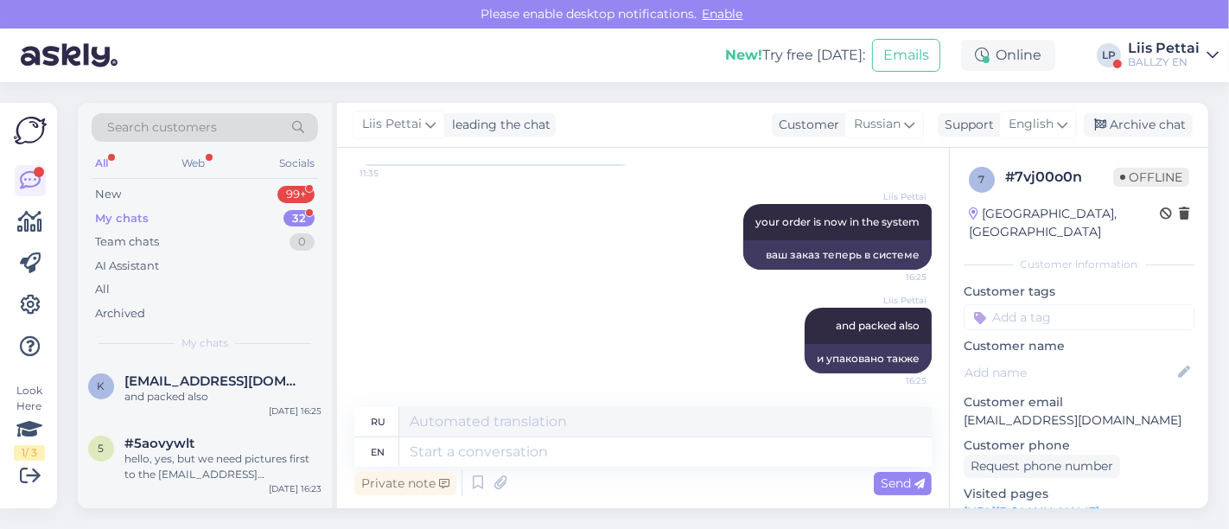
click at [1166, 63] on div "BALLZY EN" at bounding box center [1164, 62] width 72 height 14
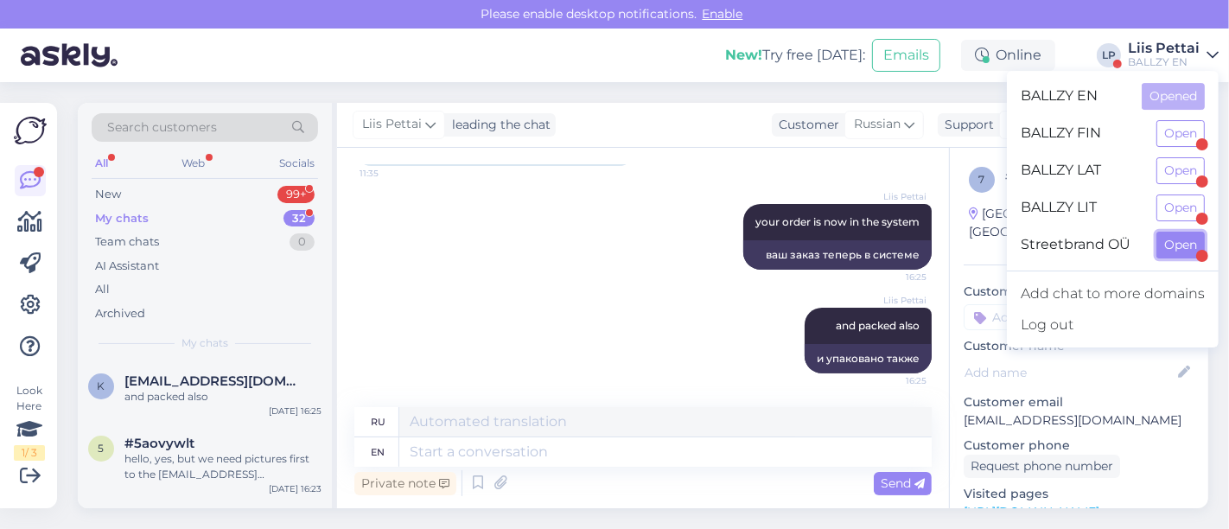
click at [1170, 240] on button "Open" at bounding box center [1181, 245] width 48 height 27
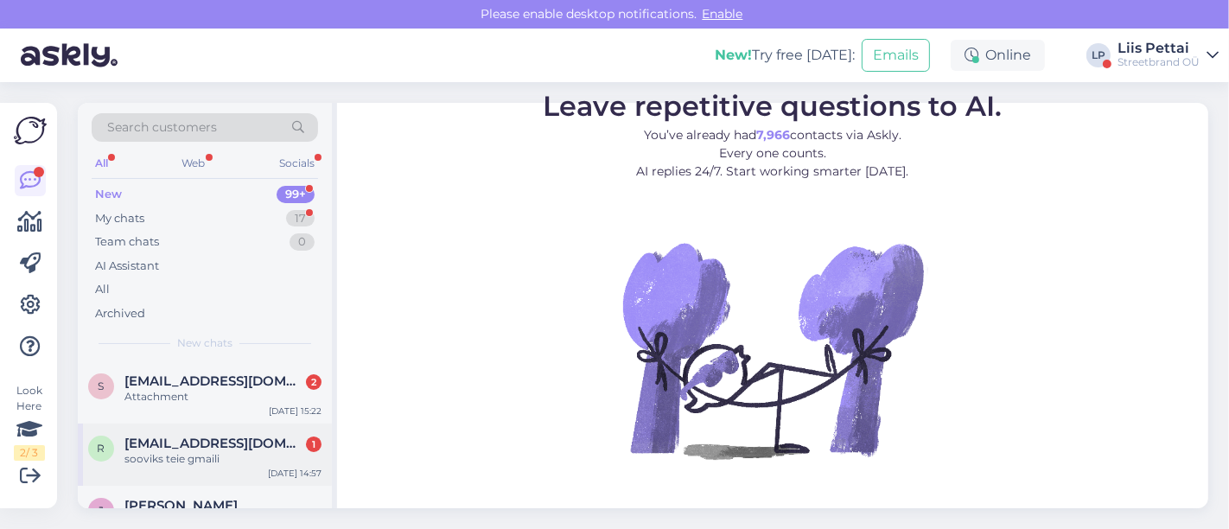
click at [180, 451] on div "sooviks teie gmaili" at bounding box center [222, 459] width 197 height 16
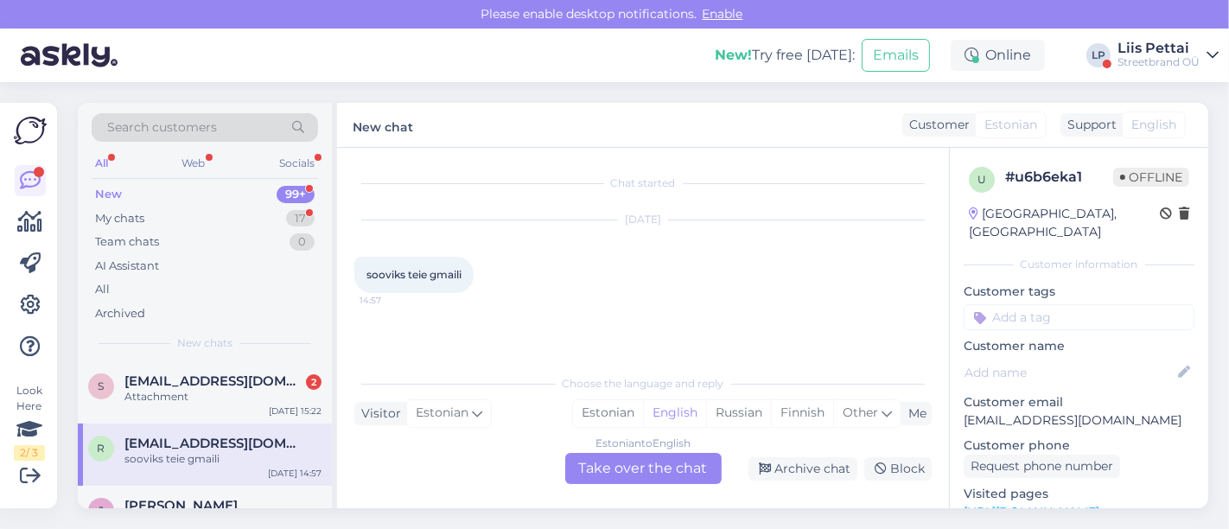
click at [630, 470] on div "Estonian to English Take over the chat" at bounding box center [643, 468] width 156 height 31
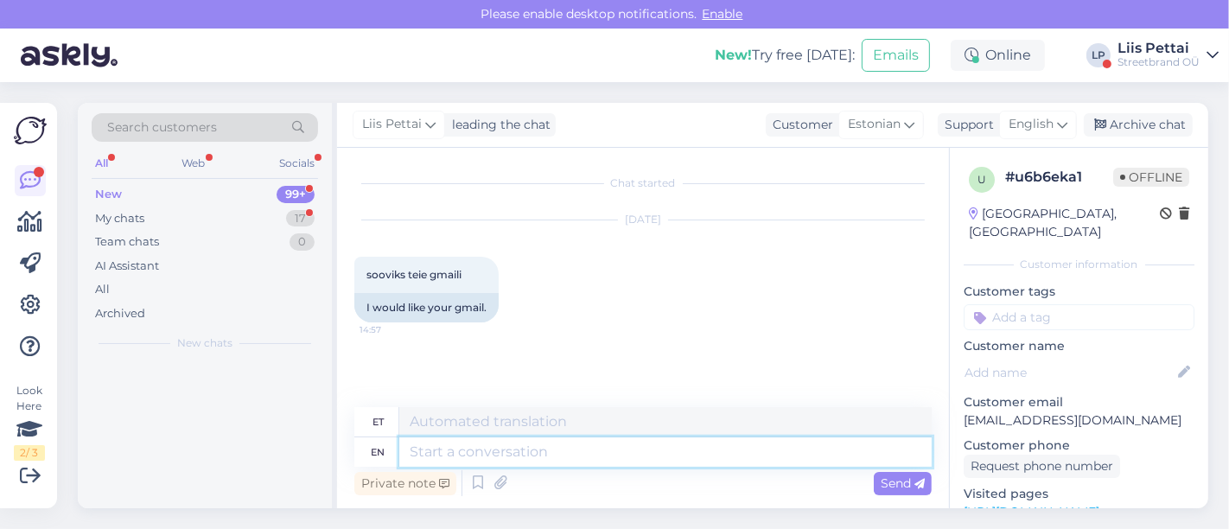
click at [558, 456] on textarea at bounding box center [665, 451] width 532 height 29
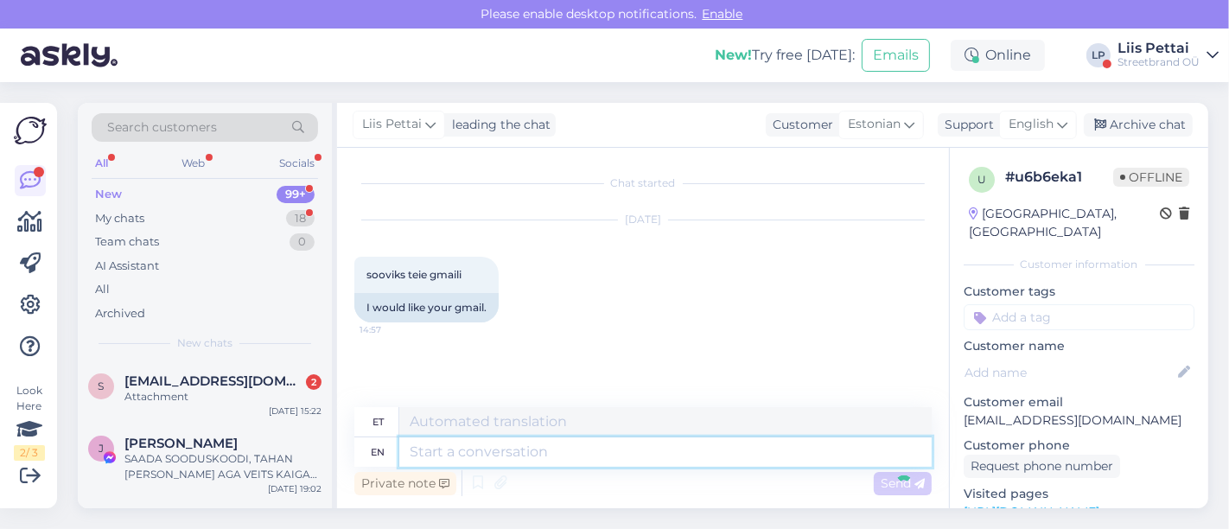
scroll to position [52, 0]
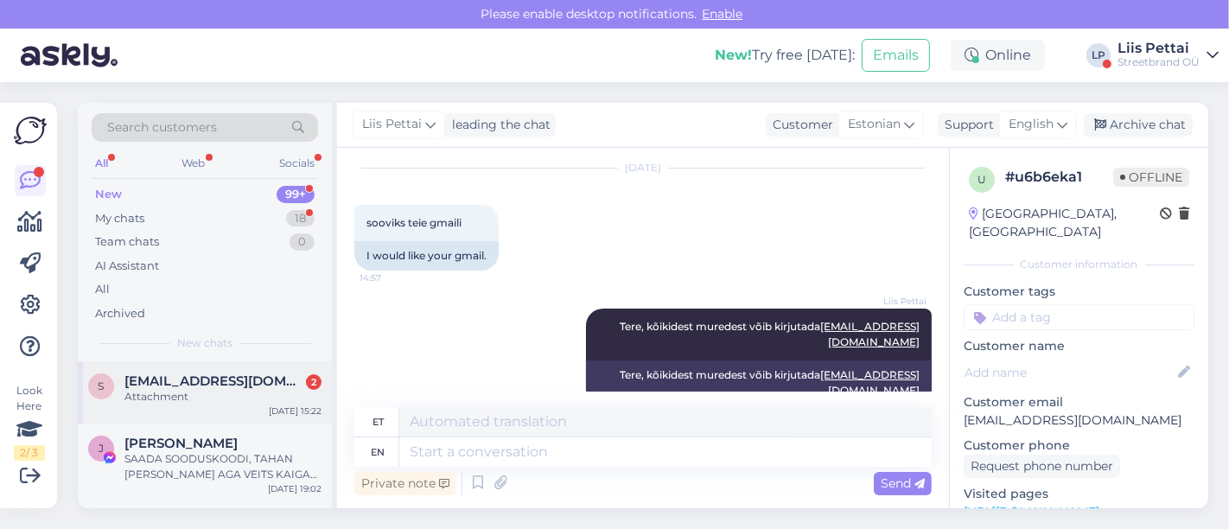
click at [295, 386] on span "[EMAIL_ADDRESS][DOMAIN_NAME]" at bounding box center [214, 381] width 180 height 16
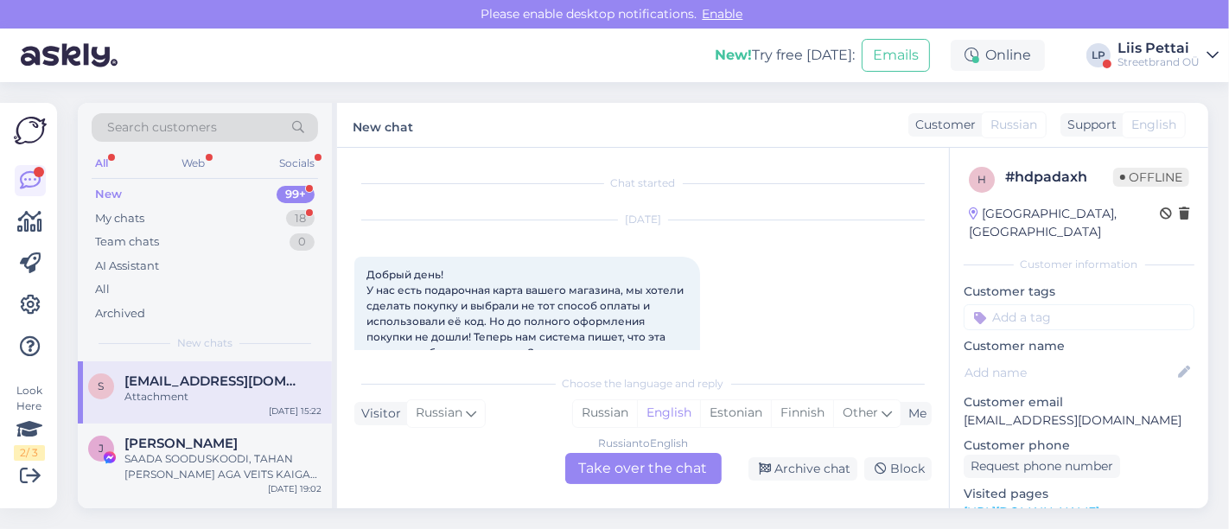
click at [637, 467] on div "Russian to English Take over the chat" at bounding box center [643, 468] width 156 height 31
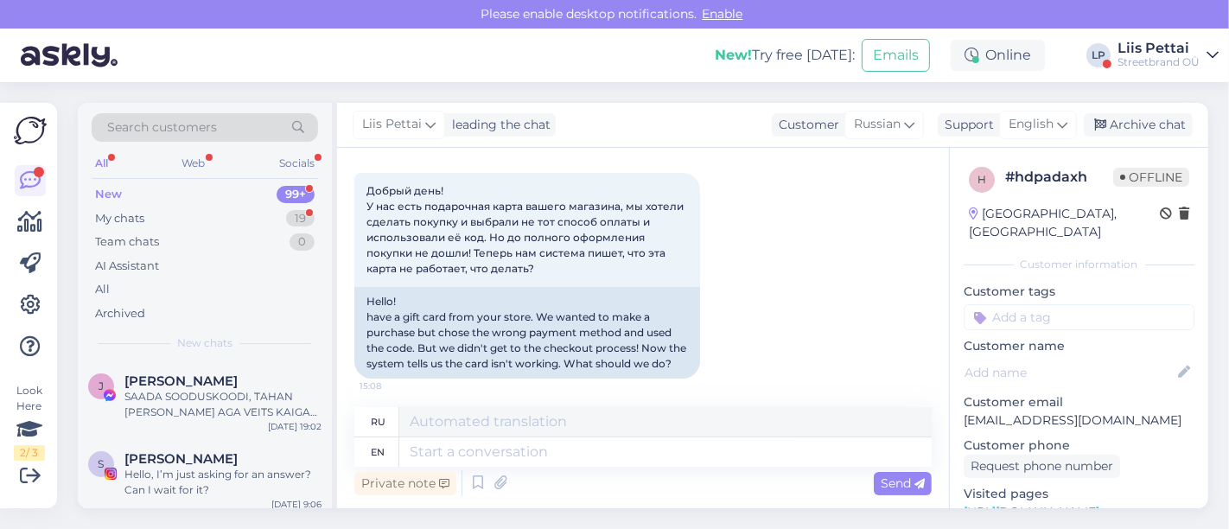
scroll to position [97, 0]
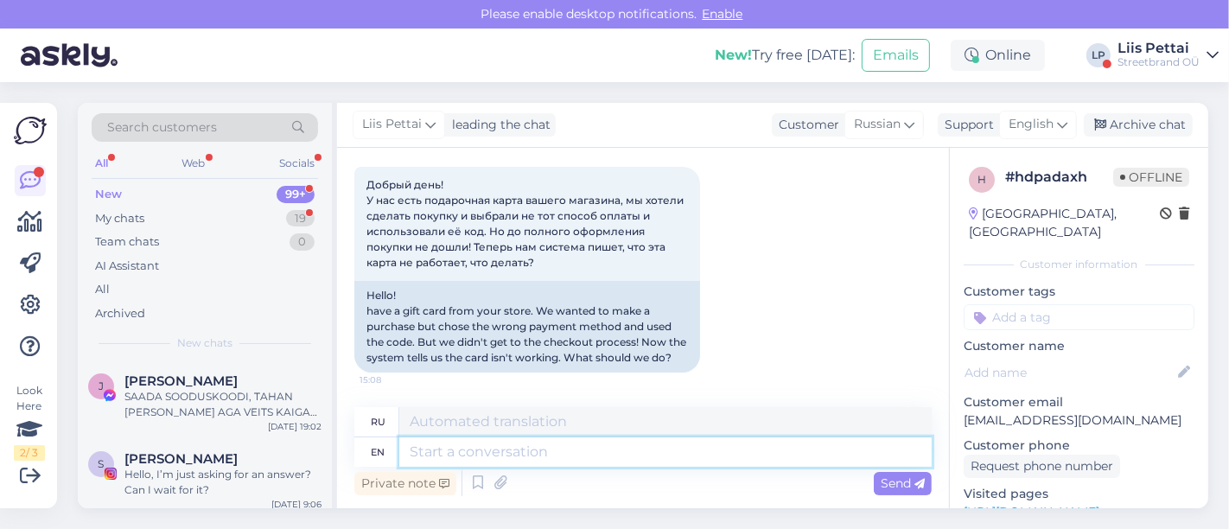
click at [558, 445] on textarea at bounding box center [665, 451] width 532 height 29
click at [749, 462] on textarea at bounding box center [665, 451] width 532 height 29
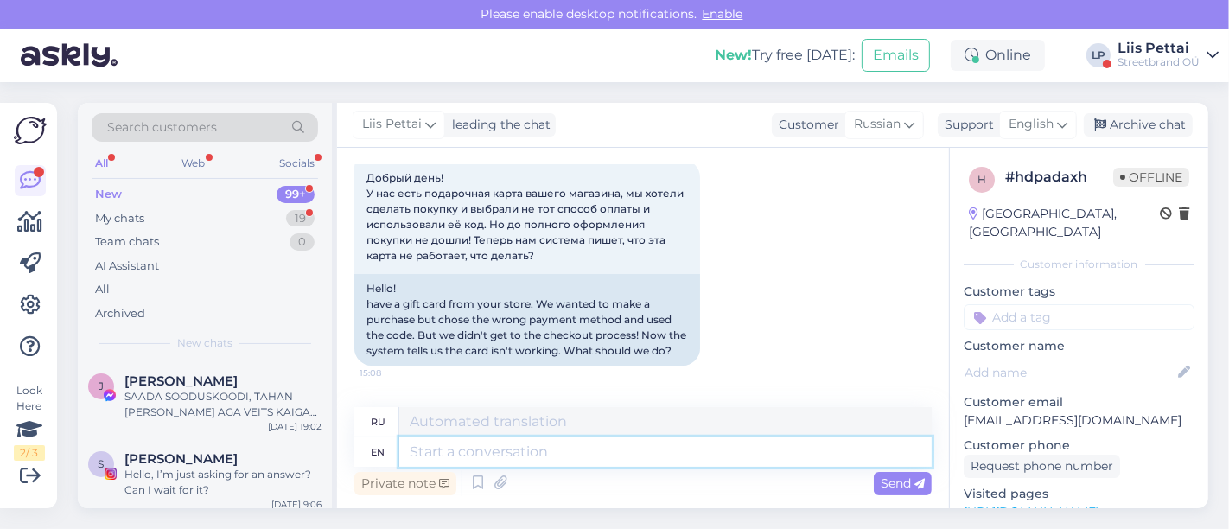
scroll to position [207, 0]
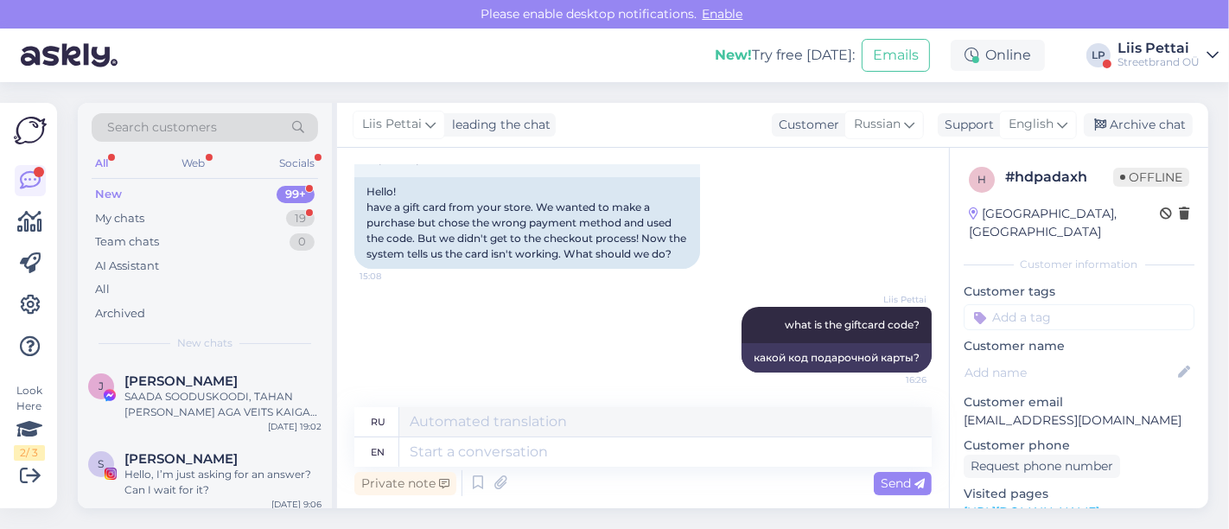
click at [945, 411] on div "Chat started [DATE] Добрый день! У нас есть подарочная карта вашего магазина, м…" at bounding box center [643, 328] width 612 height 360
